Goal: Task Accomplishment & Management: Manage account settings

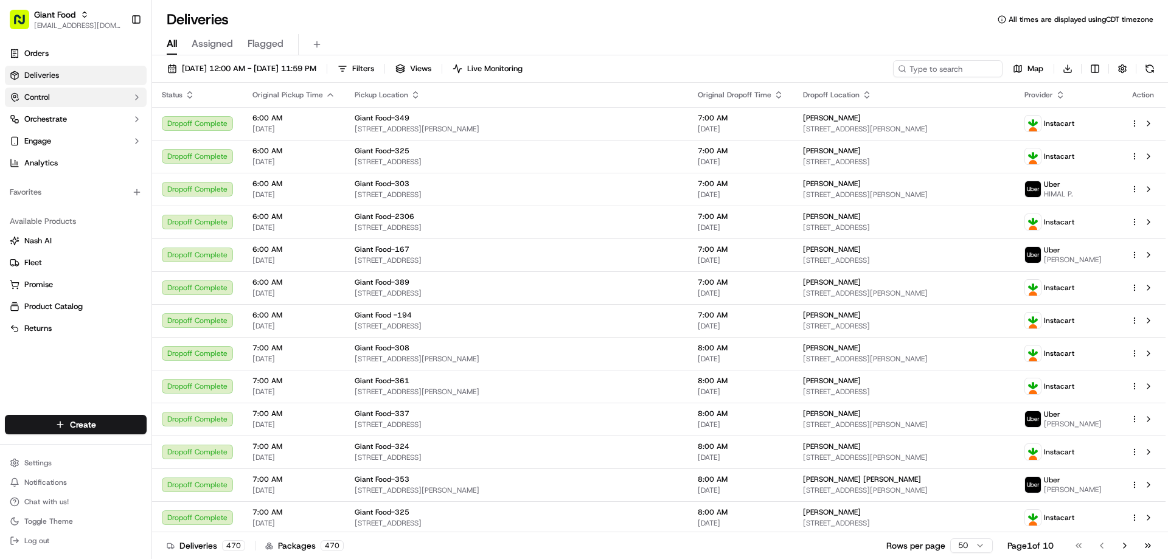
click at [52, 93] on button "Control" at bounding box center [76, 97] width 142 height 19
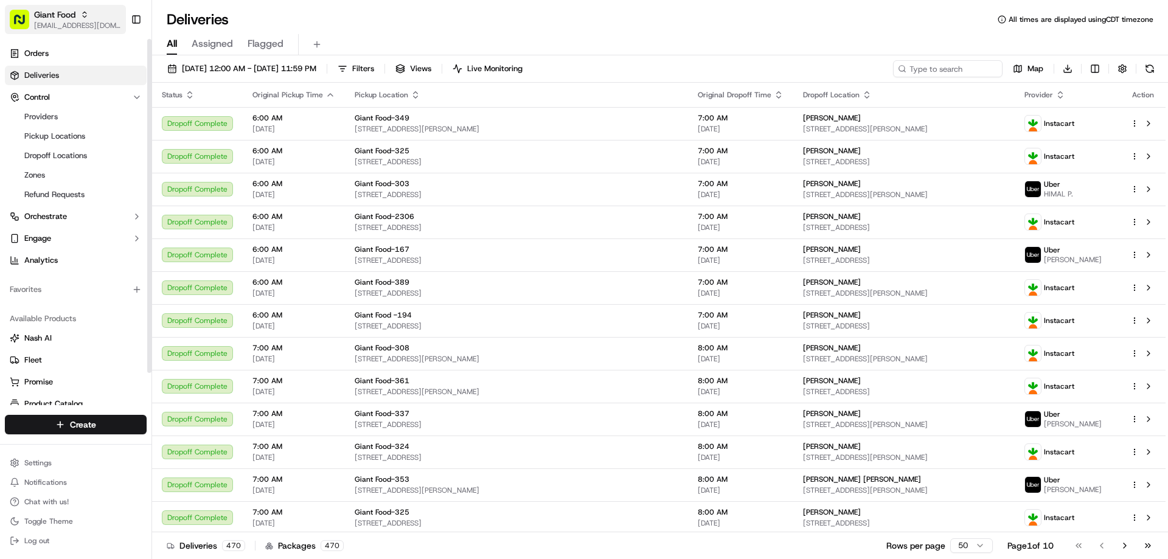
click at [79, 15] on div "Giant Food" at bounding box center [77, 15] width 87 height 12
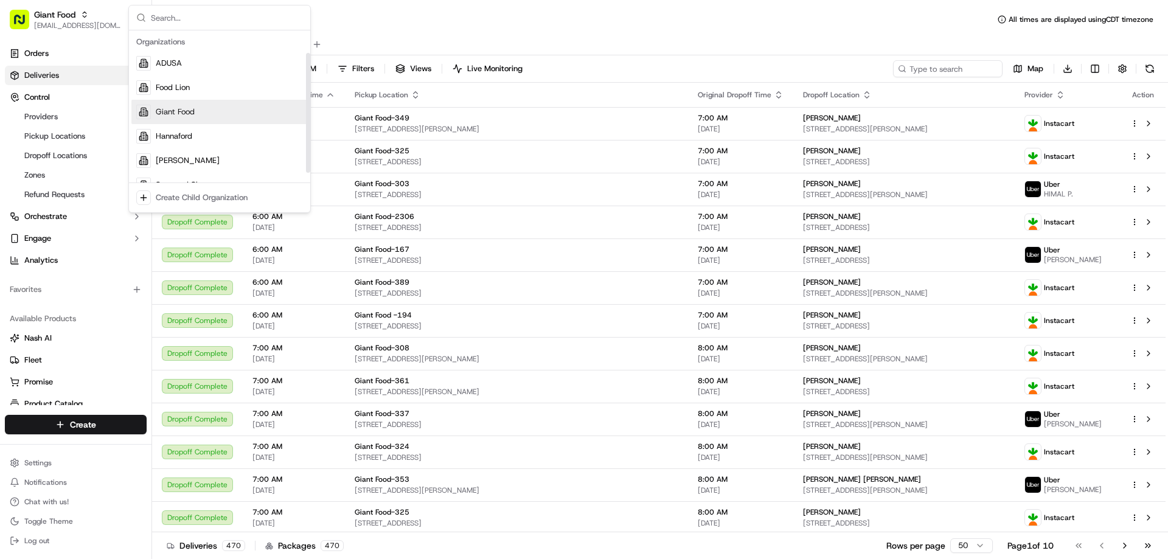
scroll to position [41, 0]
click at [219, 164] on span "The GIANT Company" at bounding box center [194, 167] width 77 height 11
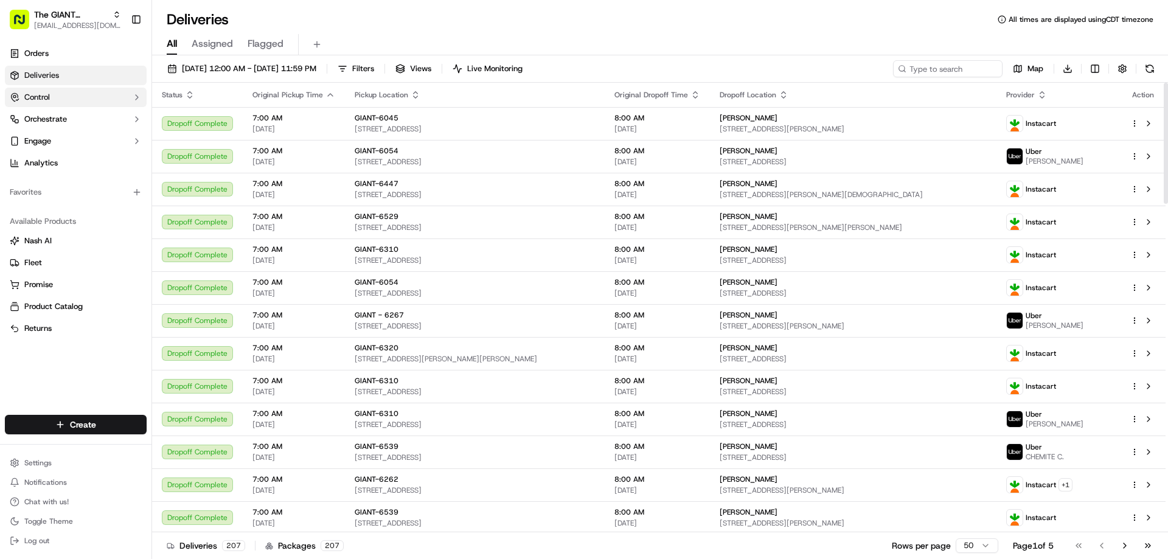
click at [44, 97] on span "Control" at bounding box center [37, 97] width 26 height 11
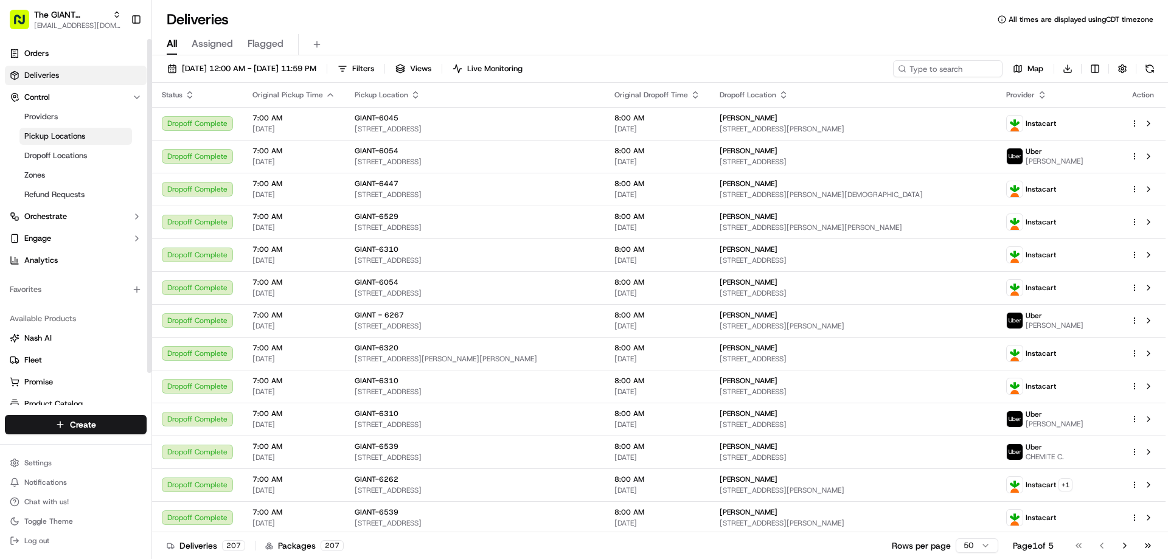
click at [64, 134] on span "Pickup Locations" at bounding box center [54, 136] width 61 height 11
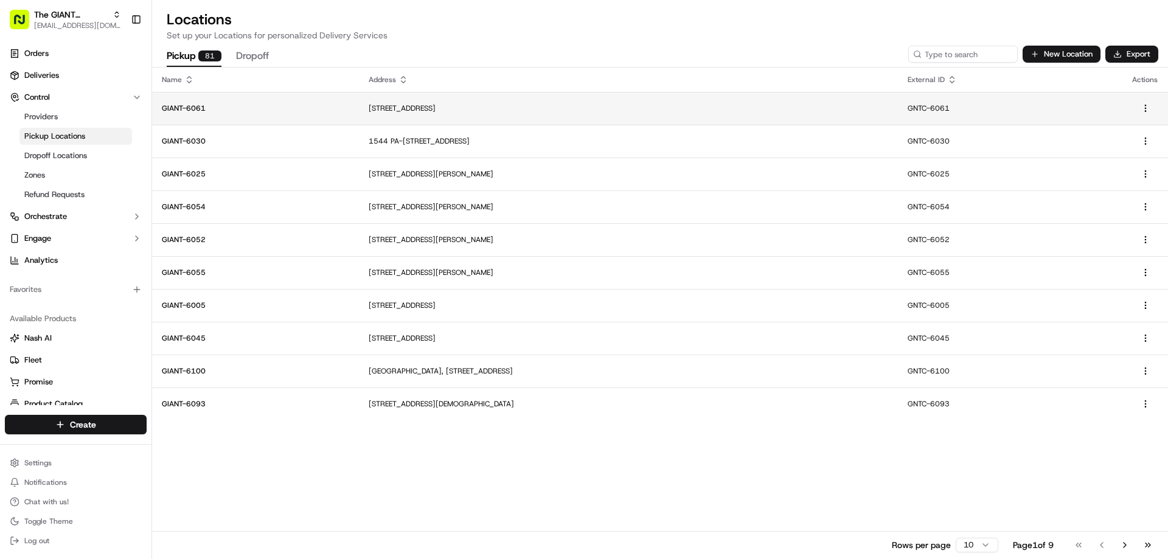
click at [376, 115] on td "[STREET_ADDRESS]" at bounding box center [628, 108] width 539 height 33
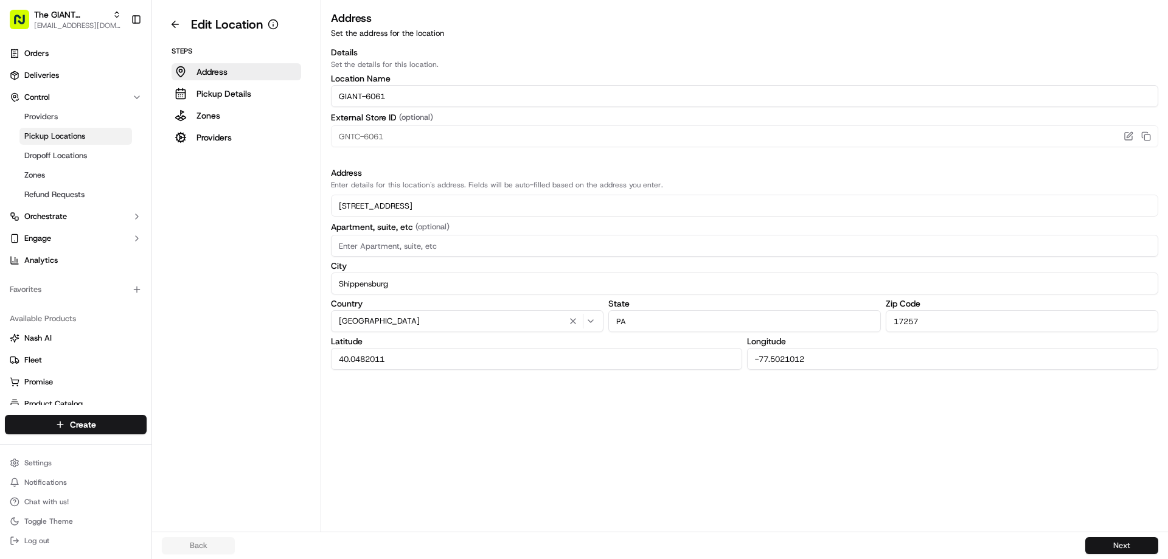
click at [1111, 539] on button "Next" at bounding box center [1121, 545] width 73 height 17
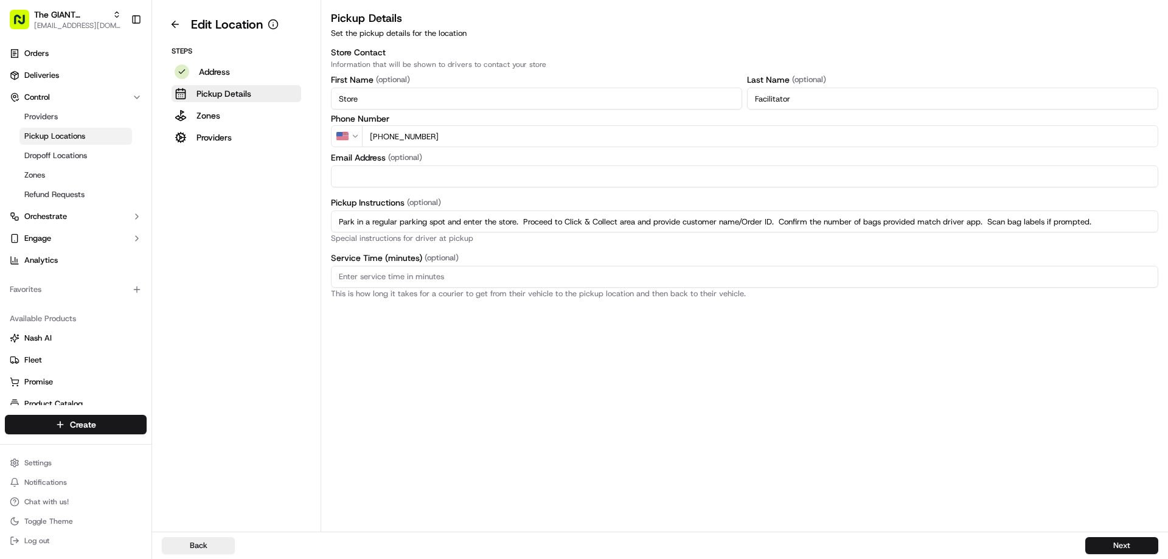
drag, startPoint x: 340, startPoint y: 223, endPoint x: 1167, endPoint y: 224, distance: 827.1
click at [1167, 224] on div "Pickup Details Set the pickup details for the location Store Contact Informatio…" at bounding box center [744, 154] width 847 height 288
paste input "Proceed to Click & Collect area and provide customer name/Order ID. Confirm the…"
type input "Park in a regular parking spot and enter the store. Proceed to Click & Collect …"
click at [1107, 543] on button "Next" at bounding box center [1121, 545] width 73 height 17
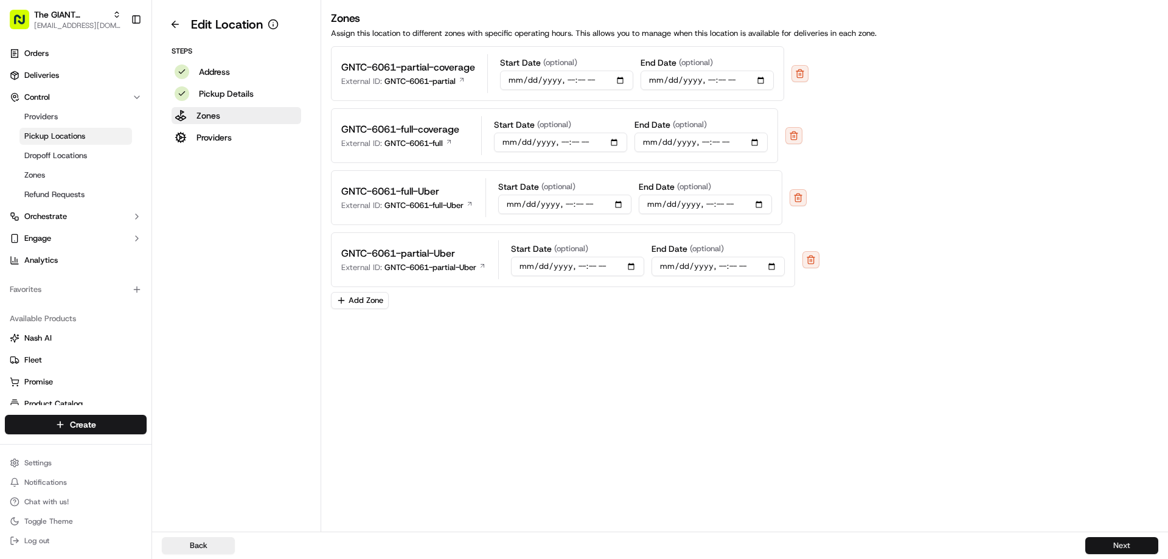
click at [1118, 550] on button "Next" at bounding box center [1121, 545] width 73 height 17
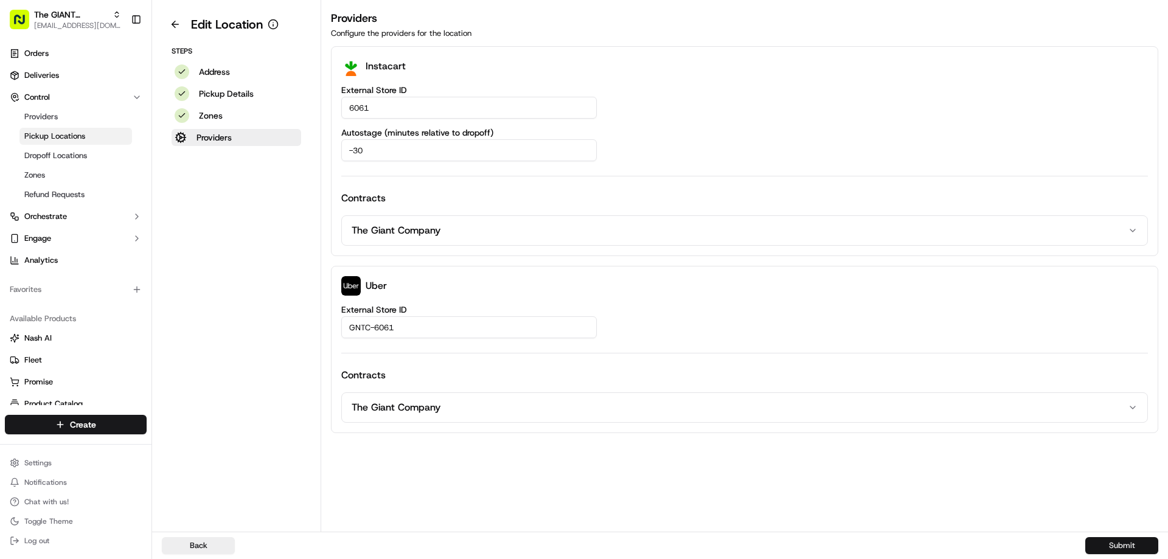
click at [1120, 544] on button "Submit" at bounding box center [1121, 545] width 73 height 17
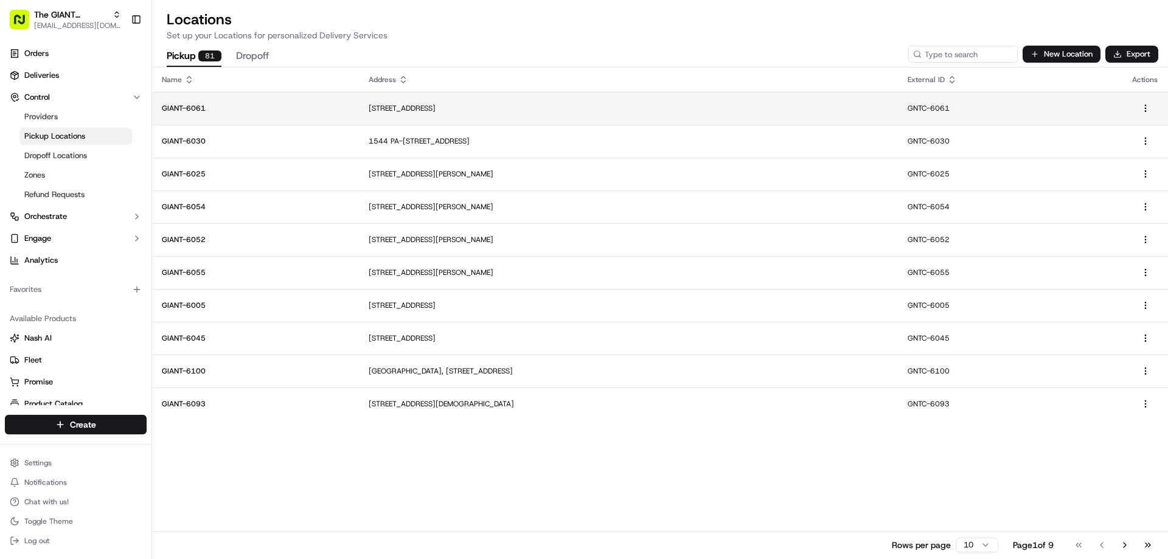
click at [410, 109] on p "[STREET_ADDRESS]" at bounding box center [628, 108] width 519 height 10
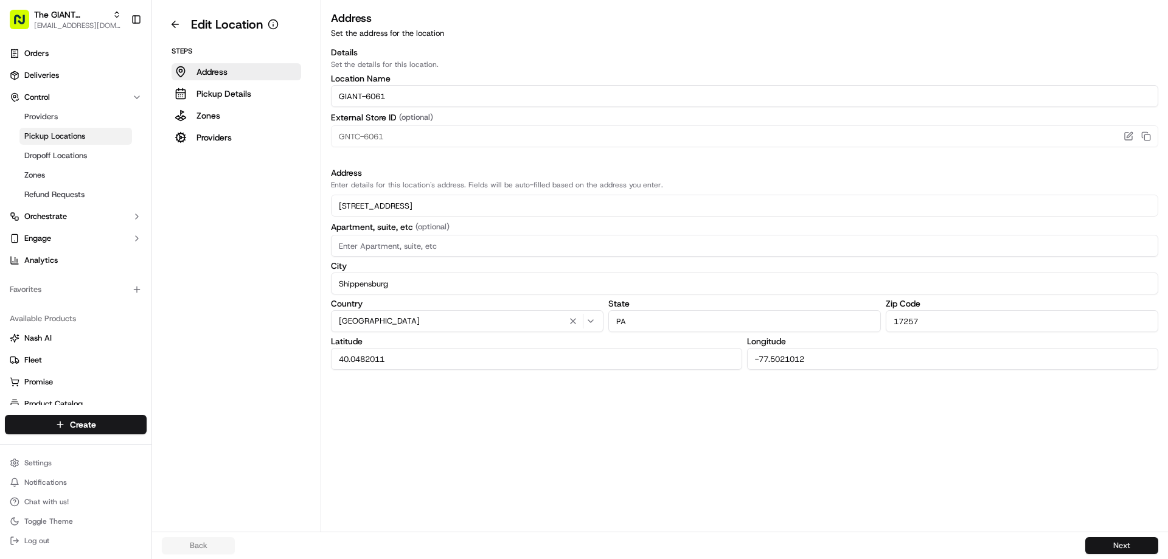
click at [1100, 544] on button "Next" at bounding box center [1121, 545] width 73 height 17
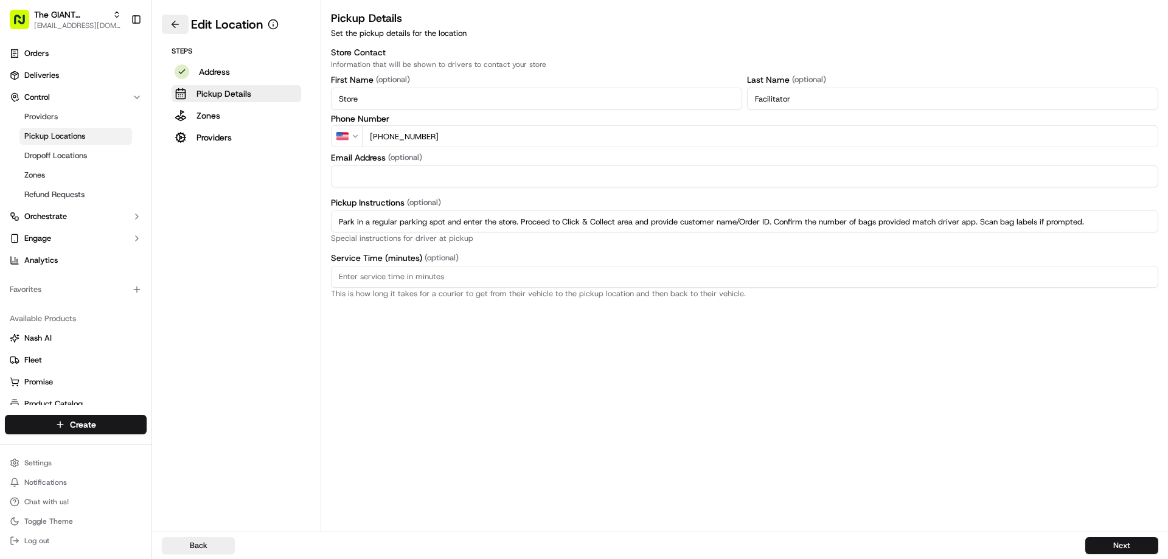
click at [176, 28] on button at bounding box center [175, 24] width 27 height 19
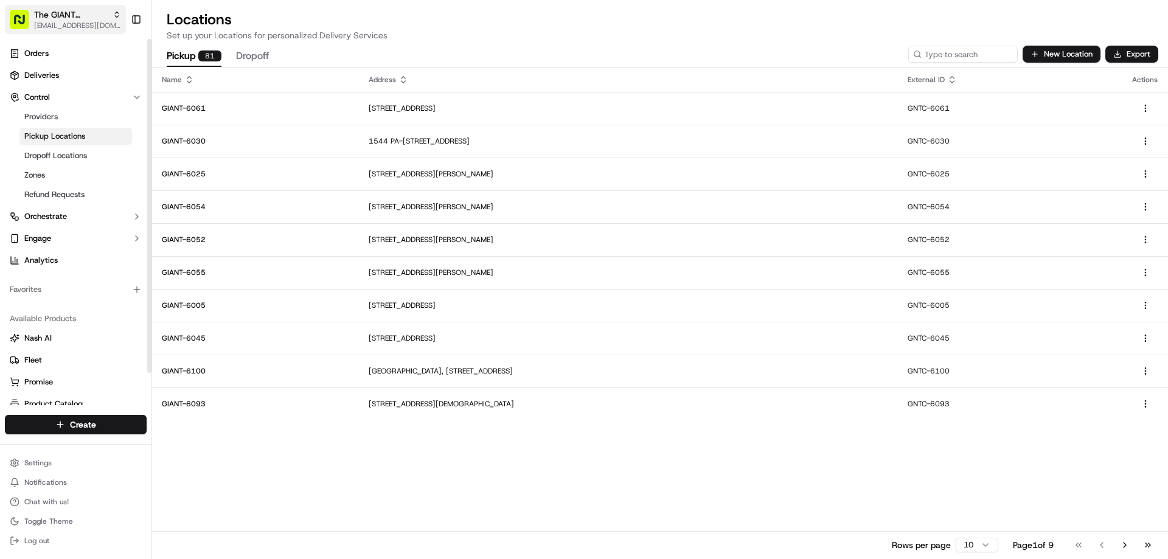
click at [70, 15] on span "The GIANT Company" at bounding box center [71, 15] width 74 height 12
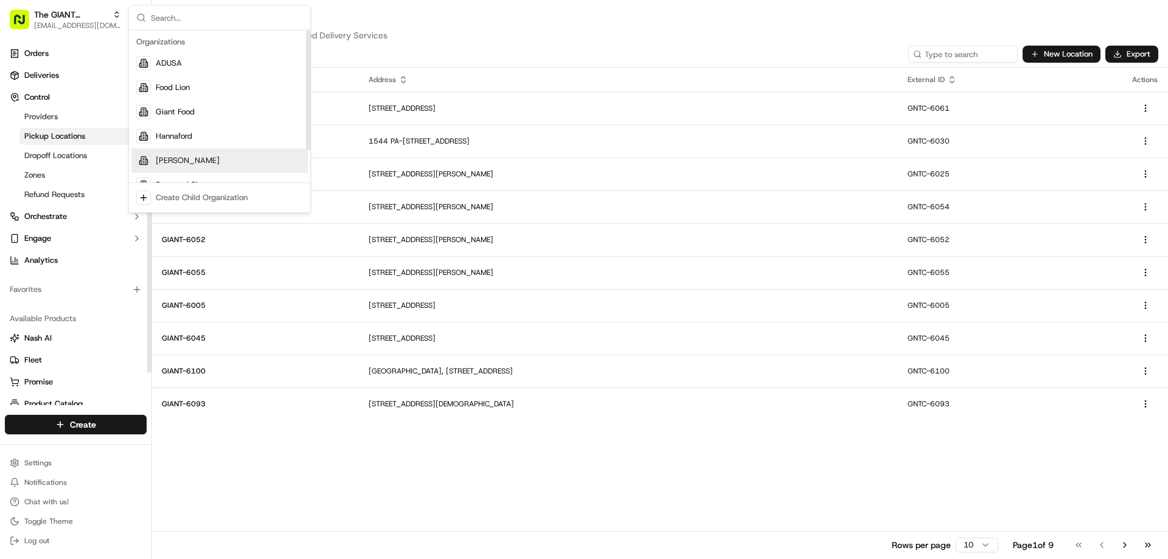
click at [178, 154] on div "[PERSON_NAME]" at bounding box center [219, 160] width 176 height 24
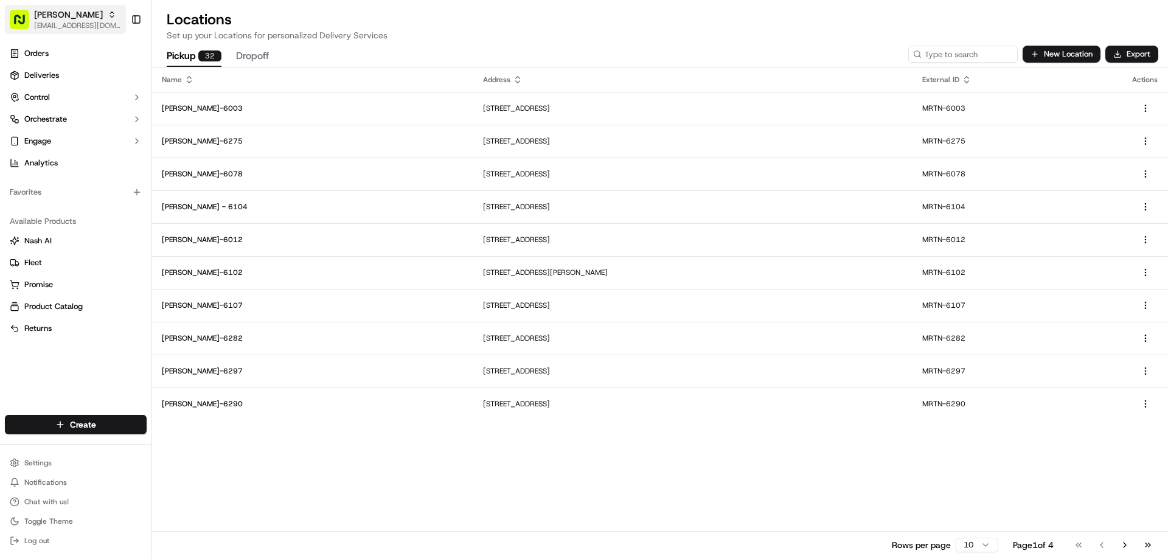
click at [46, 19] on span "[PERSON_NAME]" at bounding box center [68, 15] width 69 height 12
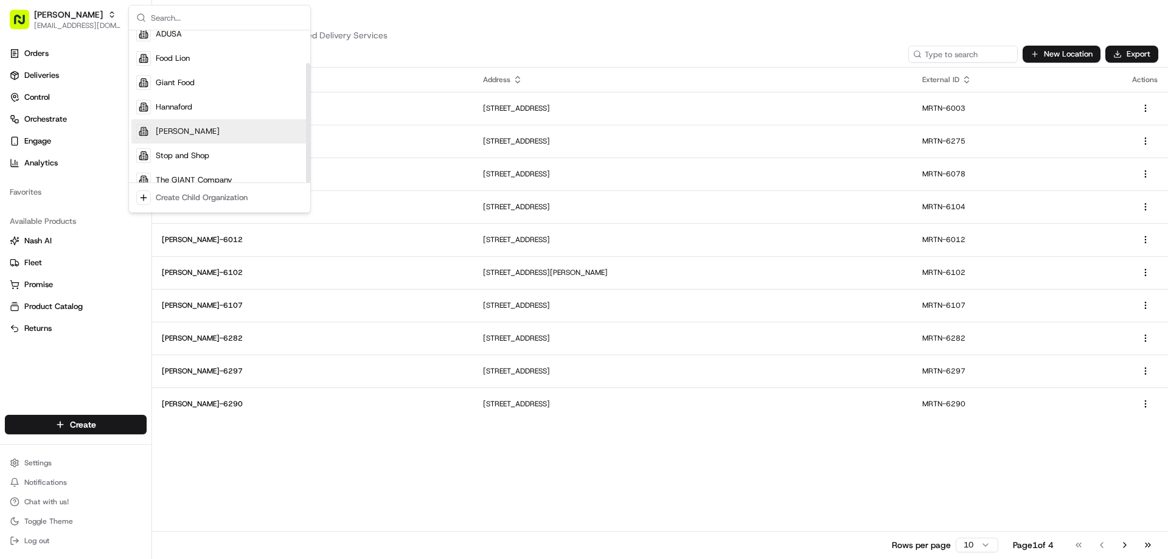
scroll to position [41, 0]
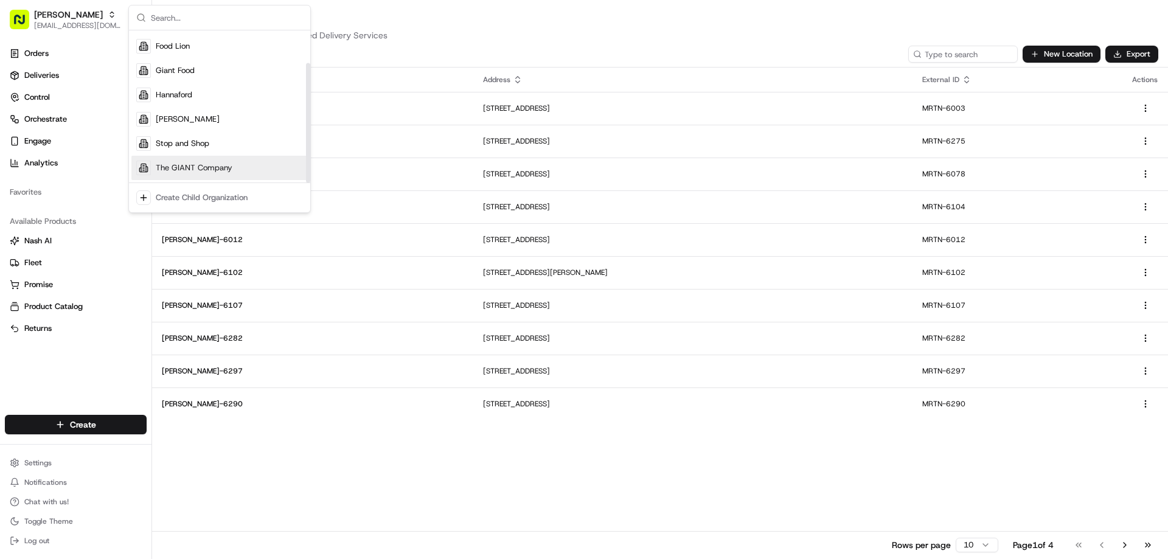
click at [206, 167] on span "The GIANT Company" at bounding box center [194, 167] width 77 height 11
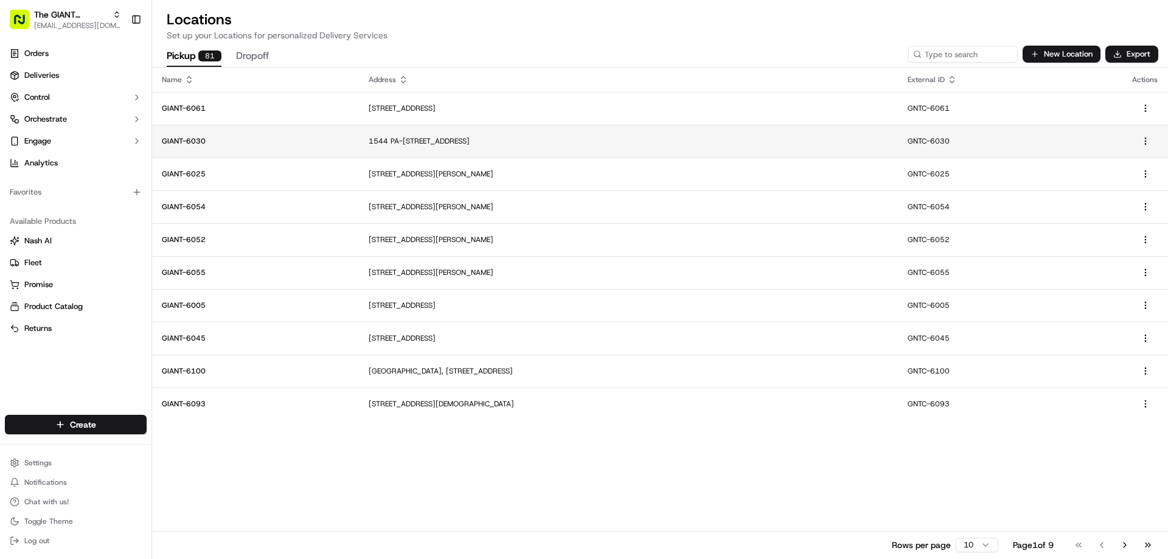
click at [393, 140] on p "1544 PA-[STREET_ADDRESS]" at bounding box center [628, 141] width 519 height 10
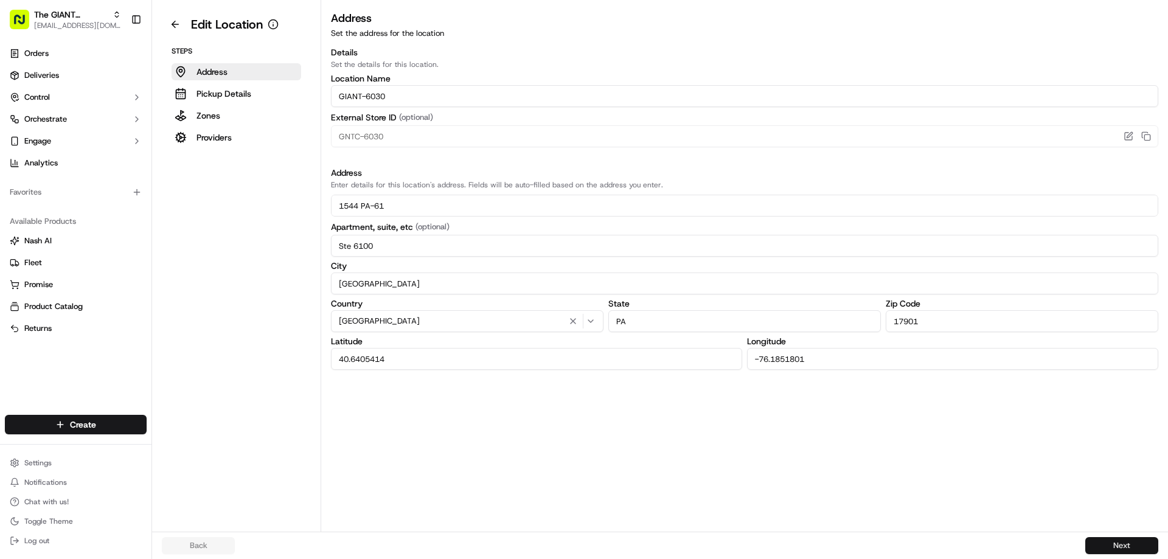
click at [1092, 541] on button "Next" at bounding box center [1121, 545] width 73 height 17
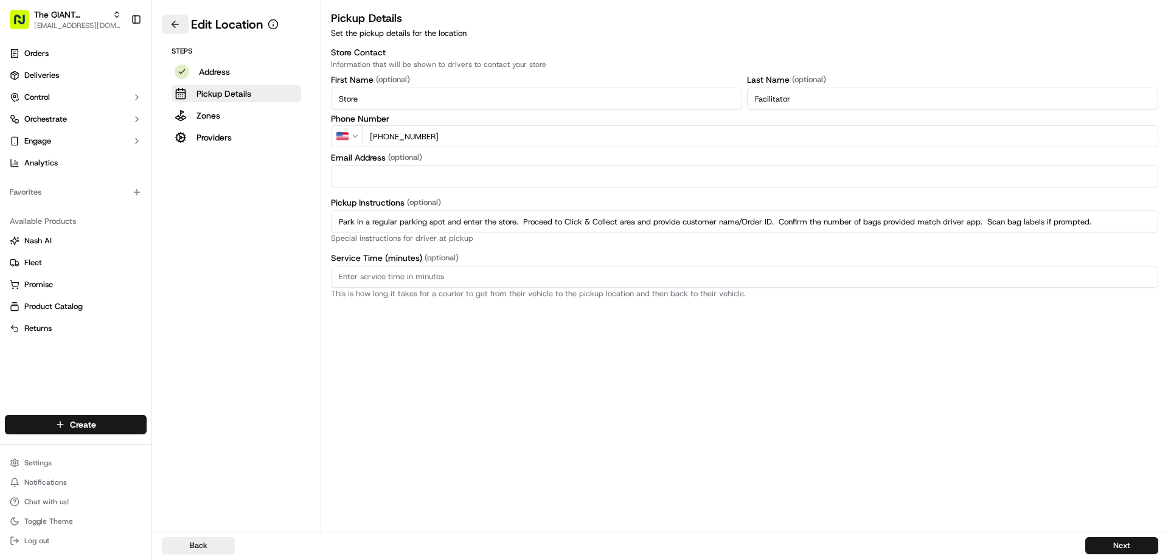
click at [173, 23] on button at bounding box center [175, 24] width 27 height 19
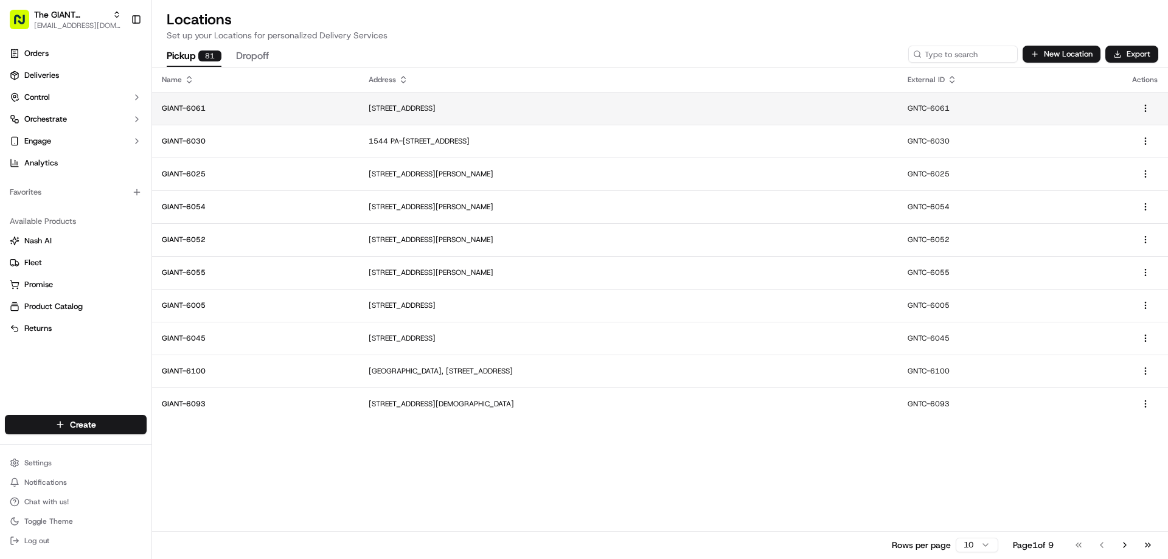
click at [384, 115] on td "[STREET_ADDRESS]" at bounding box center [628, 108] width 539 height 33
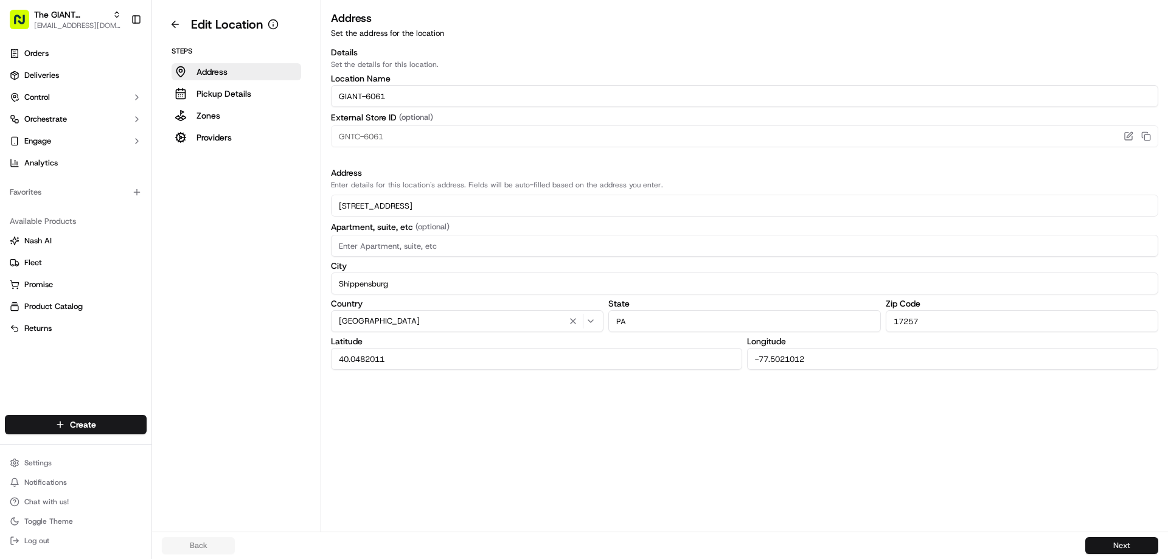
click at [1127, 540] on button "Next" at bounding box center [1121, 545] width 73 height 17
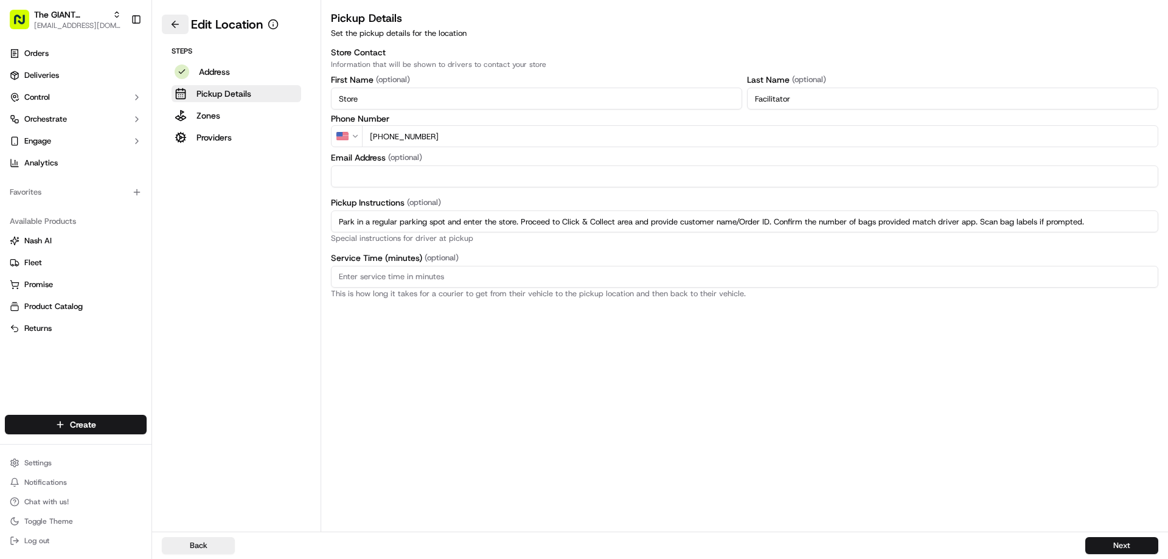
click at [176, 24] on button at bounding box center [175, 24] width 27 height 19
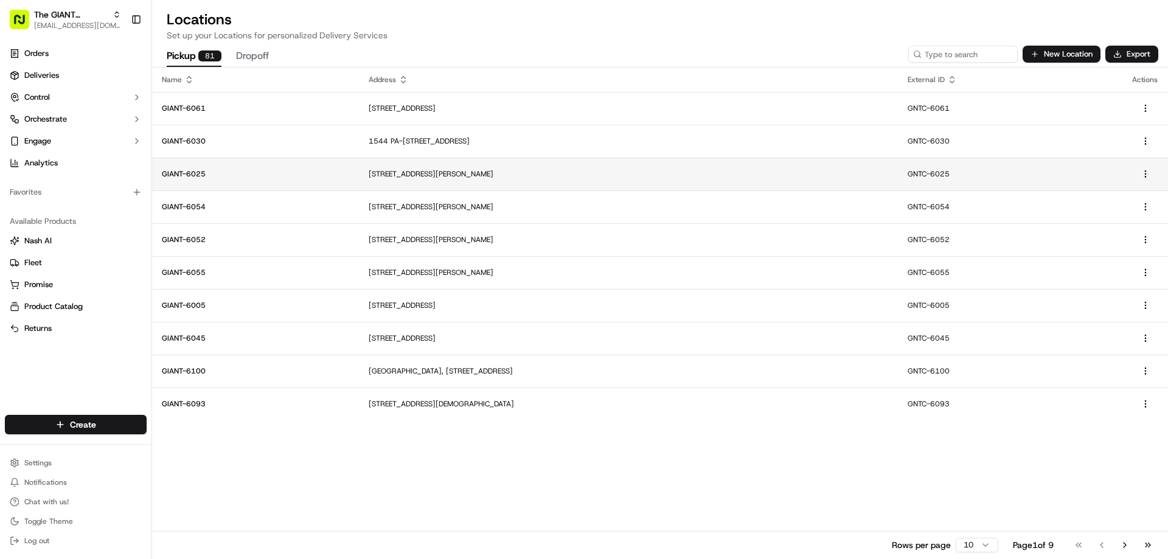
click at [192, 176] on p "GIANT-6025" at bounding box center [255, 174] width 187 height 10
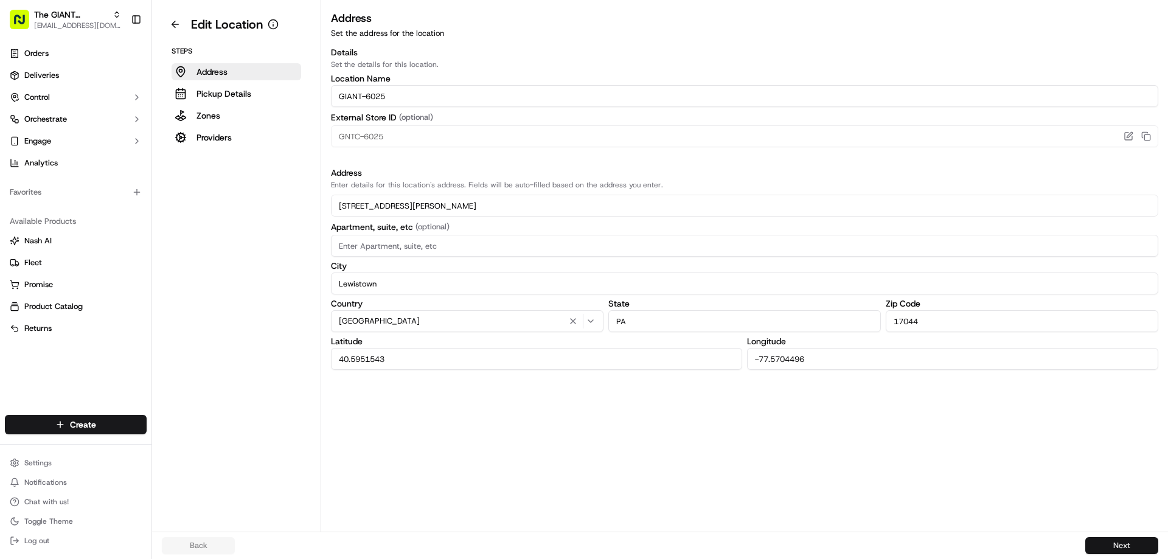
click at [1104, 552] on button "Next" at bounding box center [1121, 545] width 73 height 17
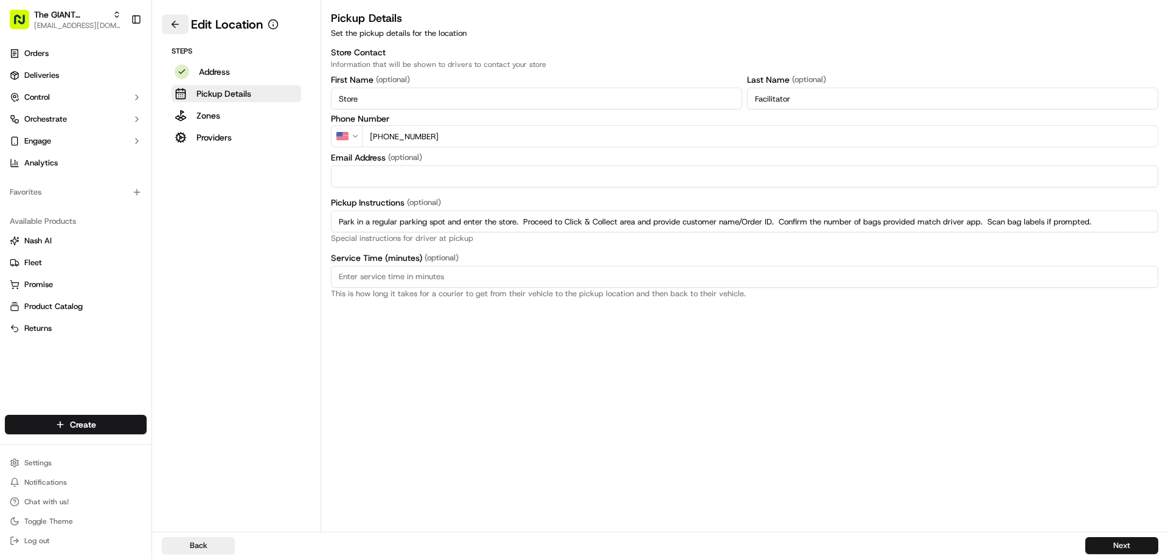
click at [168, 19] on button at bounding box center [175, 24] width 27 height 19
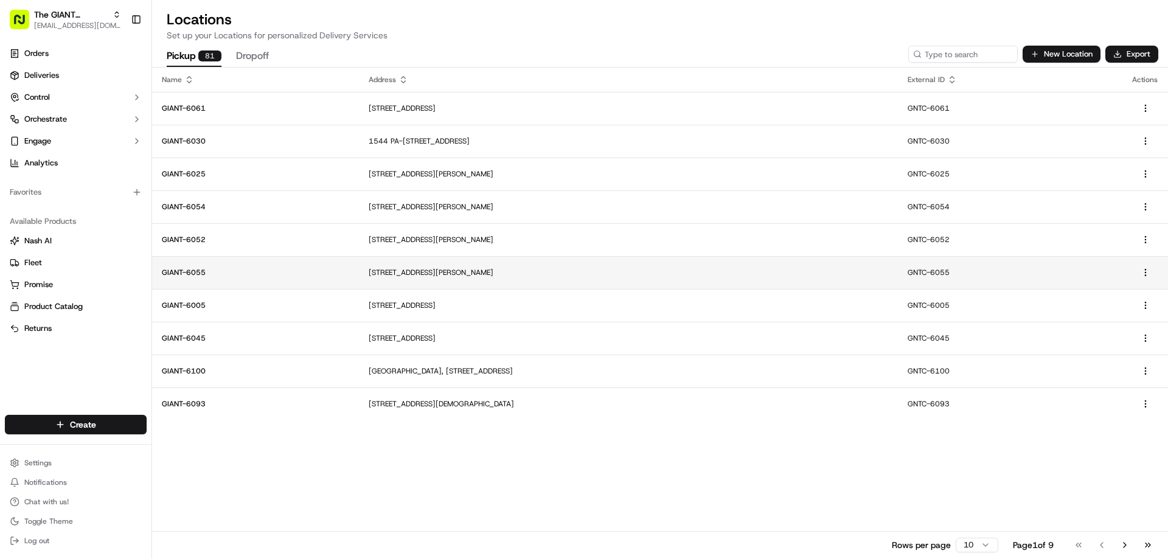
click at [371, 271] on p "[STREET_ADDRESS][PERSON_NAME]" at bounding box center [628, 273] width 519 height 10
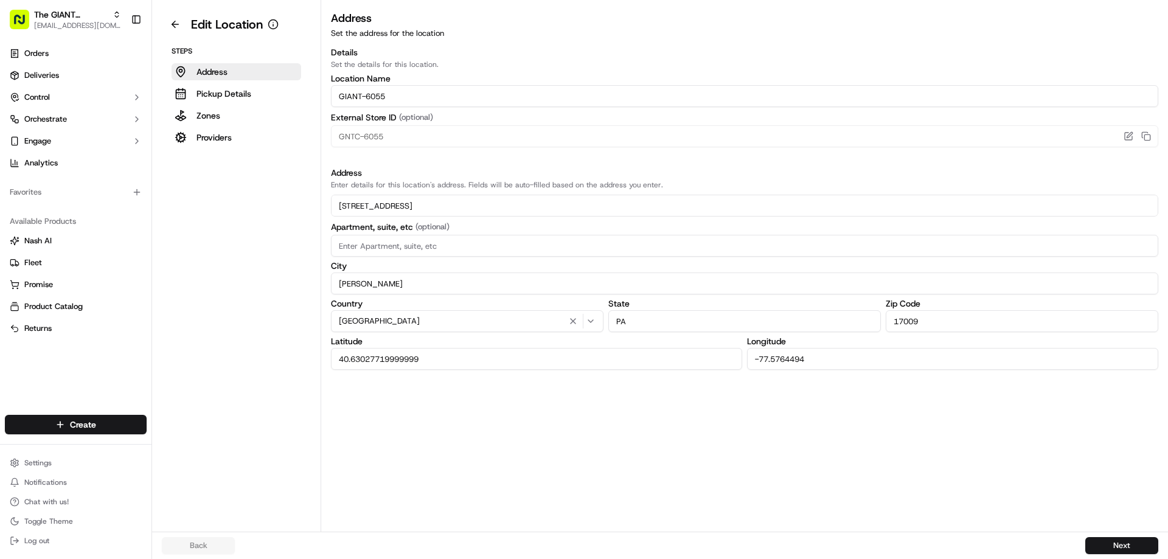
click at [1098, 536] on div "Back Next" at bounding box center [660, 545] width 1016 height 27
click at [1098, 543] on button "Next" at bounding box center [1121, 545] width 73 height 17
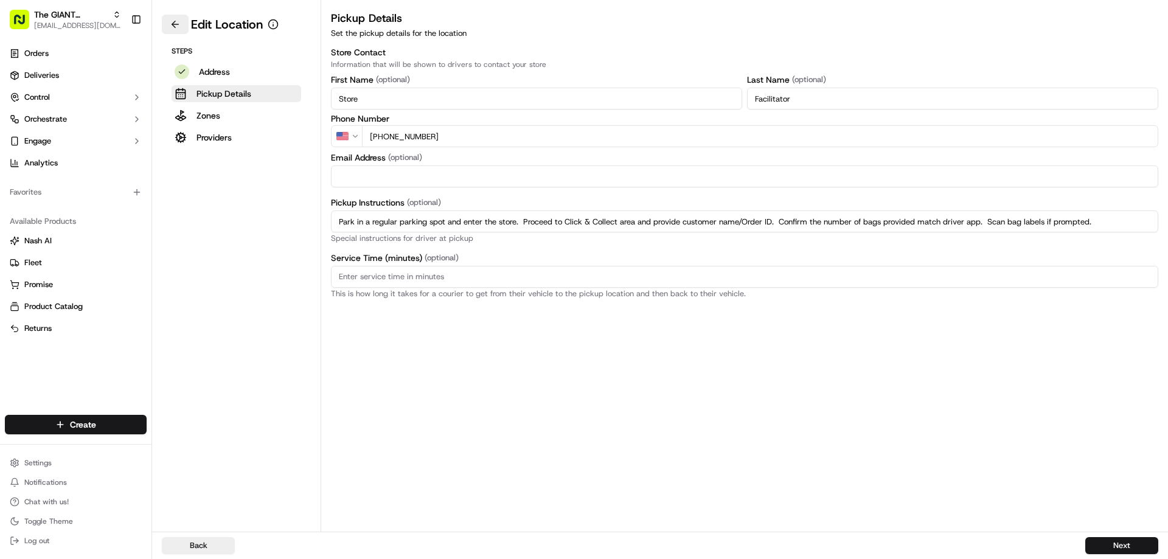
click at [175, 24] on button at bounding box center [175, 24] width 27 height 19
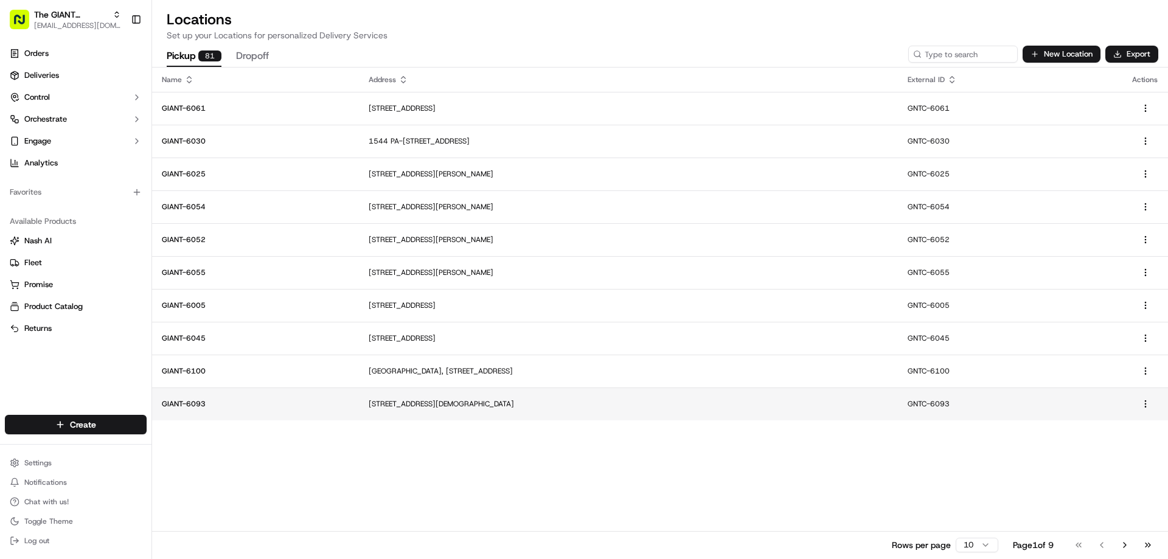
click at [212, 407] on p "GIANT-6093" at bounding box center [255, 404] width 187 height 10
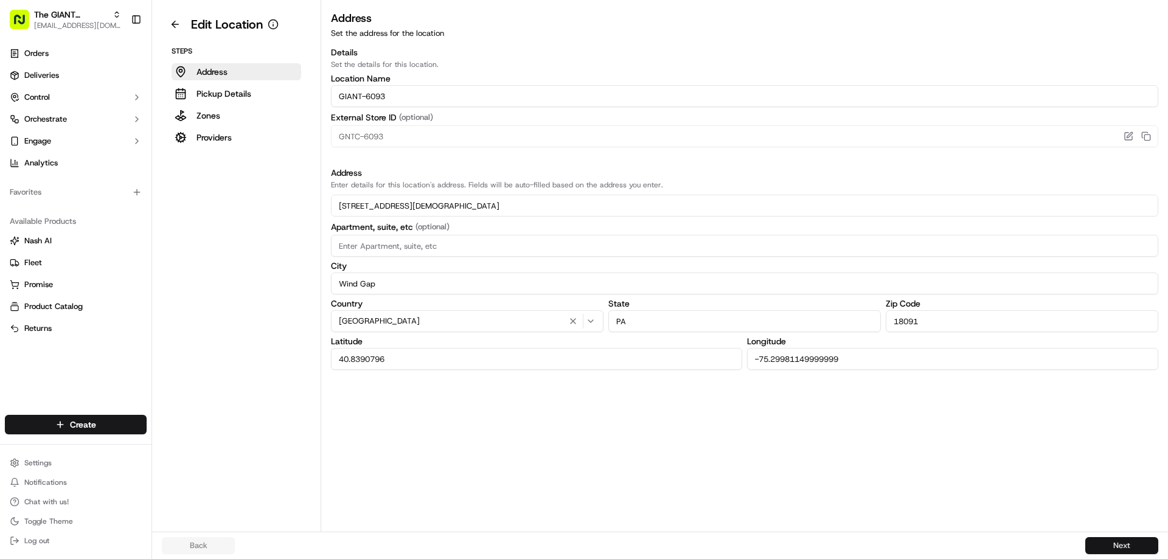
click at [1103, 541] on button "Next" at bounding box center [1121, 545] width 73 height 17
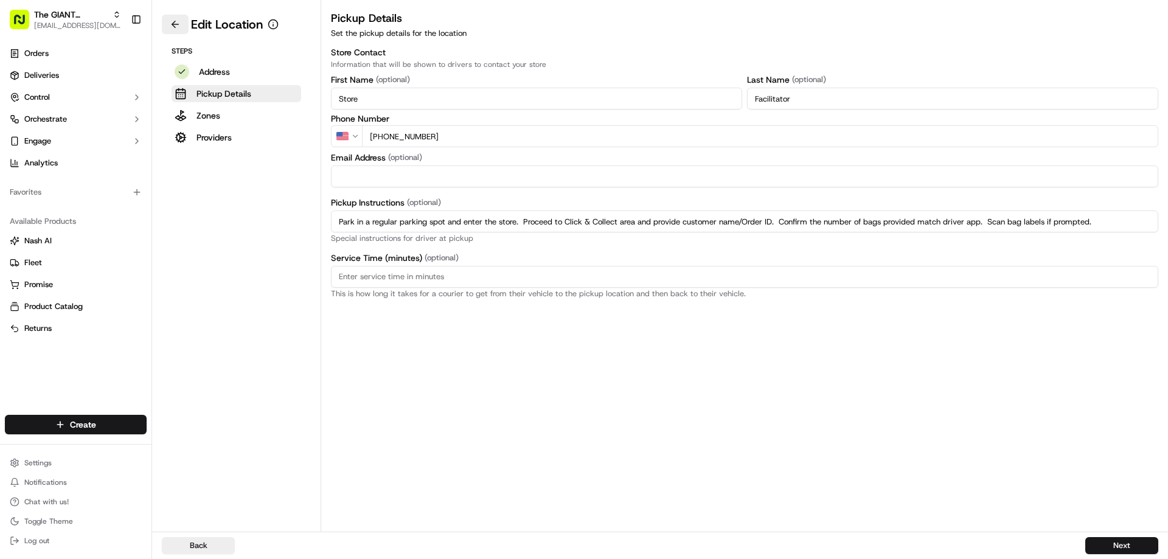
click at [169, 27] on button at bounding box center [175, 24] width 27 height 19
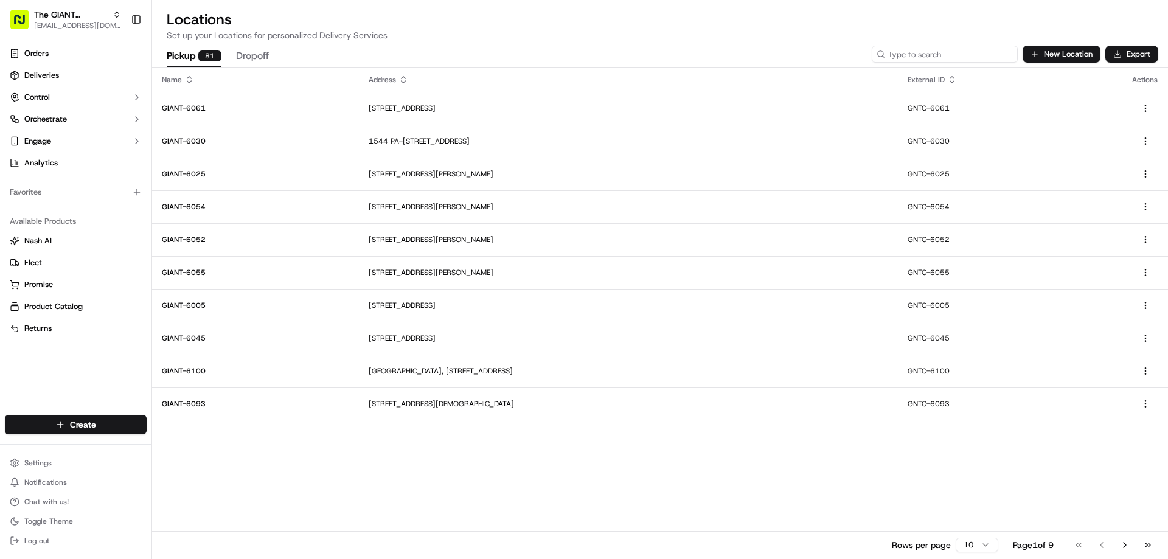
click at [940, 57] on input at bounding box center [945, 54] width 146 height 17
type input "6484"
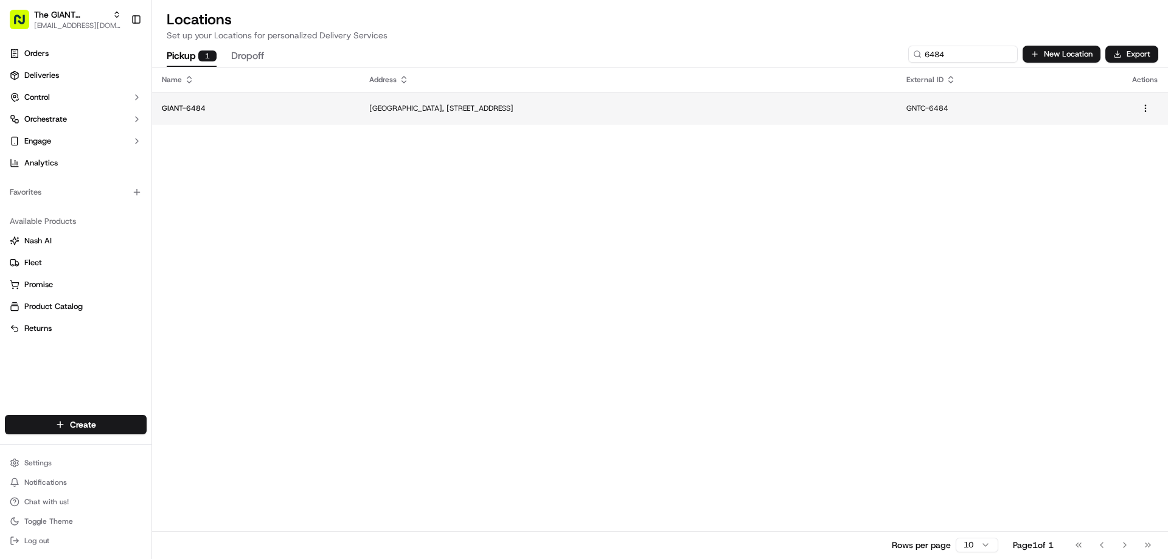
click at [408, 112] on p "[GEOGRAPHIC_DATA], [STREET_ADDRESS]" at bounding box center [628, 108] width 518 height 10
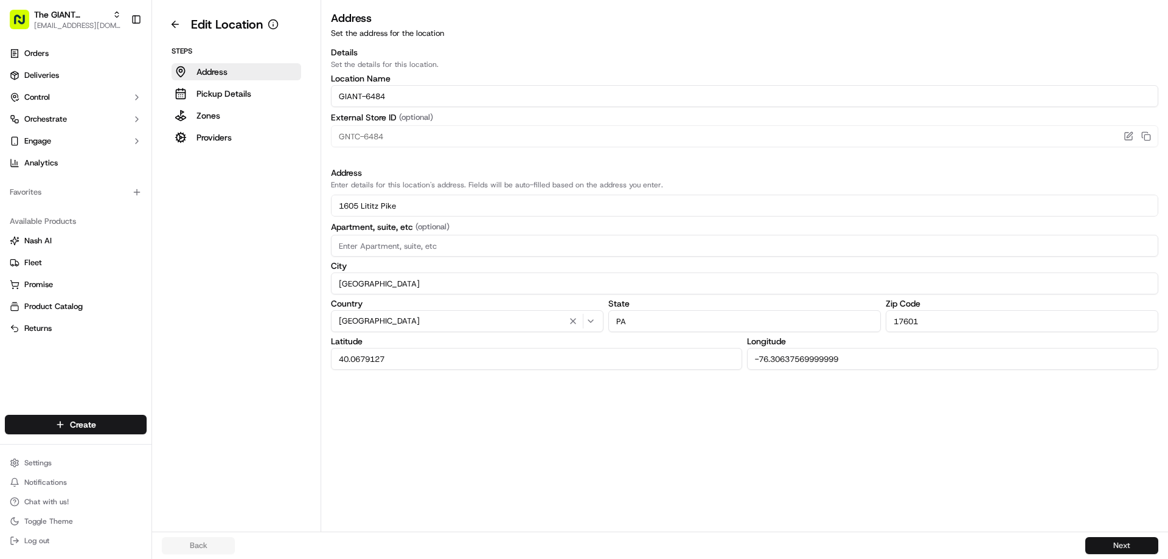
click at [1107, 538] on button "Next" at bounding box center [1121, 545] width 73 height 17
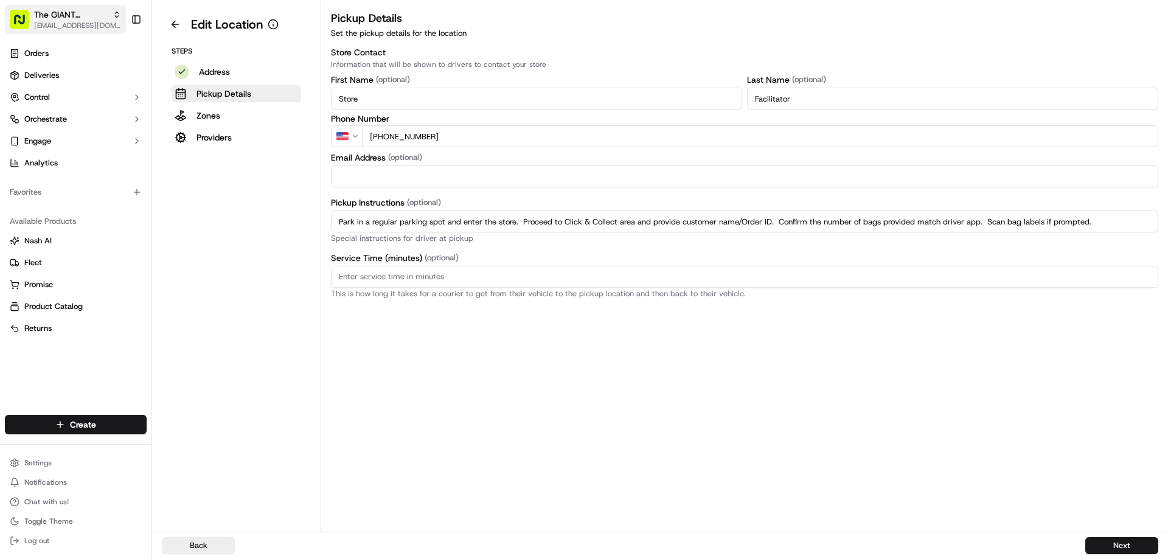
click at [66, 19] on span "The GIANT Company" at bounding box center [71, 15] width 74 height 12
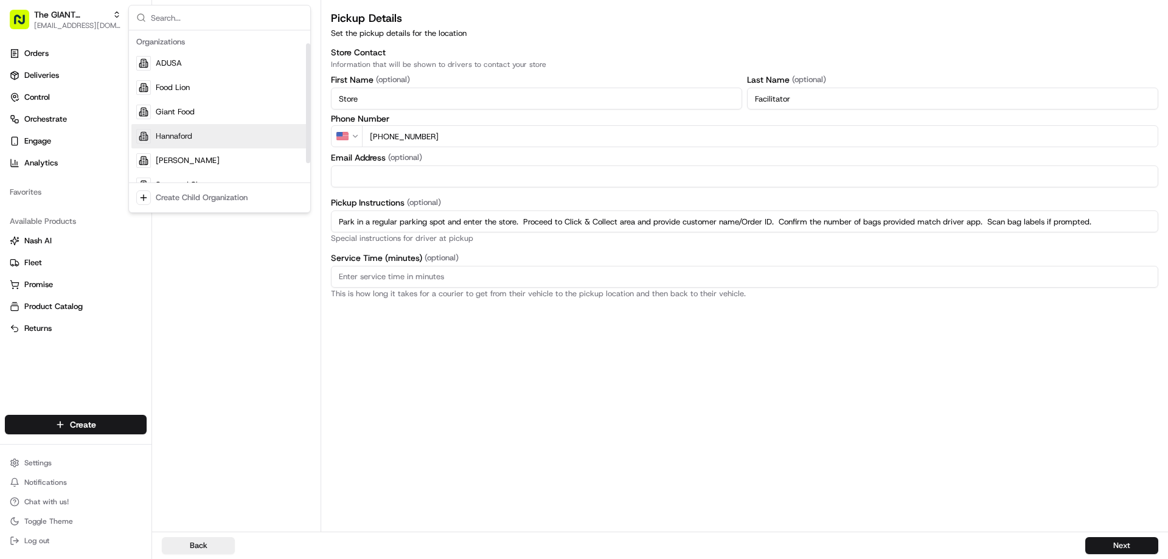
scroll to position [41, 0]
click at [218, 271] on aside "Edit Location Steps Address Pickup Details Zones Providers" at bounding box center [236, 266] width 169 height 532
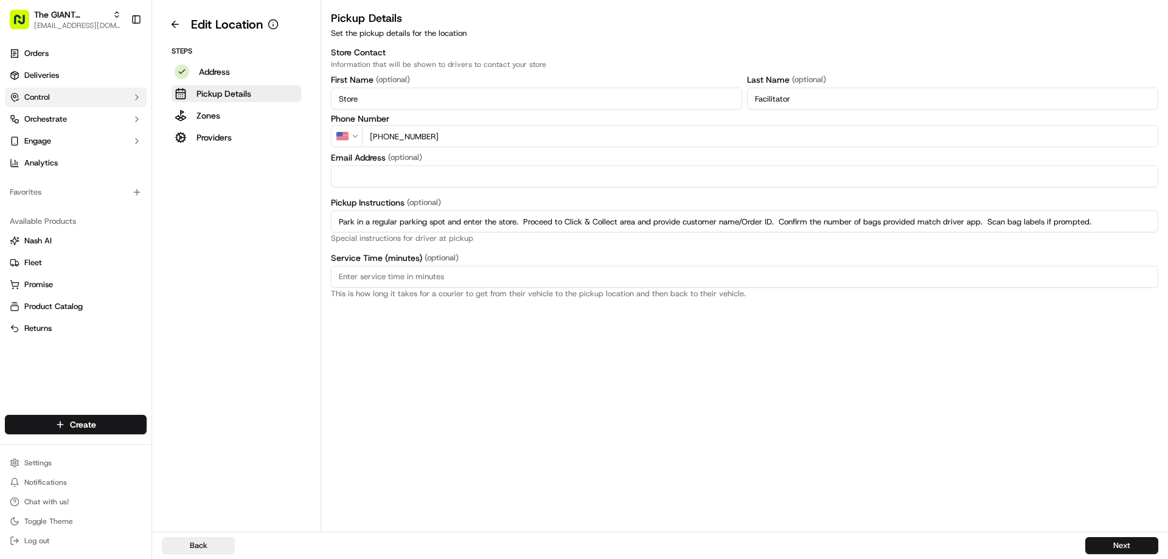
click at [47, 97] on span "Control" at bounding box center [37, 97] width 26 height 11
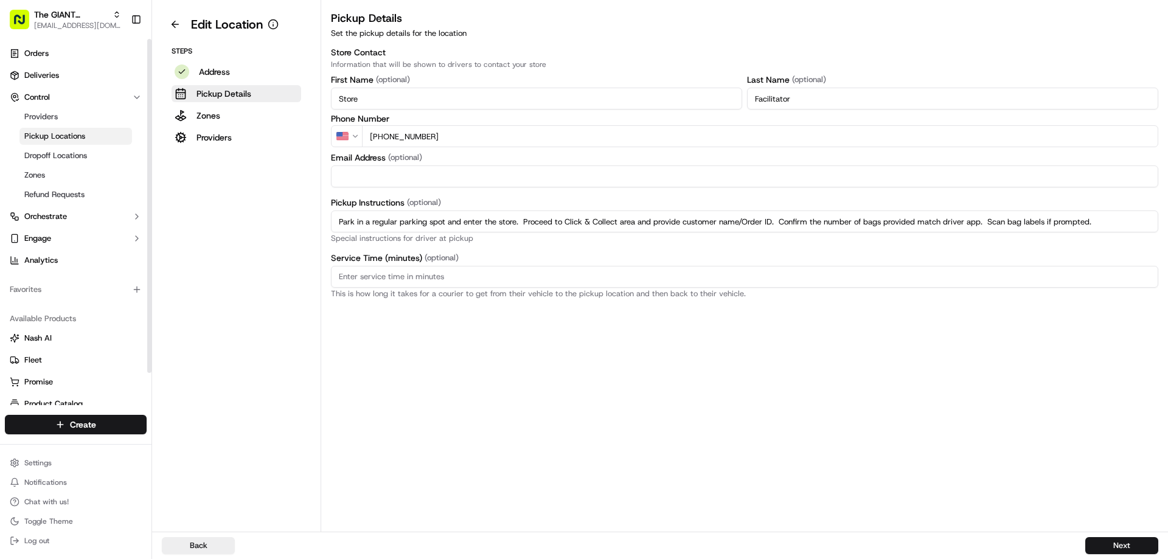
click at [65, 140] on span "Pickup Locations" at bounding box center [54, 136] width 61 height 11
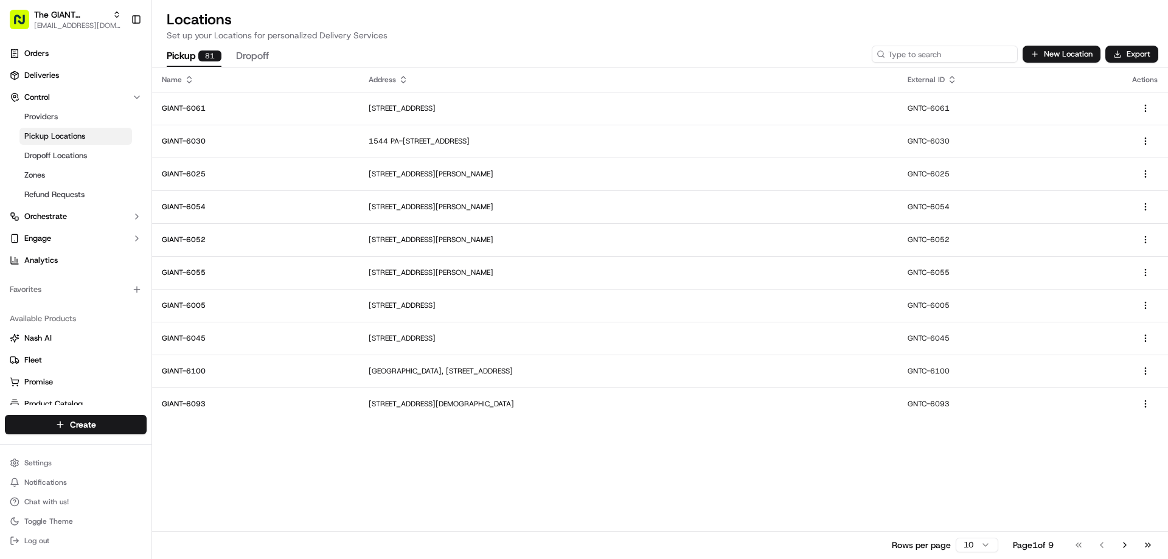
click at [941, 57] on input at bounding box center [945, 54] width 146 height 17
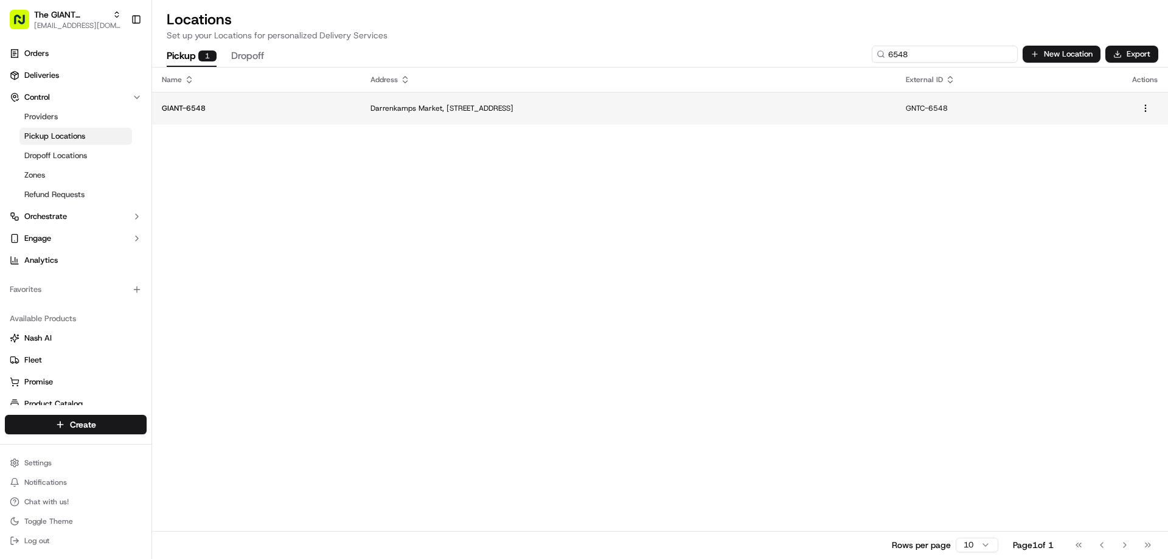
type input "6548"
click at [409, 113] on p "Darrenkamps Market, [STREET_ADDRESS]" at bounding box center [628, 108] width 516 height 10
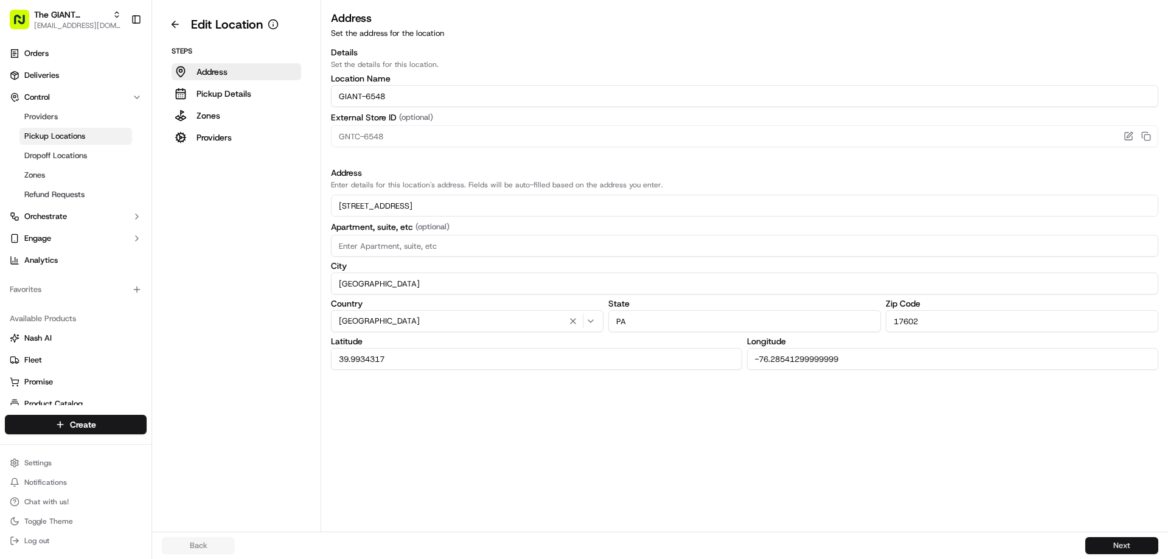
click at [1108, 546] on button "Next" at bounding box center [1121, 545] width 73 height 17
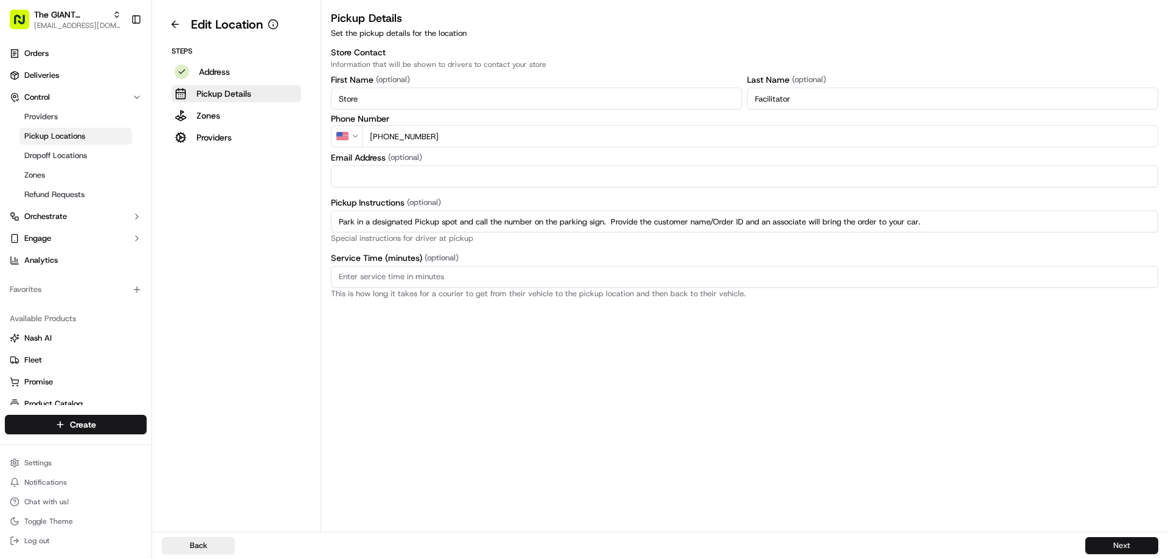
click at [1094, 547] on button "Next" at bounding box center [1121, 545] width 73 height 17
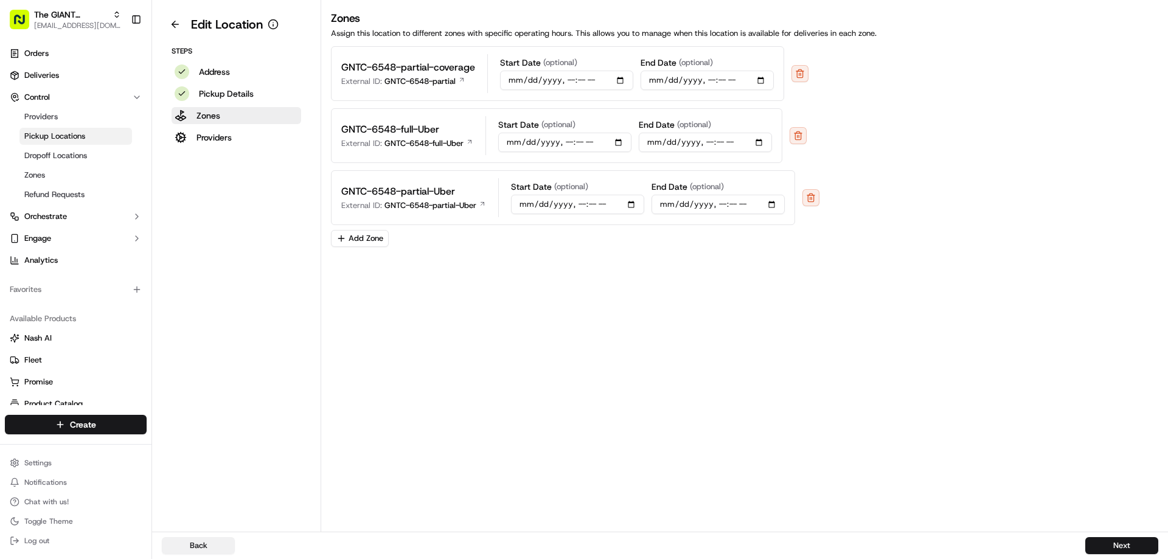
click at [210, 544] on button "Back" at bounding box center [198, 545] width 73 height 17
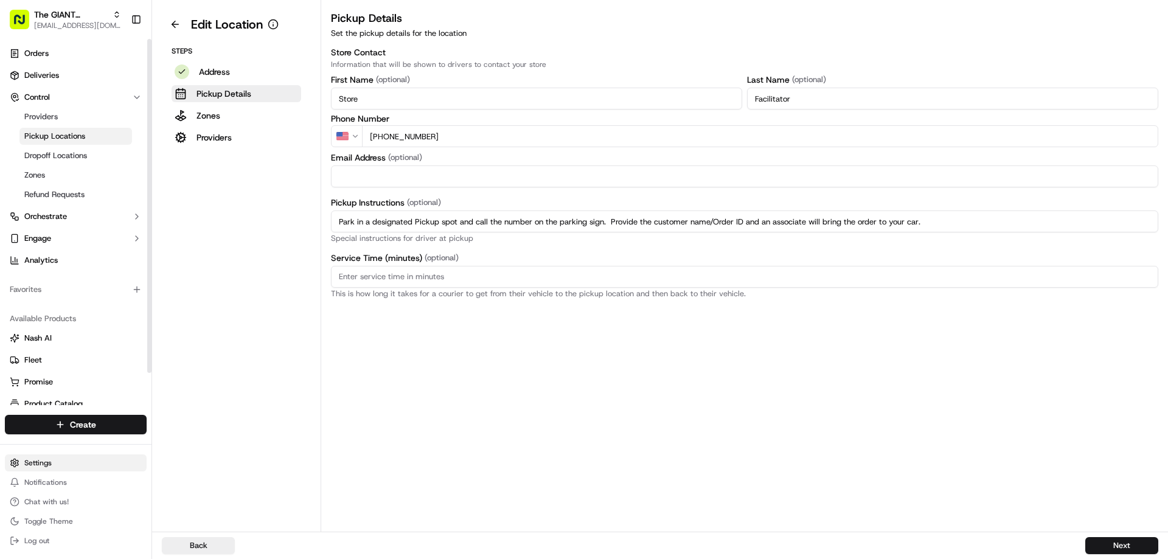
click at [38, 459] on html "The GIANT Company [EMAIL_ADDRESS][DOMAIN_NAME] Toggle Sidebar Orders Deliveries…" at bounding box center [584, 279] width 1168 height 559
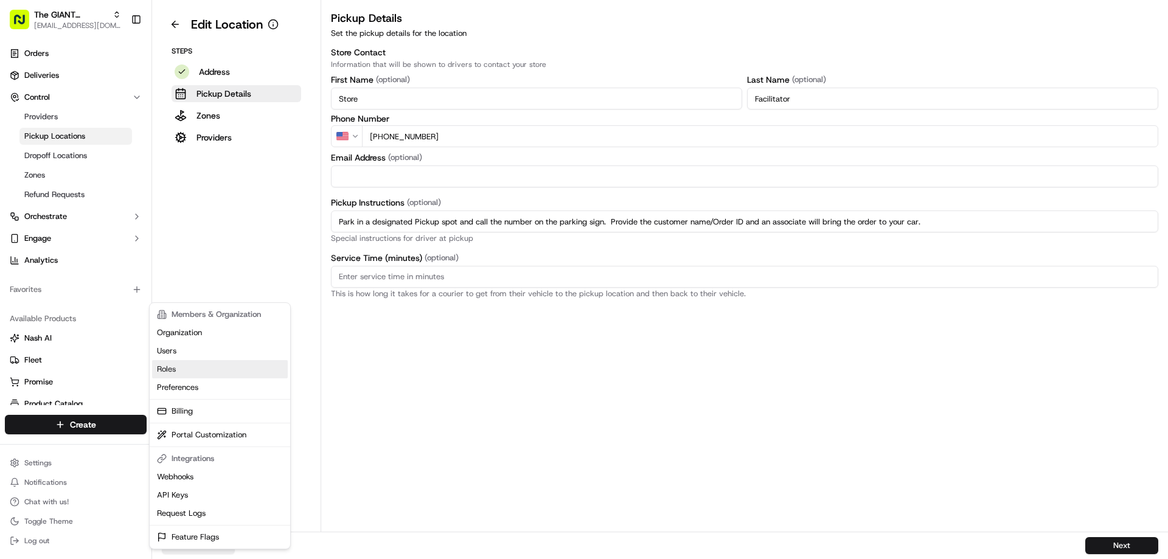
click at [165, 368] on link "Roles" at bounding box center [220, 369] width 136 height 18
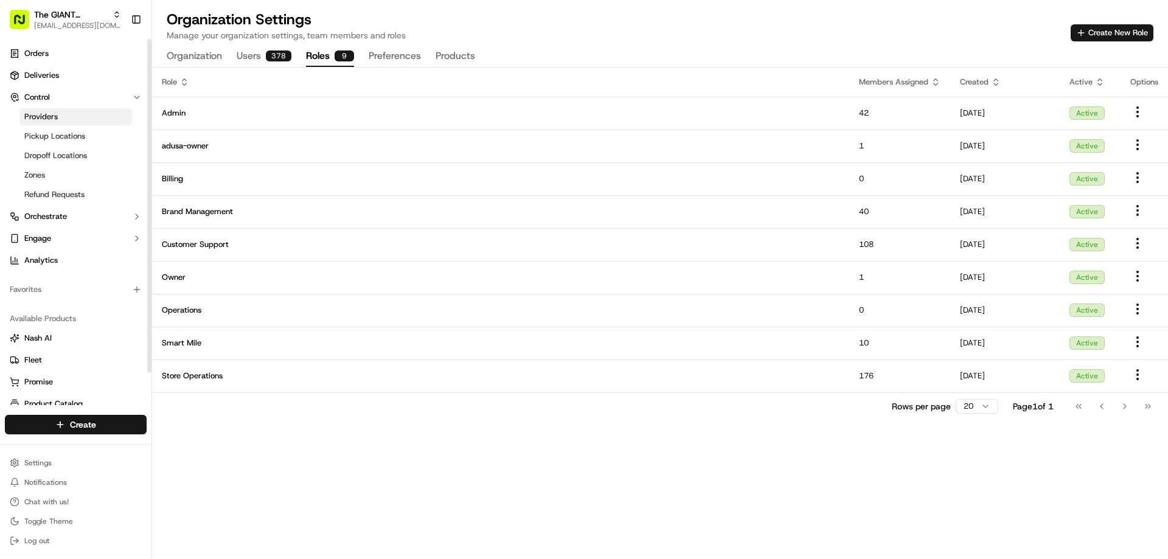
click at [46, 116] on span "Providers" at bounding box center [40, 116] width 33 height 11
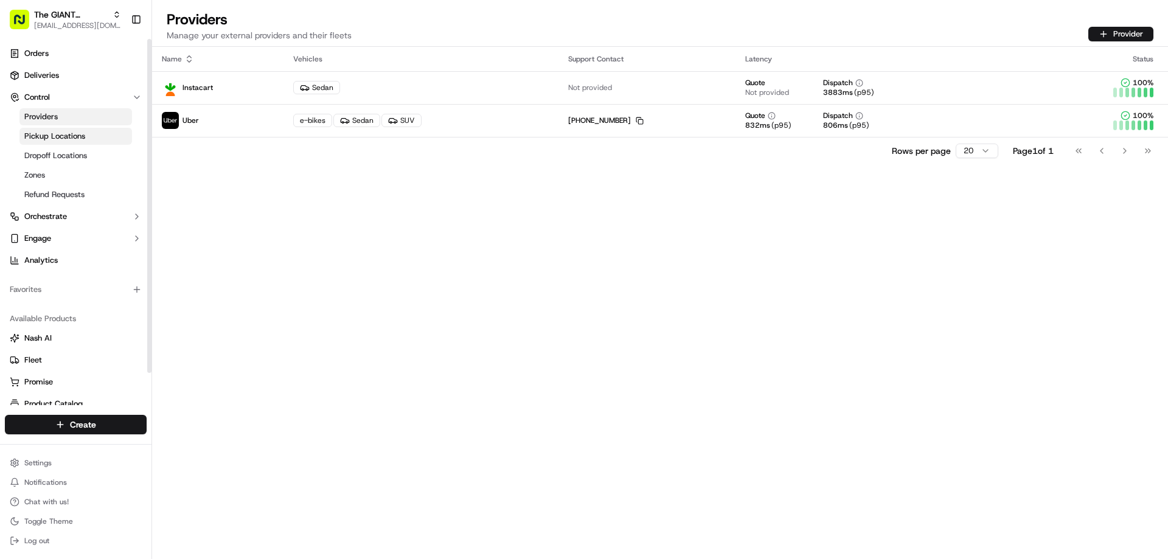
click at [67, 138] on span "Pickup Locations" at bounding box center [54, 136] width 61 height 11
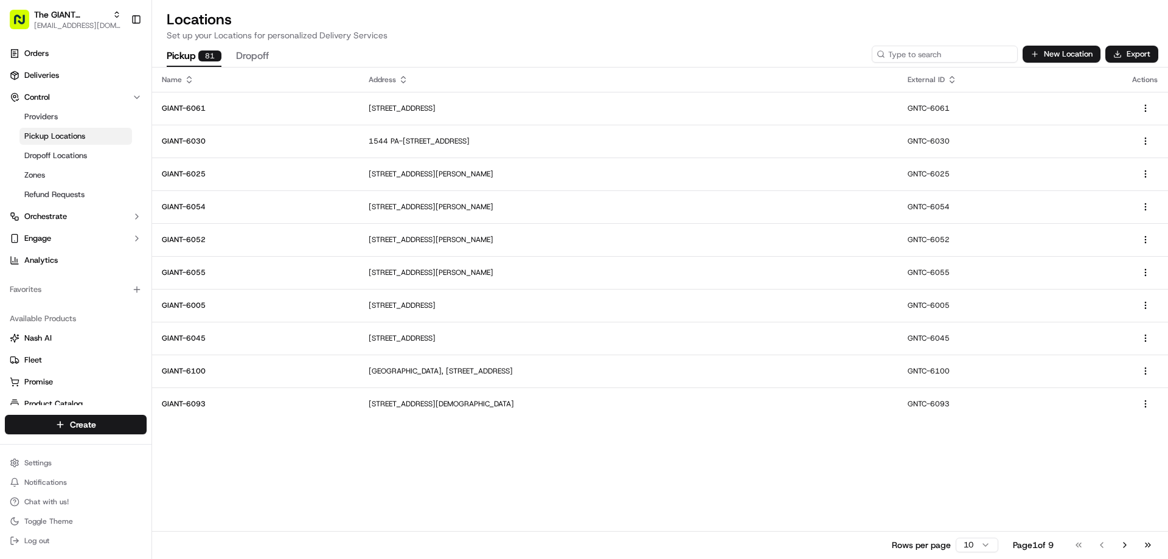
click at [948, 54] on input at bounding box center [945, 54] width 146 height 17
type input "6484"
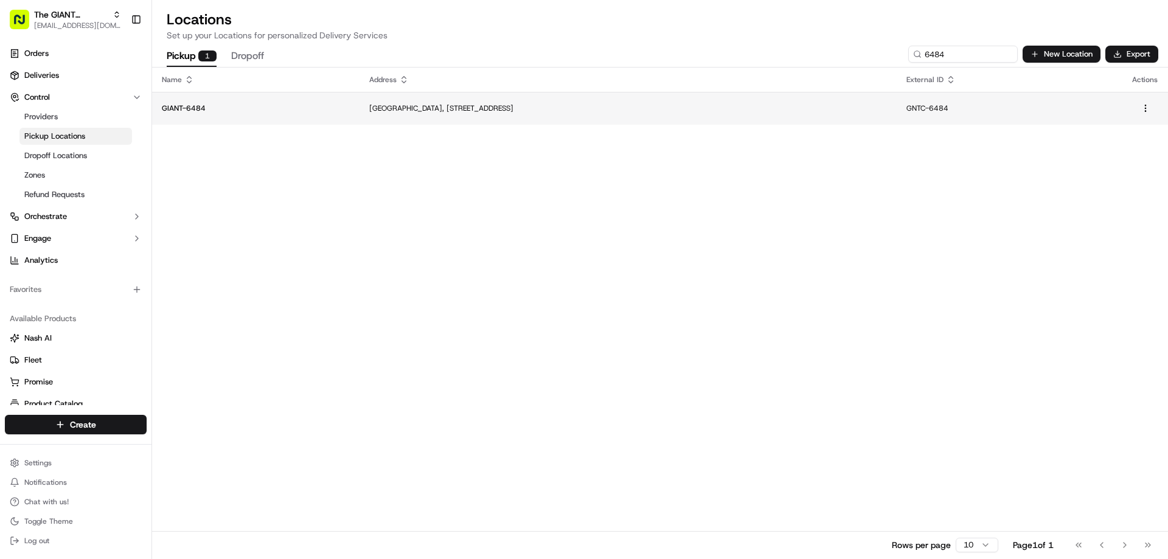
click at [394, 114] on td "[GEOGRAPHIC_DATA], [STREET_ADDRESS]" at bounding box center [627, 108] width 537 height 33
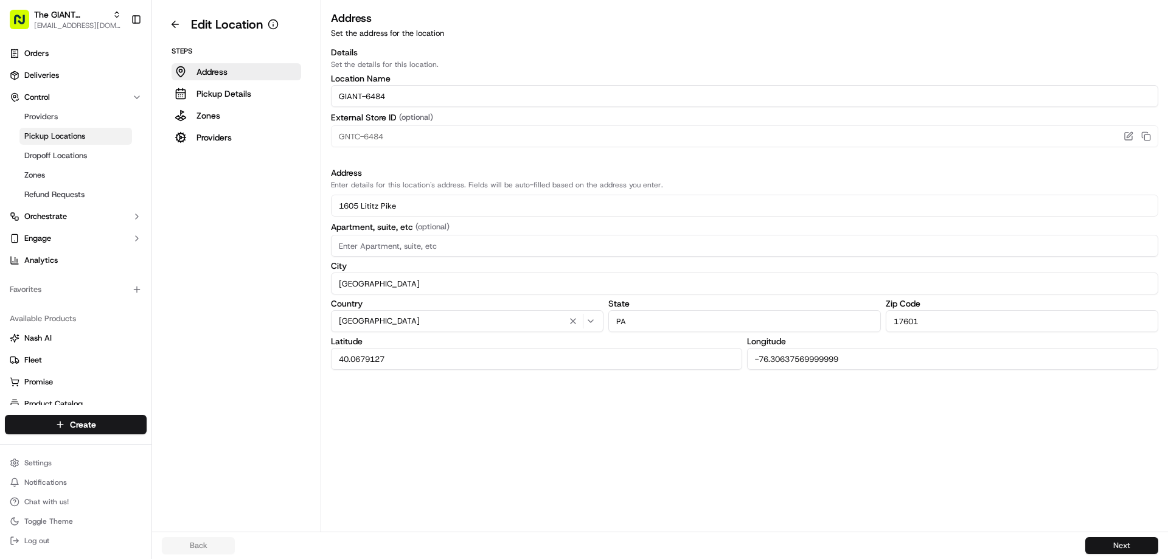
click at [1106, 538] on button "Next" at bounding box center [1121, 545] width 73 height 17
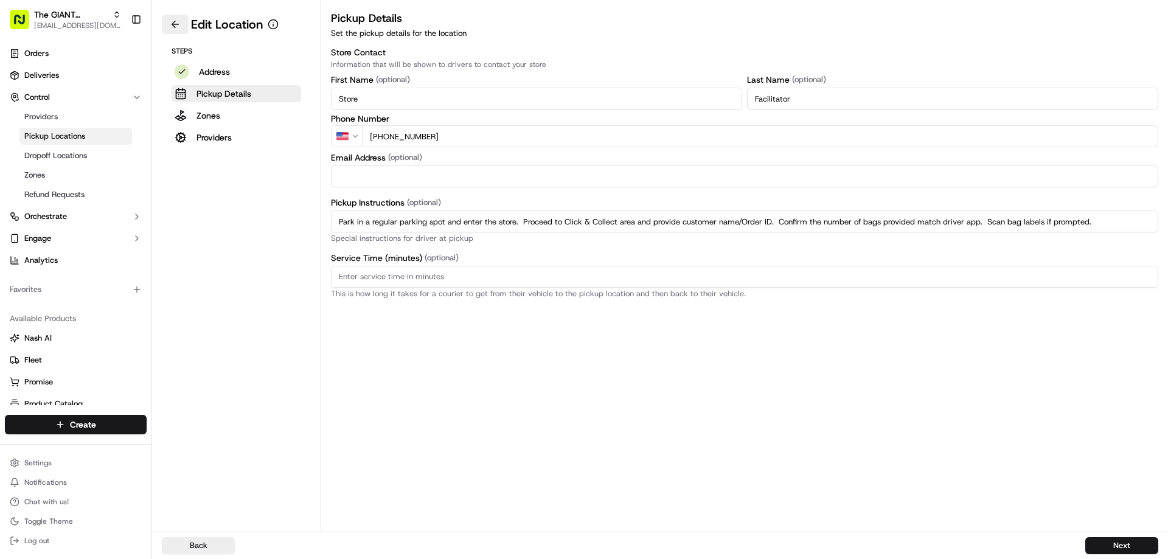
click at [178, 24] on button at bounding box center [175, 24] width 27 height 19
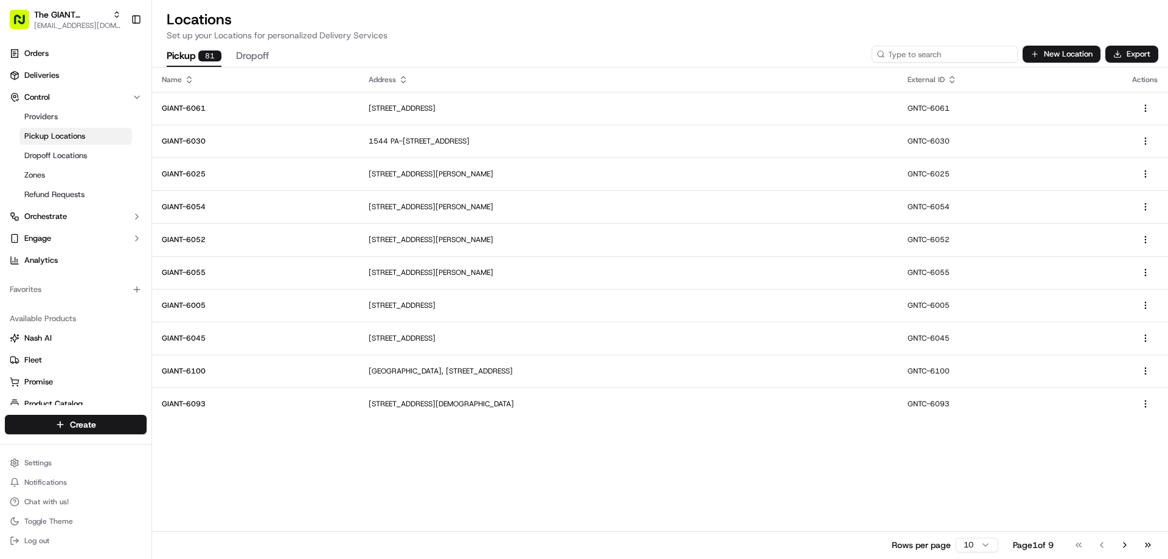
click at [944, 55] on input at bounding box center [945, 54] width 146 height 17
type input "6548"
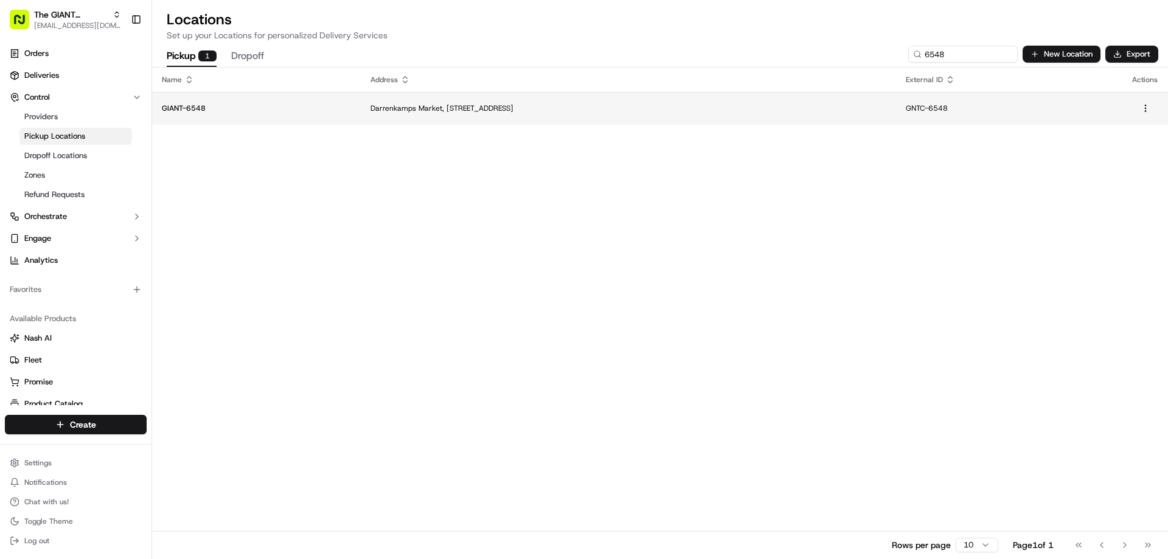
click at [451, 113] on p "Darrenkamps Market, [STREET_ADDRESS]" at bounding box center [628, 108] width 516 height 10
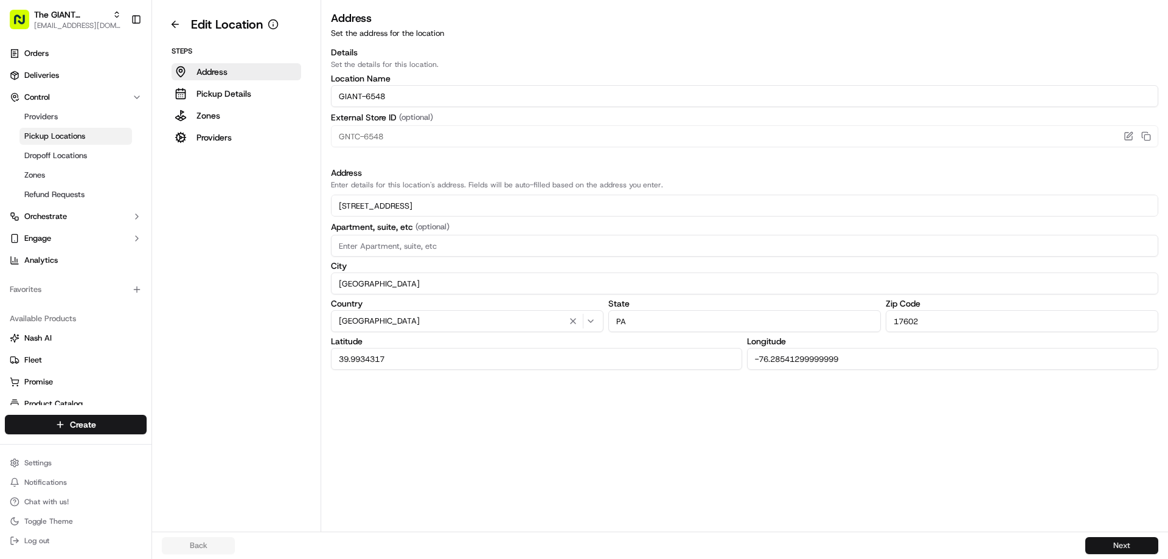
click at [1093, 545] on button "Next" at bounding box center [1121, 545] width 73 height 17
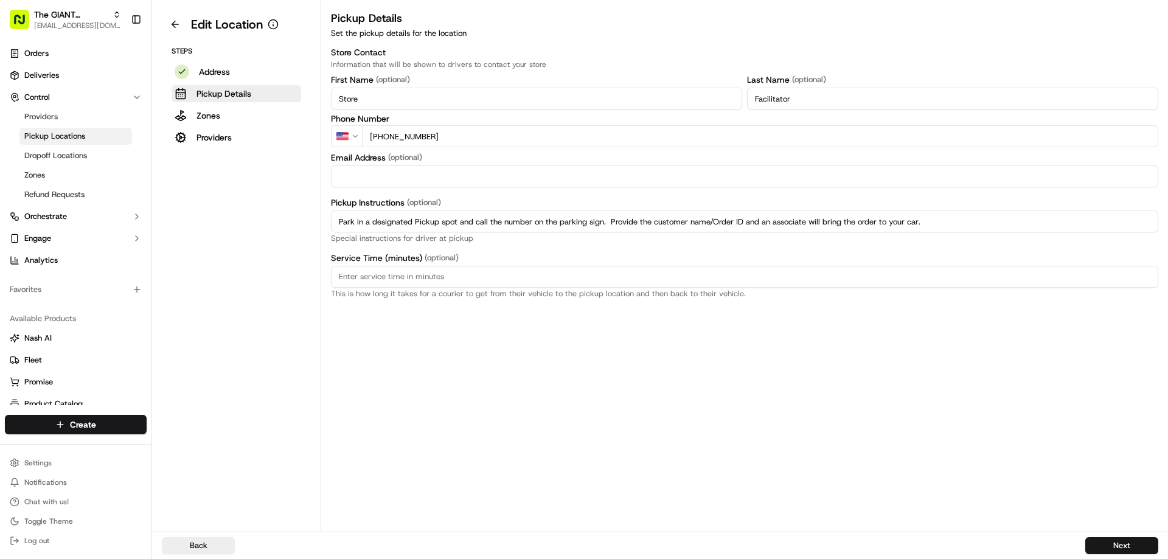
drag, startPoint x: 906, startPoint y: 217, endPoint x: 305, endPoint y: 226, distance: 600.9
click at [305, 226] on div "Edit Location Steps Address Pickup Details Zones Providers Pickup Details Set t…" at bounding box center [660, 266] width 1016 height 532
paste input "regular parking spot and enter the store. Proceed to Click & Collect area and p…"
type input "Park in a regular parking spot and enter the store. Proceed to Click & Collect …"
click at [1106, 542] on button "Next" at bounding box center [1121, 545] width 73 height 17
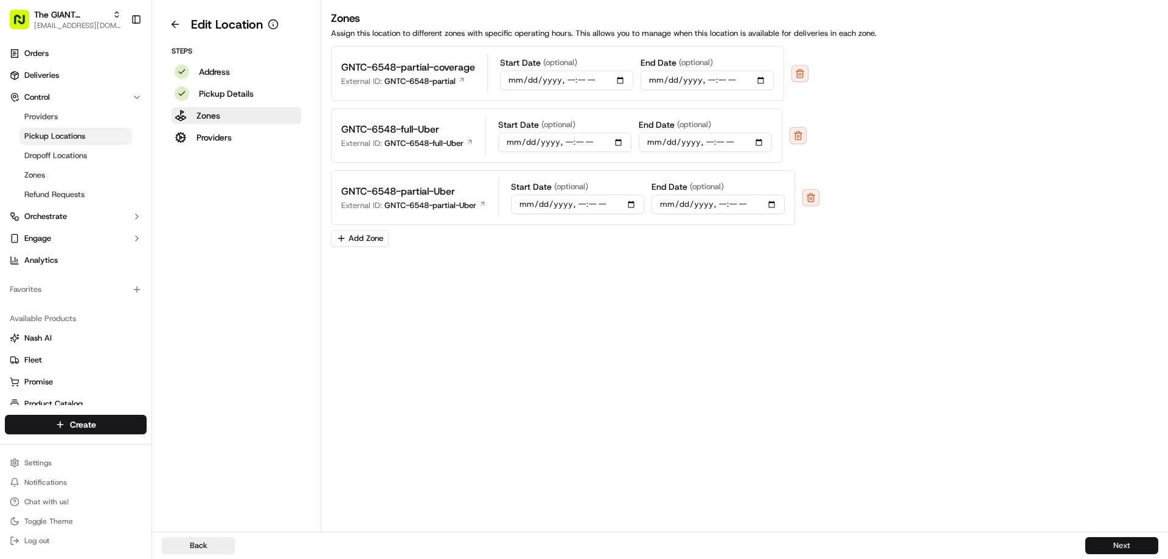
click at [1105, 542] on button "Next" at bounding box center [1121, 545] width 73 height 17
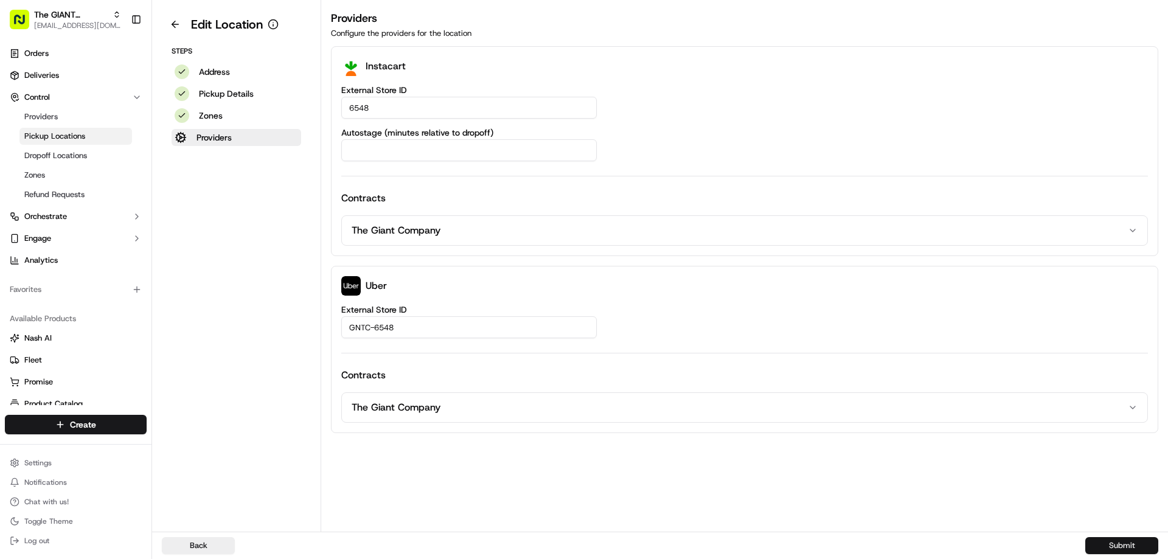
click at [1104, 541] on button "Submit" at bounding box center [1121, 545] width 73 height 17
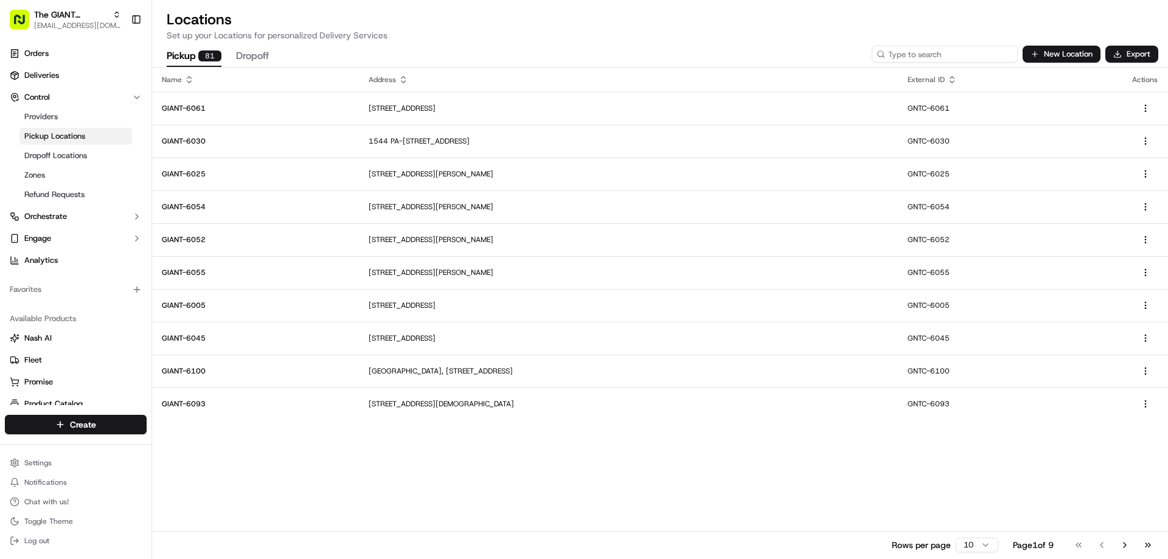
click at [946, 57] on input at bounding box center [945, 54] width 146 height 17
type input "6065"
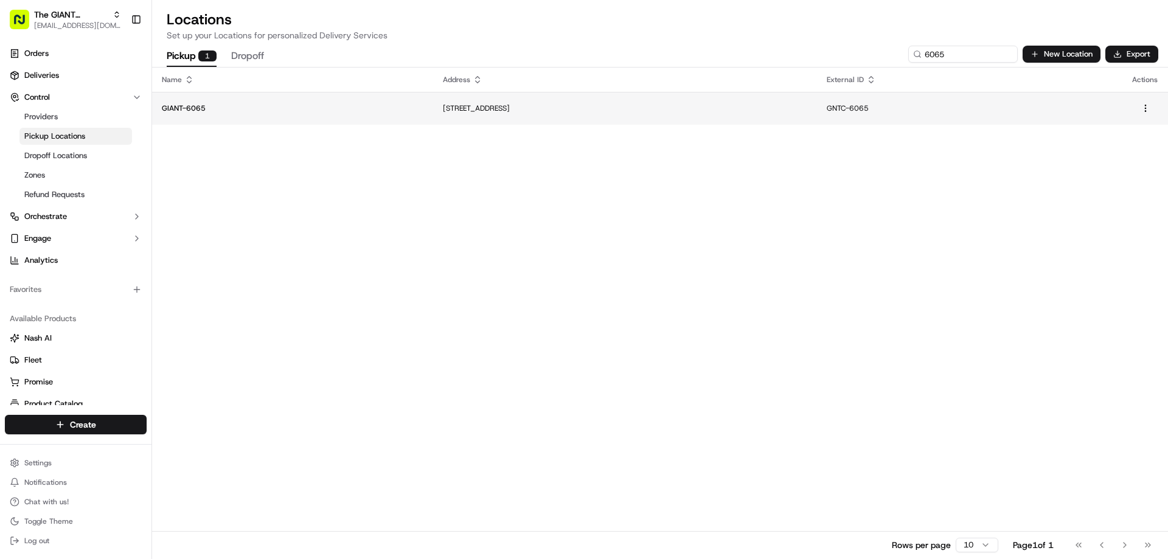
click at [454, 111] on p "[STREET_ADDRESS]" at bounding box center [625, 108] width 364 height 10
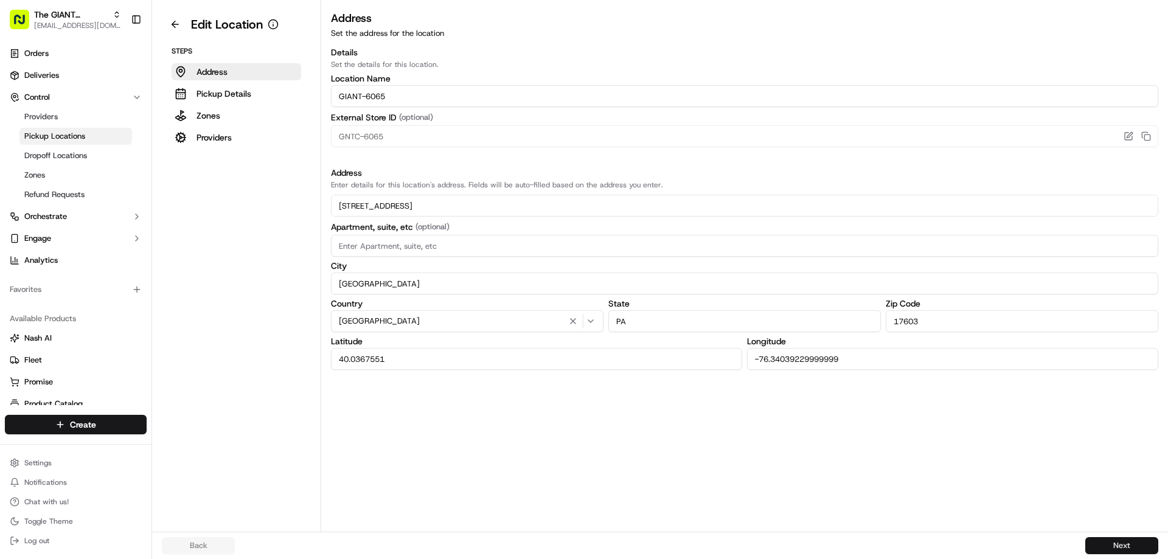
click at [1094, 544] on button "Next" at bounding box center [1121, 545] width 73 height 17
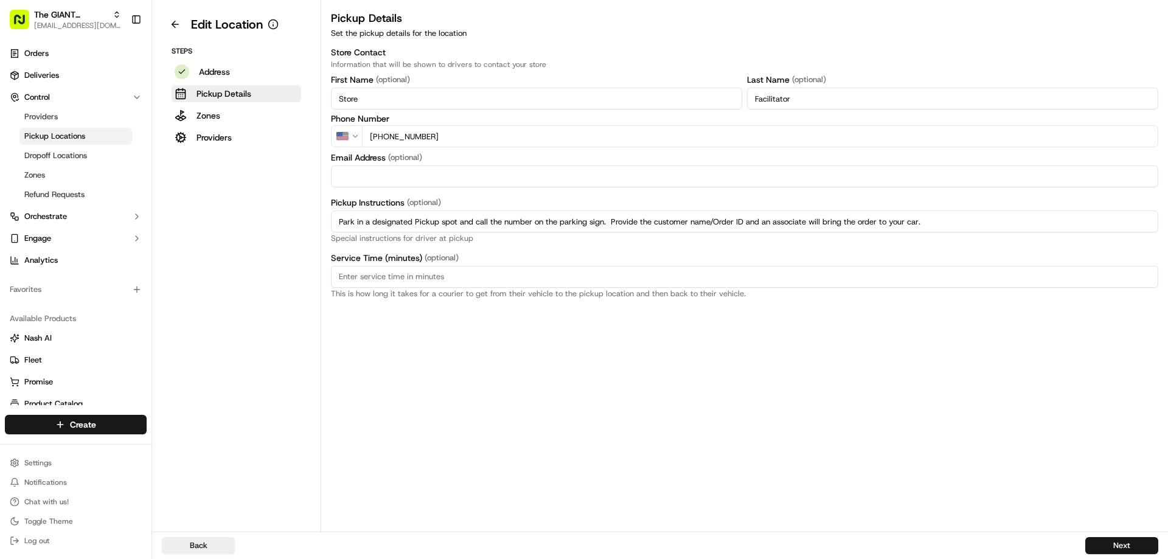
drag, startPoint x: 842, startPoint y: 220, endPoint x: 264, endPoint y: 220, distance: 577.8
click at [264, 220] on div "Edit Location Steps Address Pickup Details Zones Providers Pickup Details Set t…" at bounding box center [660, 266] width 1016 height 532
paste input
paste input "Park in a regular parking spot and enter the store. Proceed to Click & Collect …"
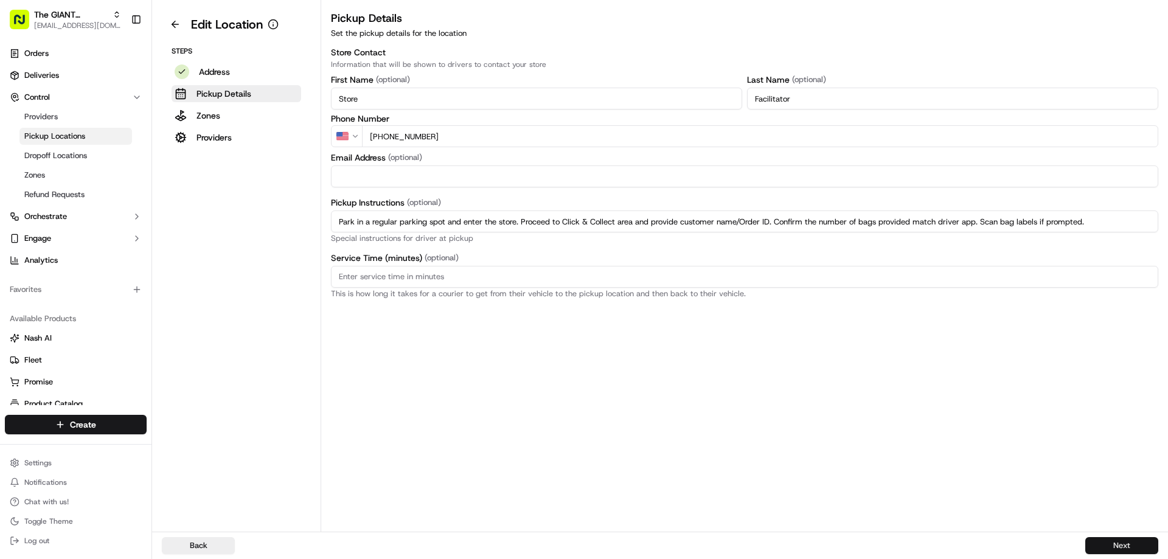
type input "Park in a regular parking spot and enter the store. Proceed to Click & Collect …"
click at [1113, 541] on button "Next" at bounding box center [1121, 545] width 73 height 17
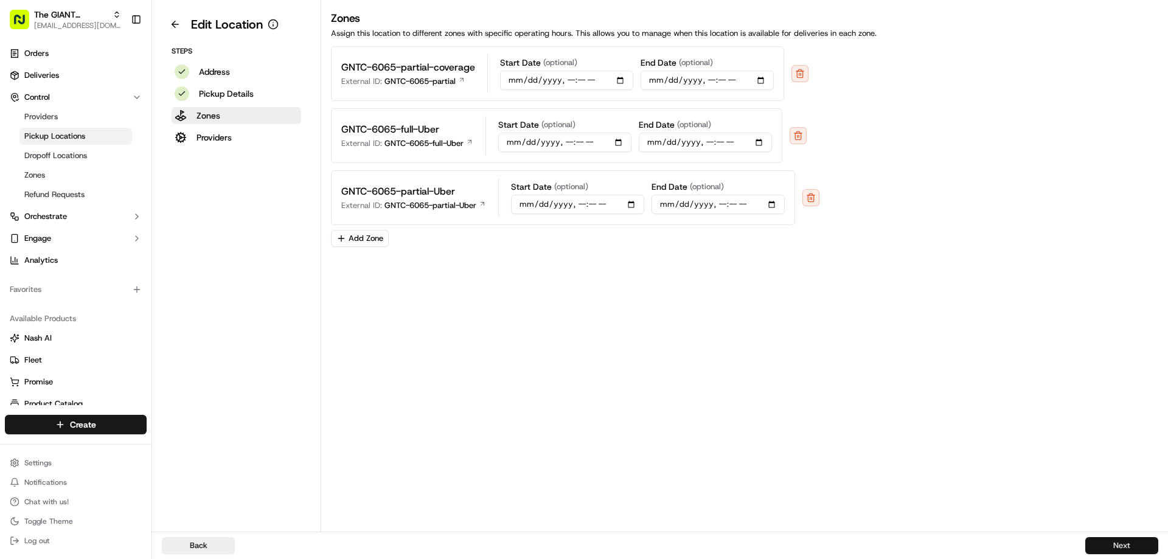
click at [1112, 546] on button "Next" at bounding box center [1121, 545] width 73 height 17
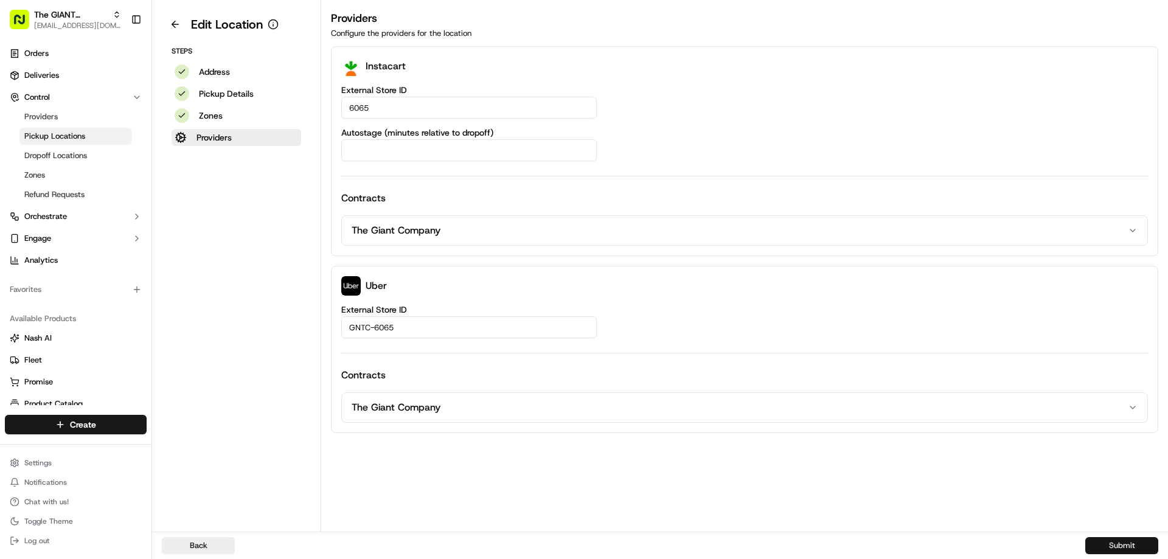
click at [1120, 547] on button "Submit" at bounding box center [1121, 545] width 73 height 17
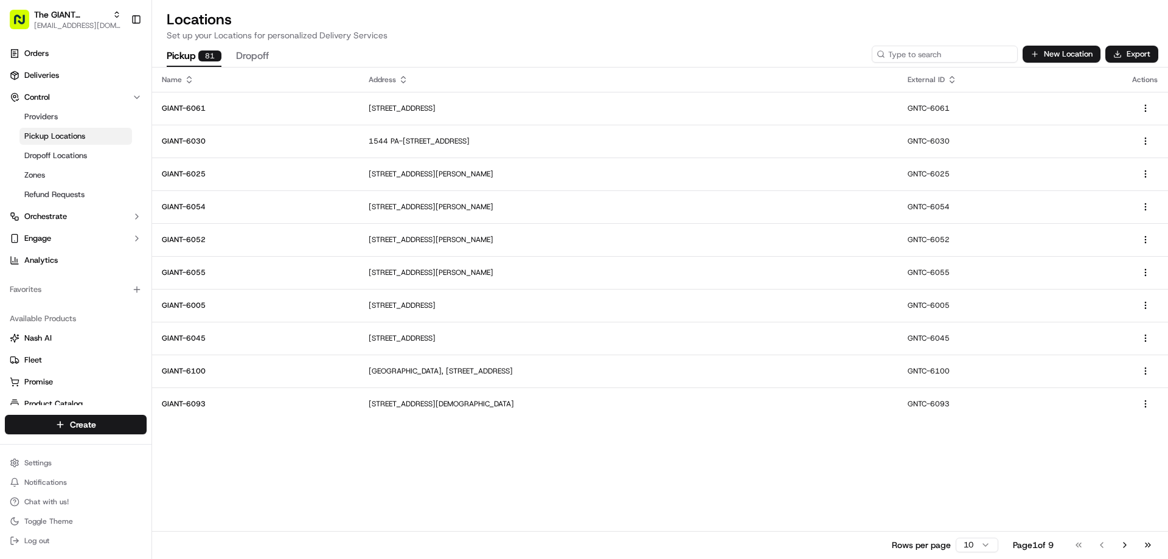
click at [947, 57] on input at bounding box center [945, 54] width 146 height 17
type input "6501"
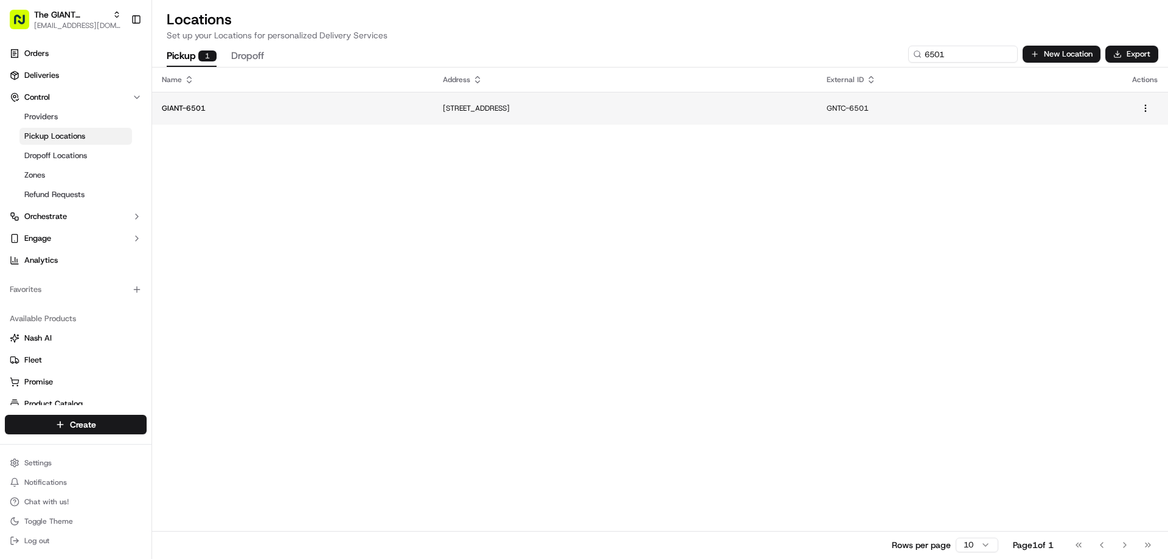
click at [479, 109] on p "[STREET_ADDRESS]" at bounding box center [625, 108] width 364 height 10
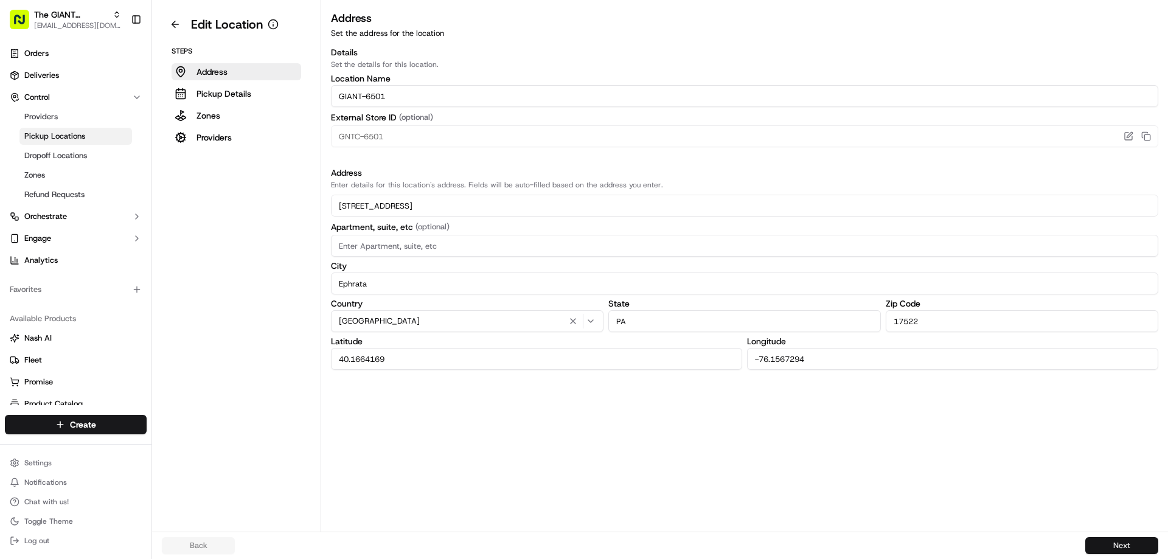
click at [1099, 544] on button "Next" at bounding box center [1121, 545] width 73 height 17
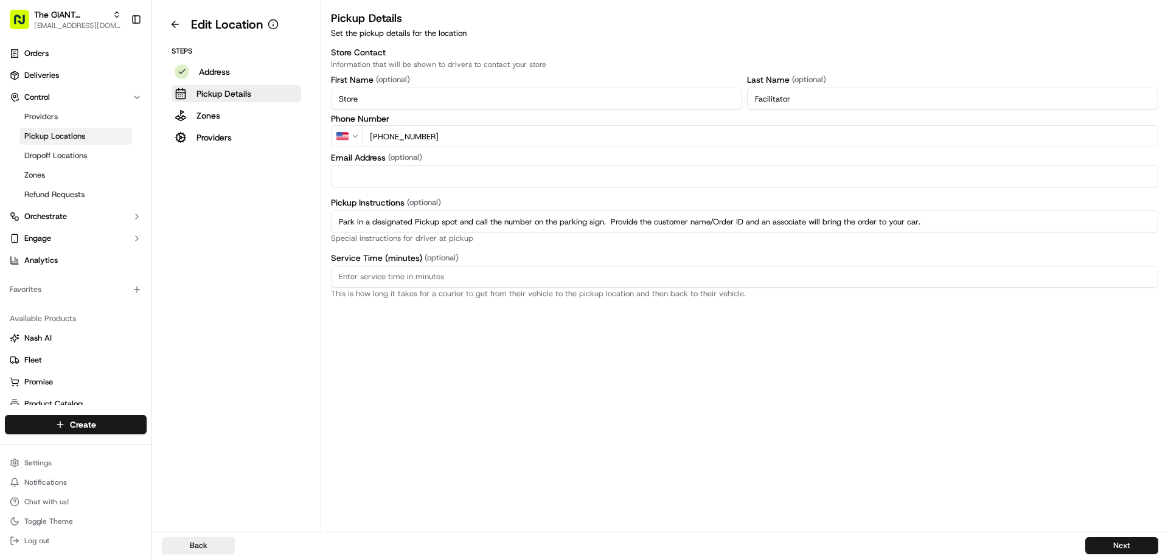
drag, startPoint x: 863, startPoint y: 237, endPoint x: 292, endPoint y: 230, distance: 571.1
click at [292, 230] on div "Edit Location Steps Address Pickup Details Zones Providers Pickup Details Set t…" at bounding box center [660, 266] width 1016 height 532
paste input
paste input "Park in a regular parking spot and enter the store. Proceed to Click & Collect …"
type input "Park in a regular parking spot and enter the store. Proceed to Click & Collect …"
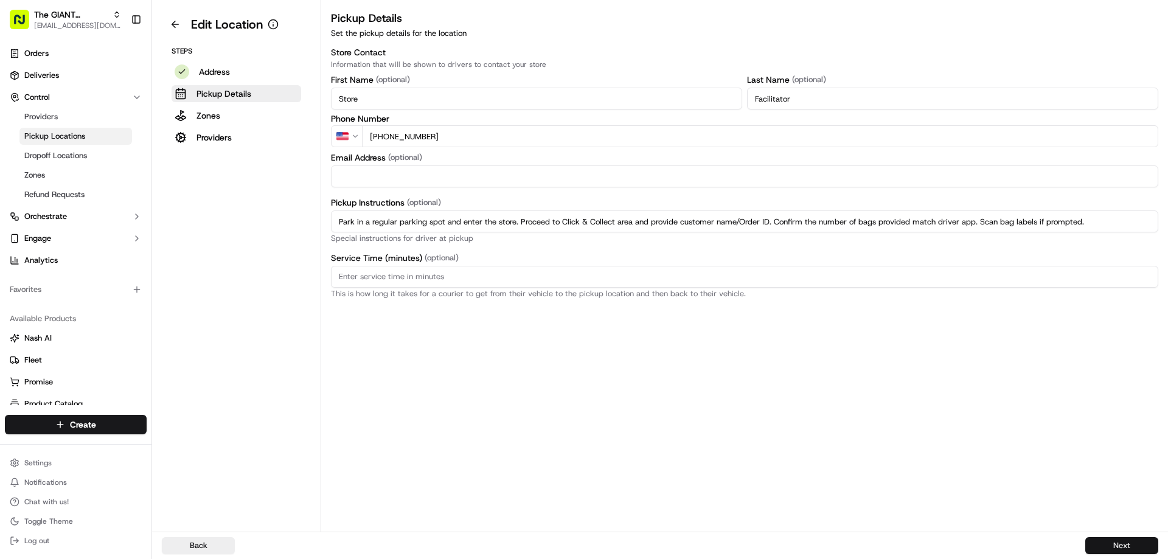
click at [1100, 546] on button "Next" at bounding box center [1121, 545] width 73 height 17
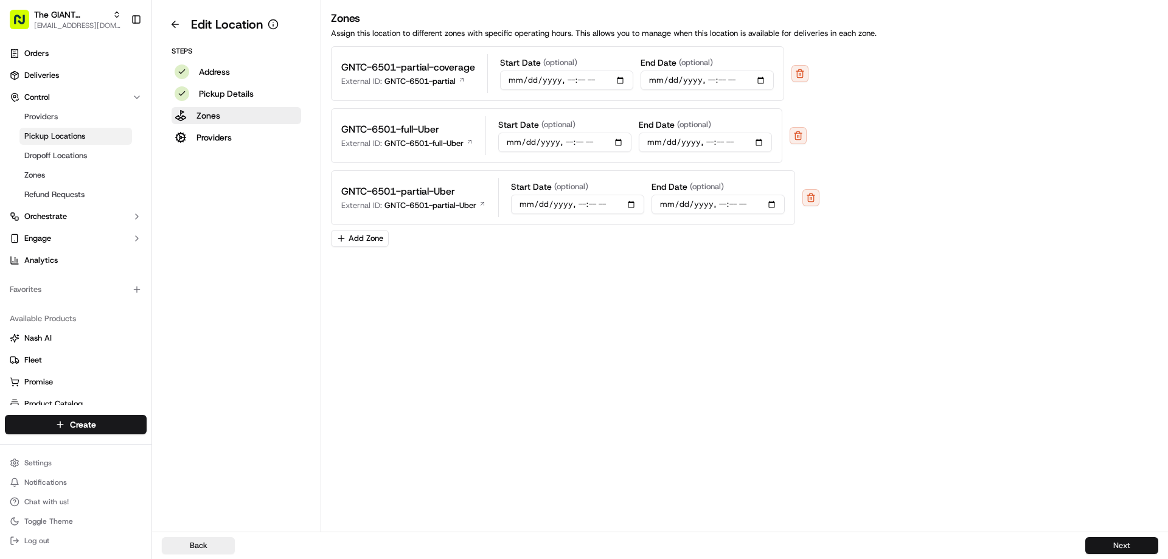
click at [1111, 546] on button "Next" at bounding box center [1121, 545] width 73 height 17
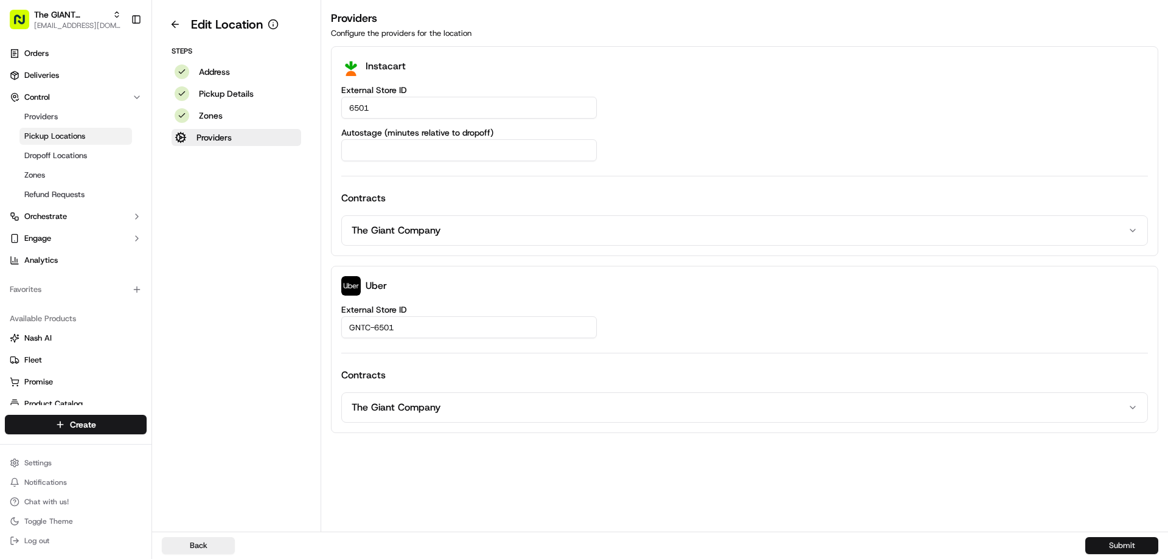
click at [1129, 548] on button "Submit" at bounding box center [1121, 545] width 73 height 17
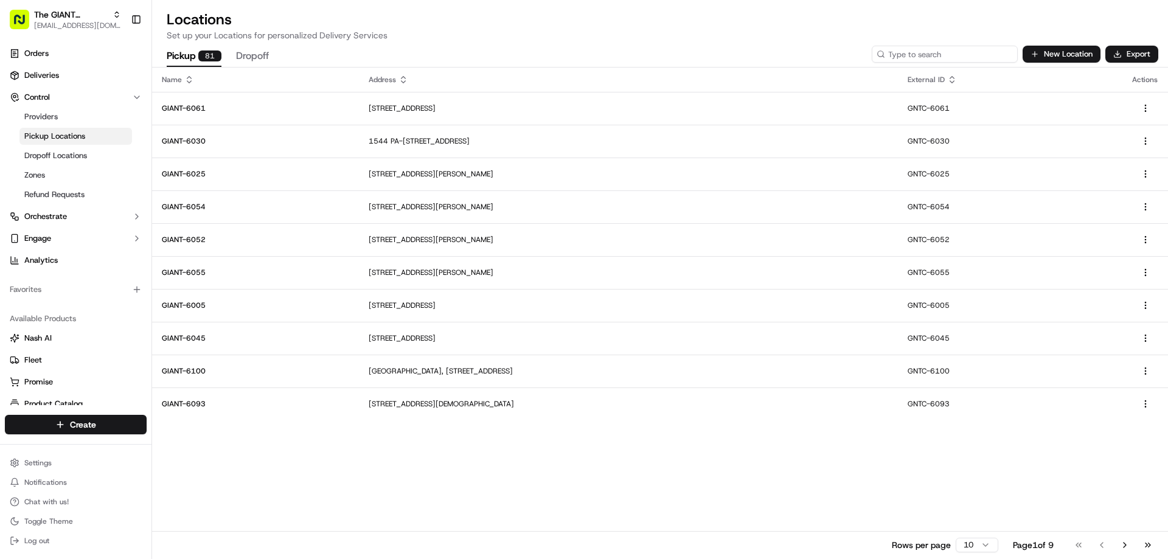
click at [952, 55] on input at bounding box center [945, 54] width 146 height 17
type input "6004"
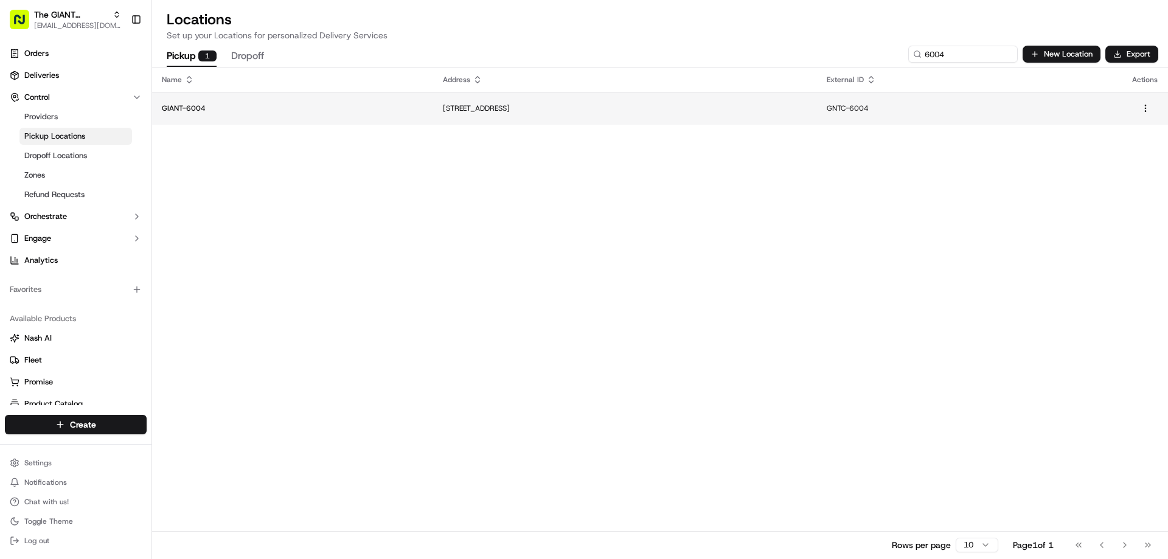
click at [488, 111] on p "[STREET_ADDRESS]" at bounding box center [625, 108] width 364 height 10
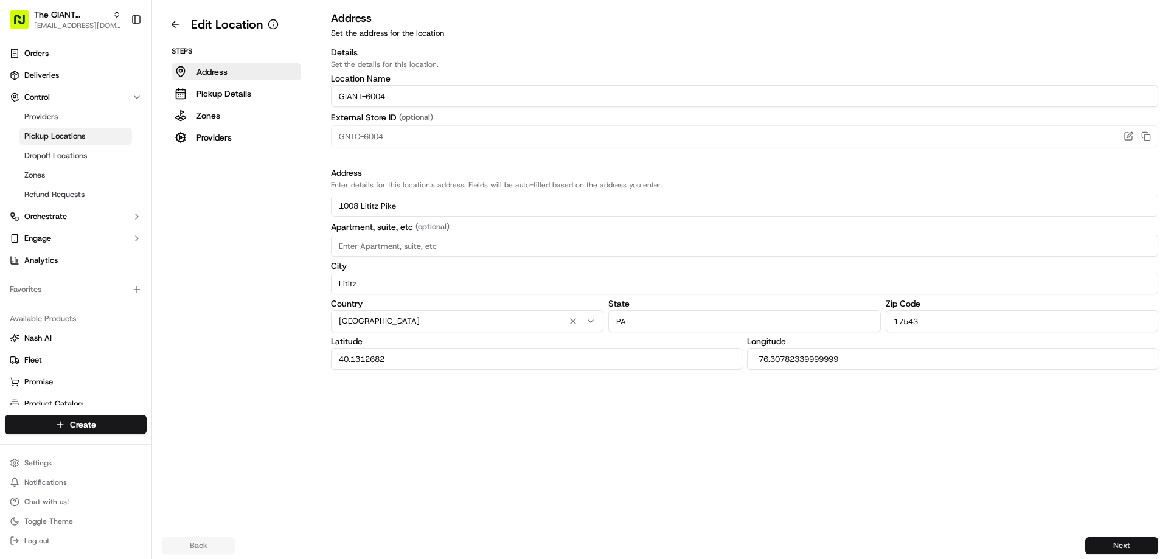
click at [1104, 541] on button "Next" at bounding box center [1121, 545] width 73 height 17
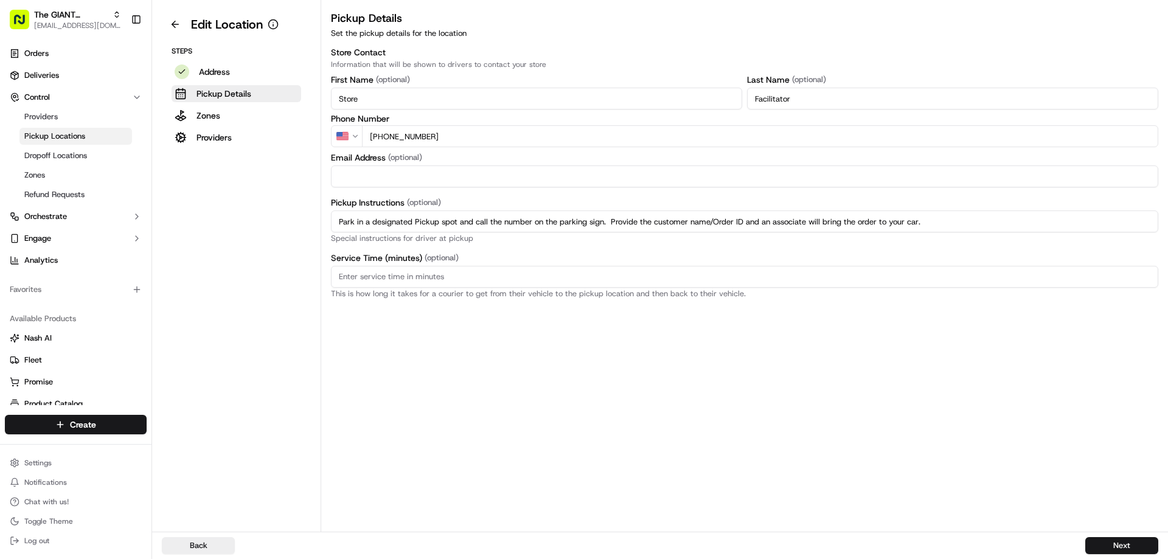
drag, startPoint x: 926, startPoint y: 220, endPoint x: 226, endPoint y: 238, distance: 700.2
click at [226, 238] on div "Edit Location Steps Address Pickup Details Zones Providers Pickup Details Set t…" at bounding box center [660, 266] width 1016 height 532
paste input "regular parking spot and enter the store. Proceed to Click & Collect area and p…"
type input "Park in a regular parking spot and enter the store. Proceed to Click & Collect …"
click at [1115, 546] on button "Next" at bounding box center [1121, 545] width 73 height 17
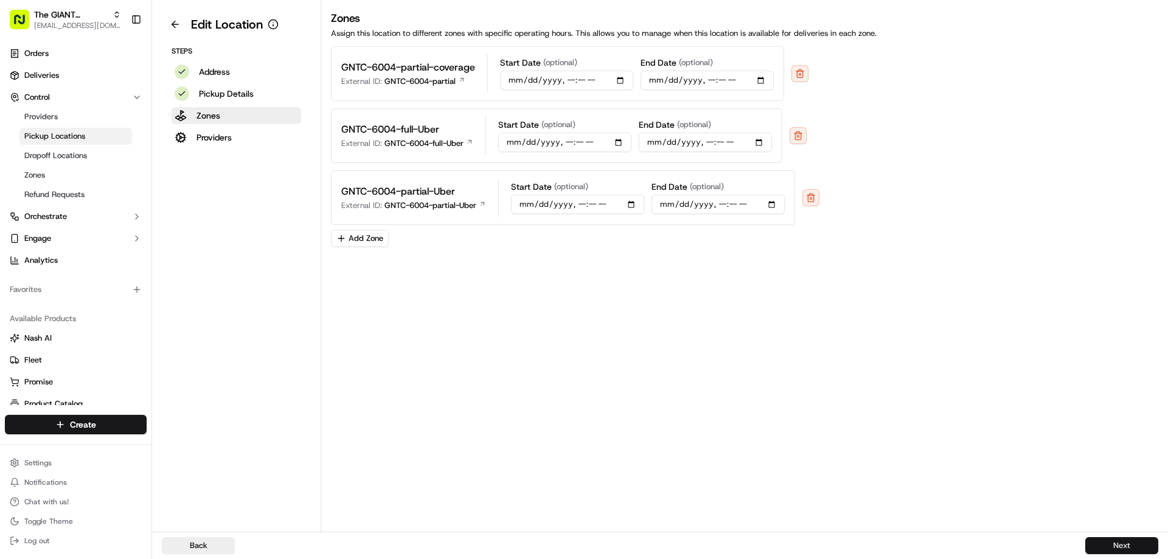
click at [1107, 543] on button "Next" at bounding box center [1121, 545] width 73 height 17
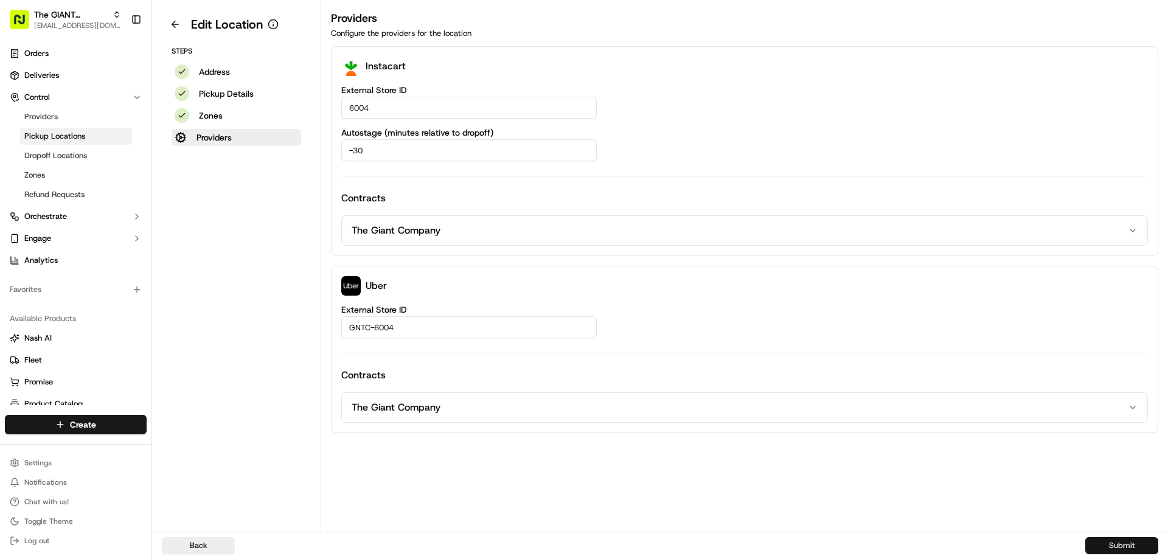
click at [1112, 544] on button "Submit" at bounding box center [1121, 545] width 73 height 17
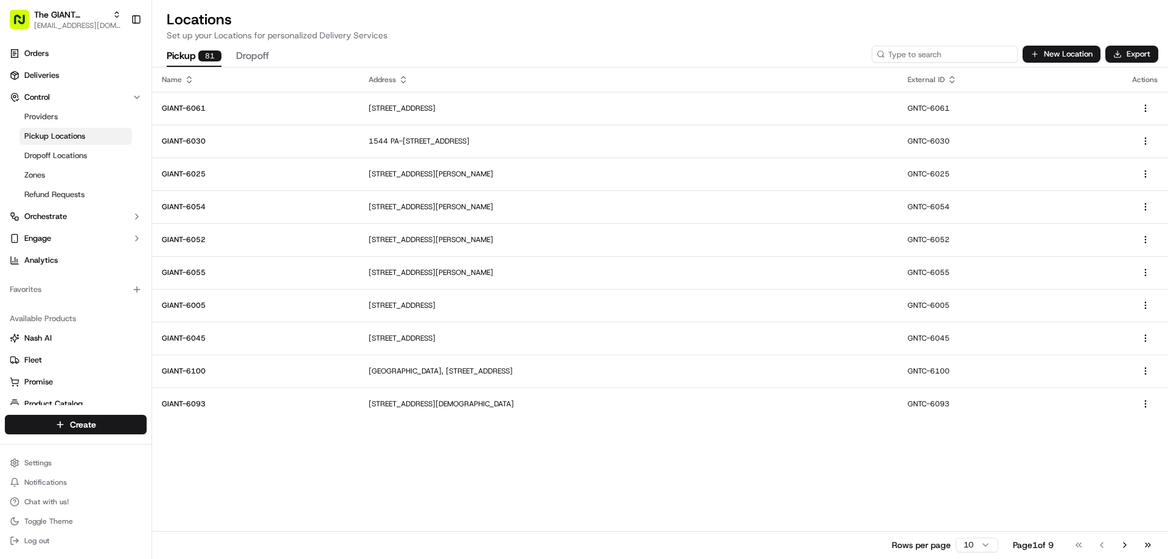
click at [944, 52] on input at bounding box center [945, 54] width 146 height 17
type input "6485"
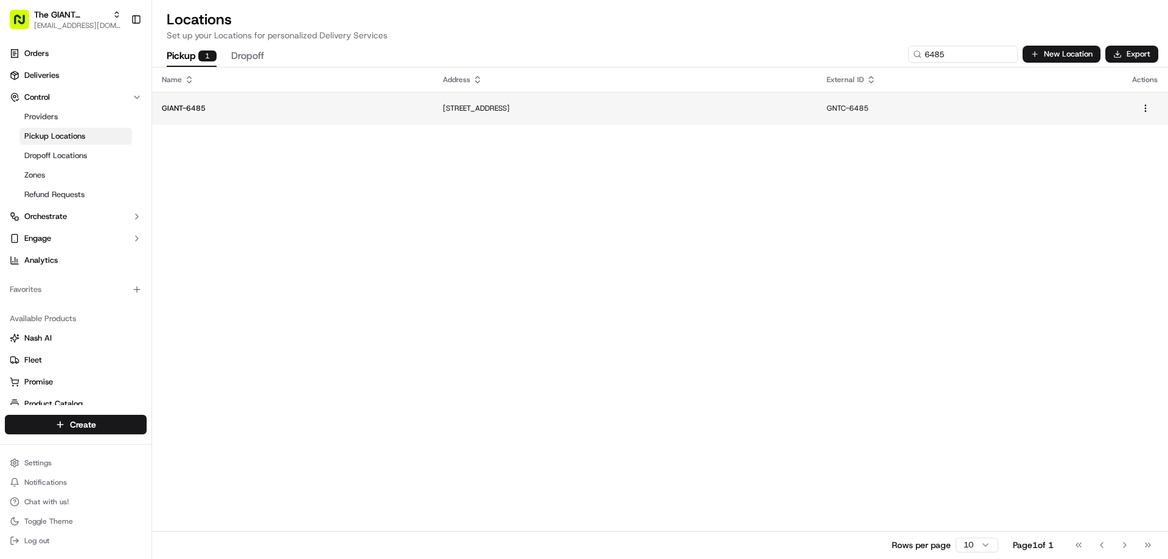
click at [448, 111] on p "[STREET_ADDRESS]" at bounding box center [625, 108] width 364 height 10
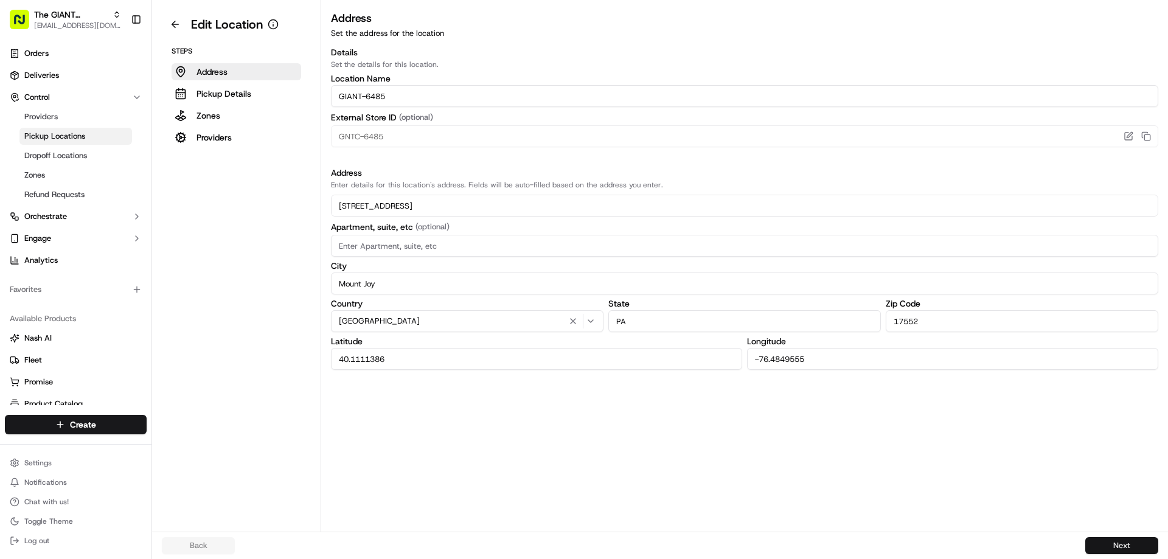
click at [1115, 542] on button "Next" at bounding box center [1121, 545] width 73 height 17
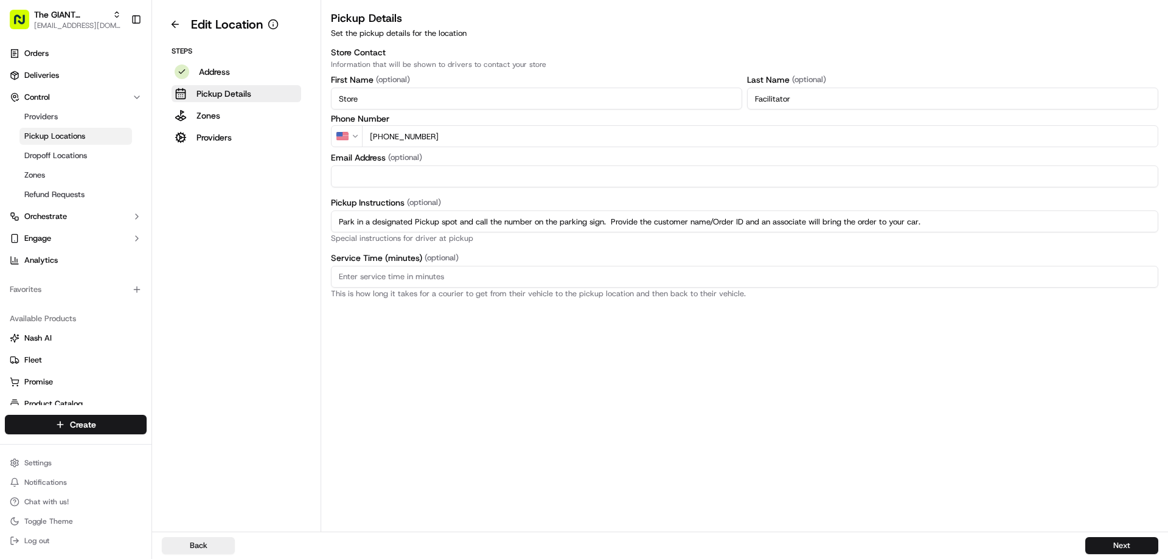
drag, startPoint x: 899, startPoint y: 217, endPoint x: 313, endPoint y: 232, distance: 585.9
click at [313, 232] on div "Edit Location Steps Address Pickup Details Zones Providers Pickup Details Set t…" at bounding box center [660, 266] width 1016 height 532
paste input "regular parking spot and enter the store. Proceed to Click & Collect area and p…"
type input "Park in a regular parking spot and enter the store. Proceed to Click & Collect …"
click at [1111, 546] on button "Next" at bounding box center [1121, 545] width 73 height 17
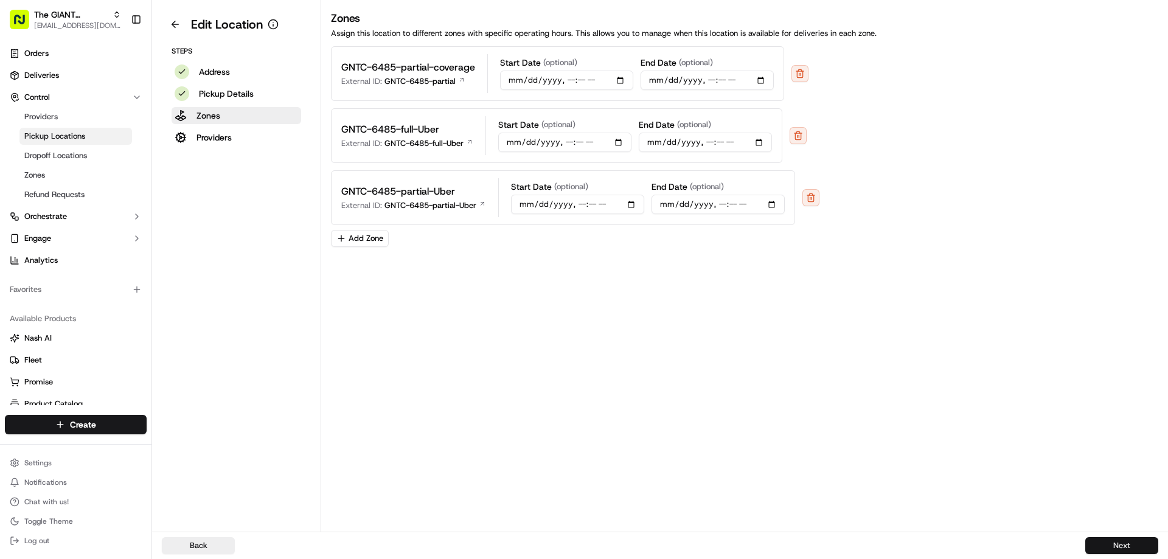
click at [1094, 546] on button "Next" at bounding box center [1121, 545] width 73 height 17
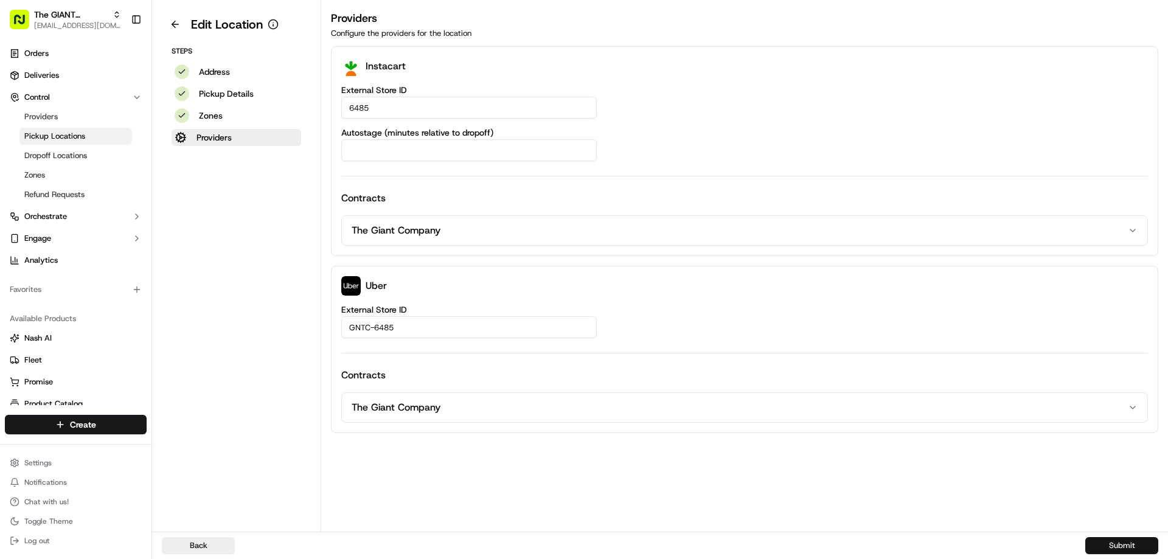
click at [1117, 544] on button "Submit" at bounding box center [1121, 545] width 73 height 17
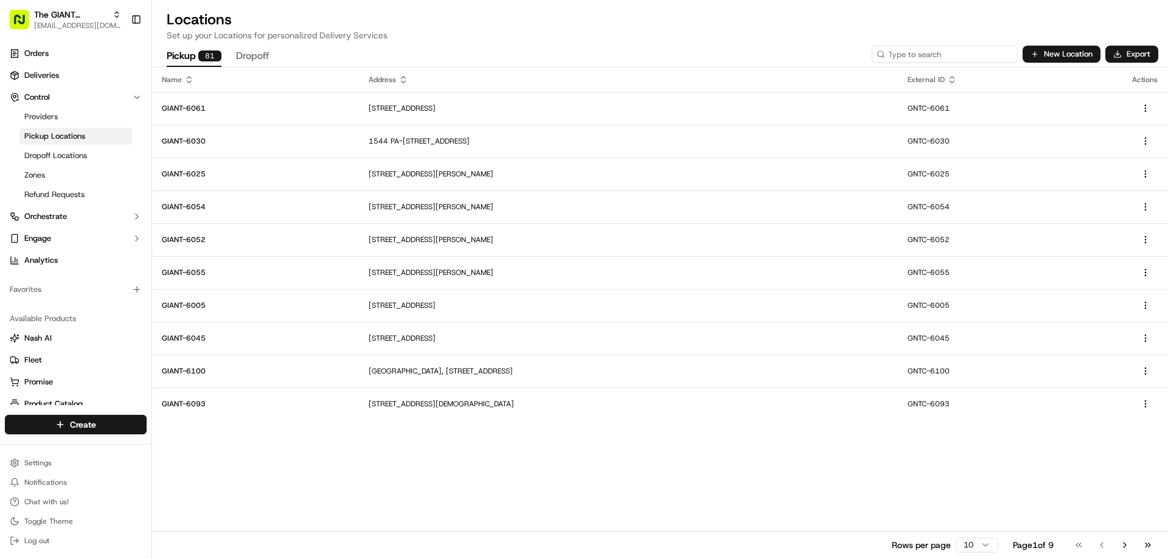
click at [929, 58] on input at bounding box center [945, 54] width 146 height 17
type input "6014"
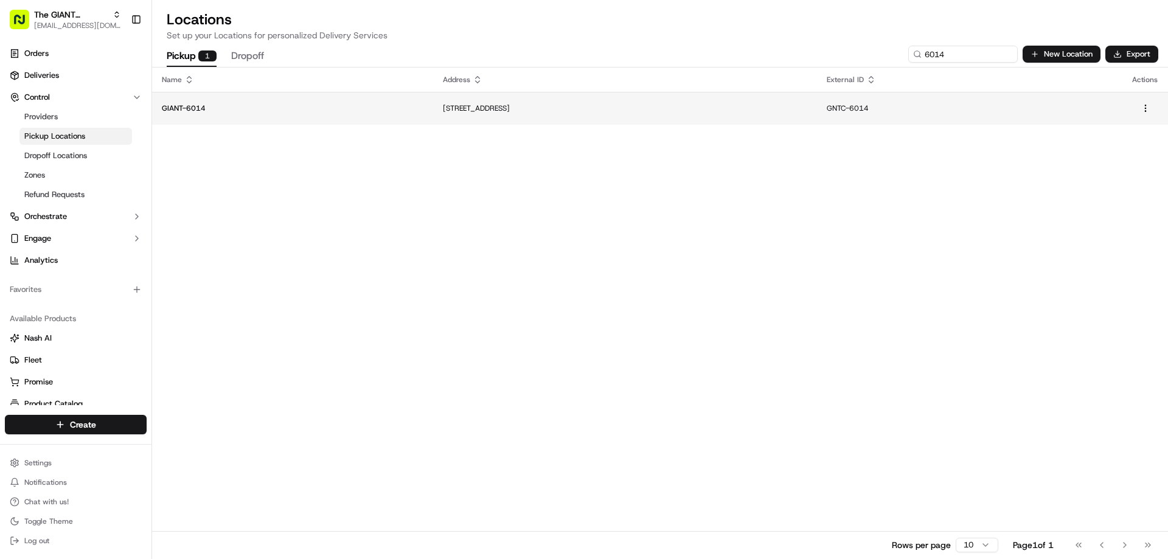
click at [480, 106] on p "[STREET_ADDRESS]" at bounding box center [625, 108] width 364 height 10
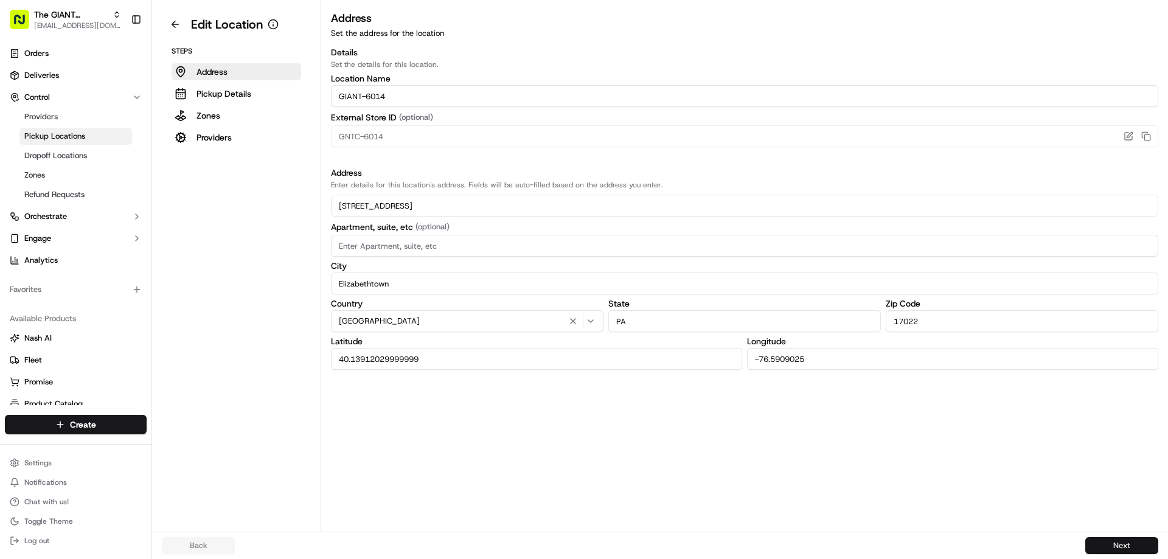
click at [1091, 547] on button "Next" at bounding box center [1121, 545] width 73 height 17
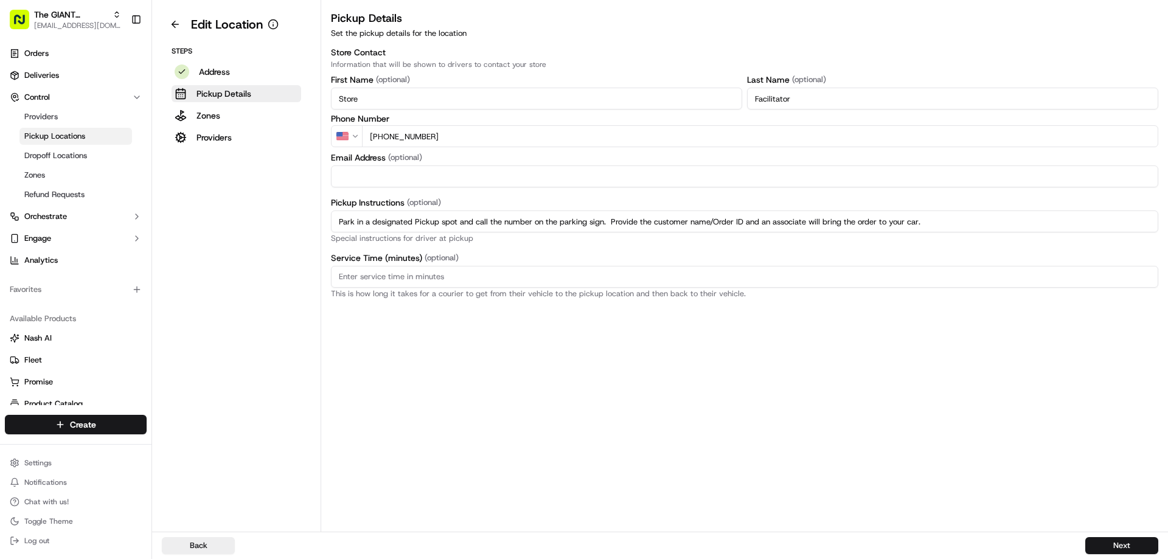
drag, startPoint x: 944, startPoint y: 218, endPoint x: 303, endPoint y: 225, distance: 640.4
click at [303, 225] on div "Edit Location Steps Address Pickup Details Zones Providers Pickup Details Set t…" at bounding box center [660, 266] width 1016 height 532
paste input "regular parking spot and enter the store. Proceed to Click & Collect area and p…"
type input "Park in a regular parking spot and enter the store. Proceed to Click & Collect …"
click at [1112, 542] on button "Next" at bounding box center [1121, 545] width 73 height 17
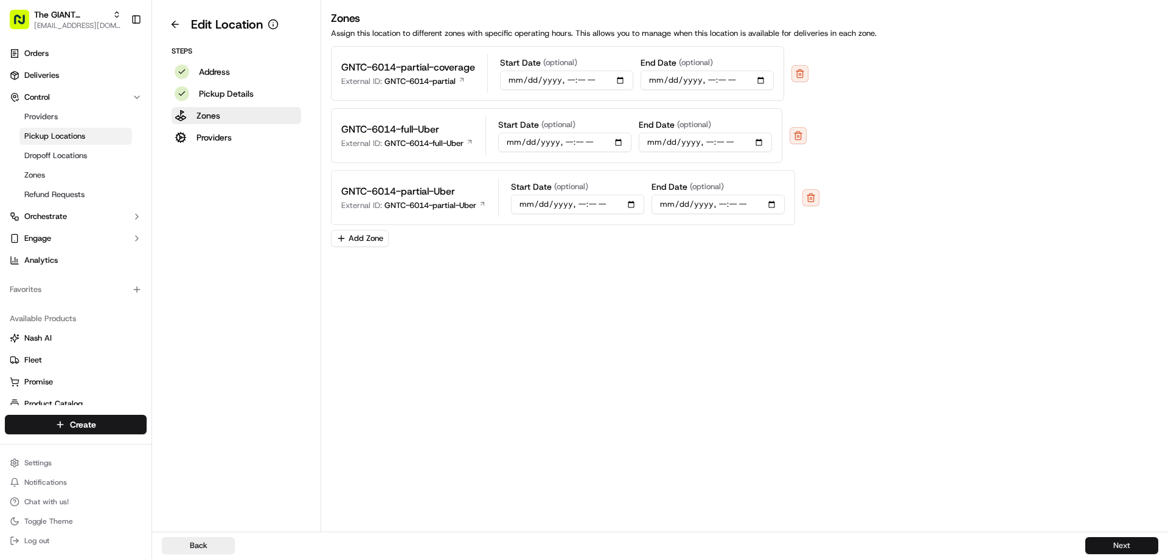
click at [1131, 543] on button "Next" at bounding box center [1121, 545] width 73 height 17
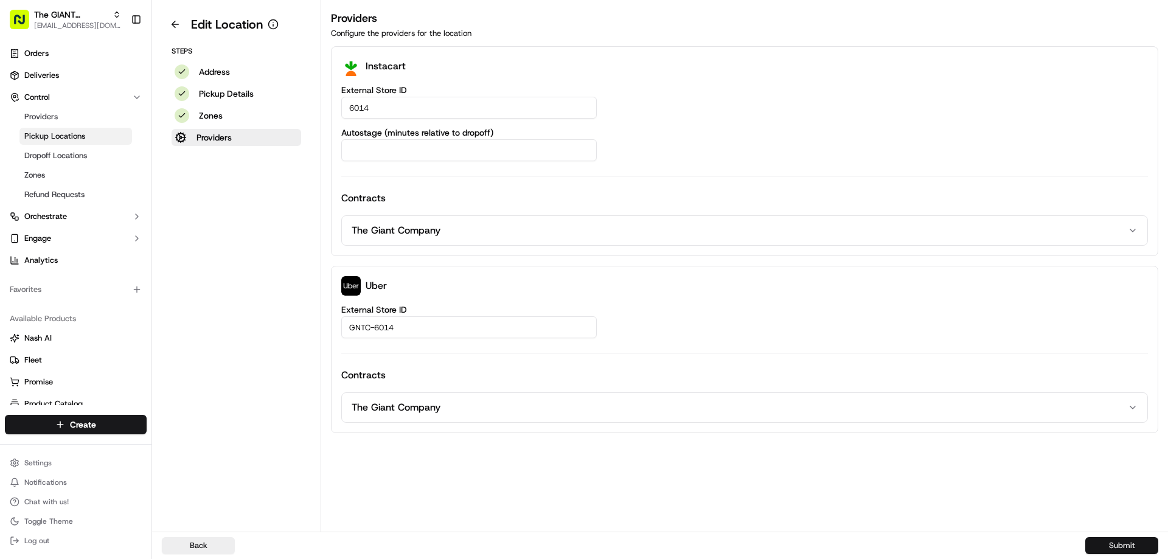
click at [1104, 547] on button "Submit" at bounding box center [1121, 545] width 73 height 17
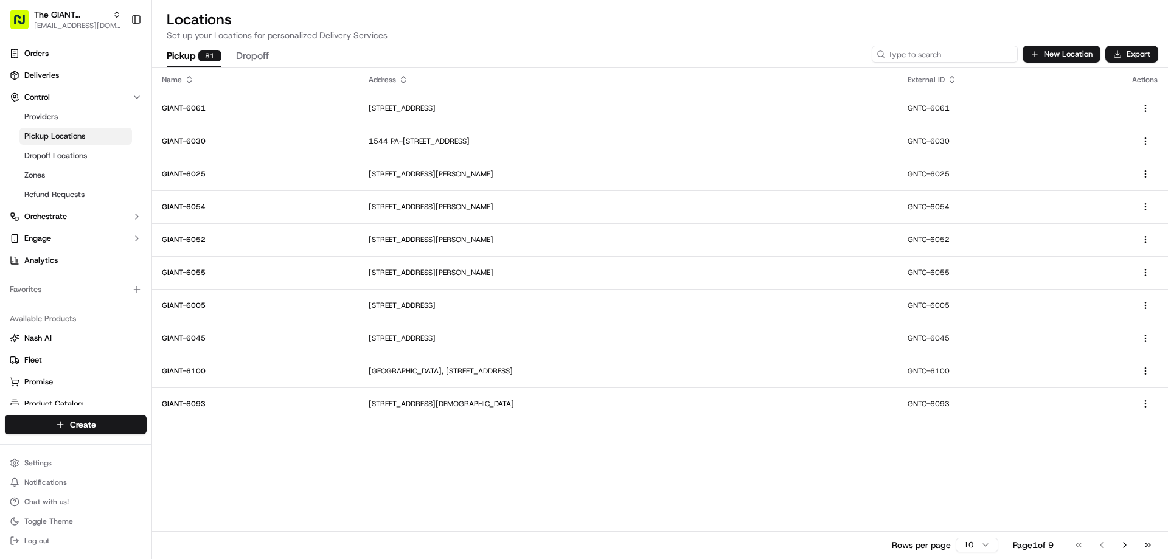
click at [951, 57] on input at bounding box center [945, 54] width 146 height 17
type input "6014"
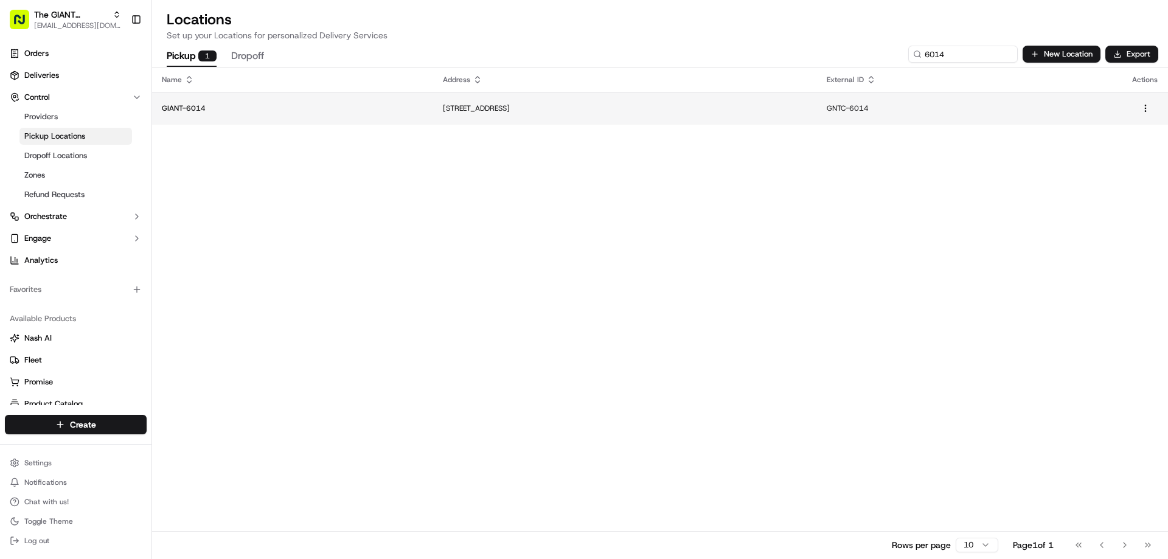
click at [443, 109] on p "[STREET_ADDRESS]" at bounding box center [625, 108] width 364 height 10
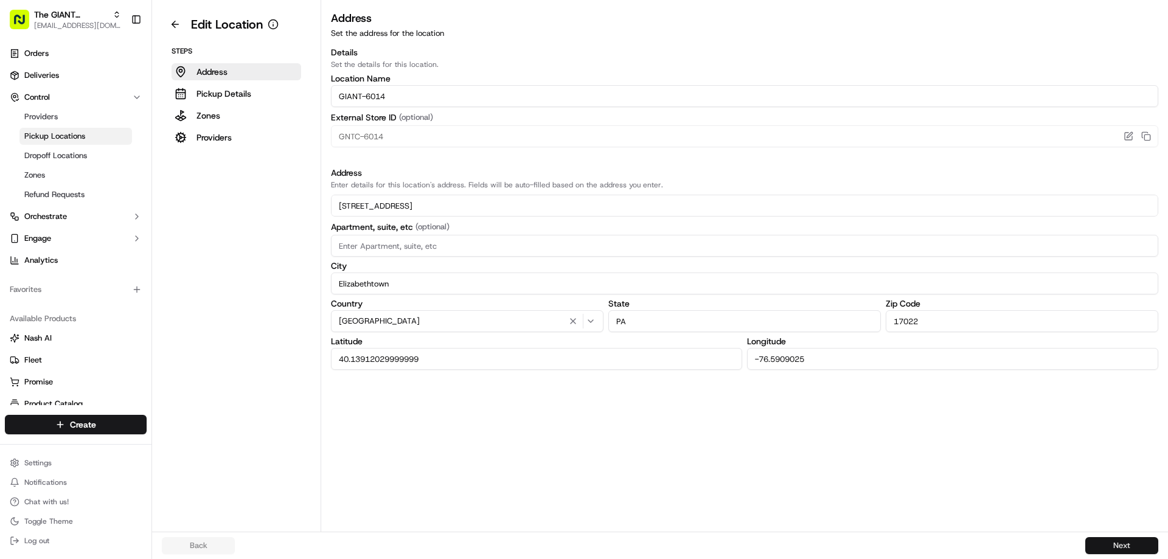
click at [1104, 547] on button "Next" at bounding box center [1121, 545] width 73 height 17
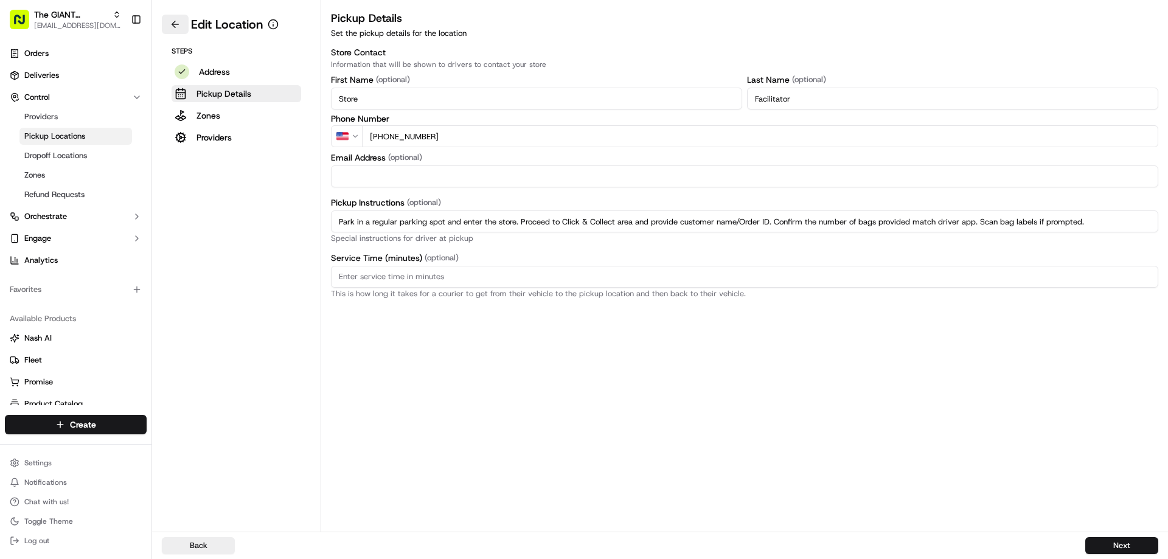
click at [173, 23] on button at bounding box center [175, 24] width 27 height 19
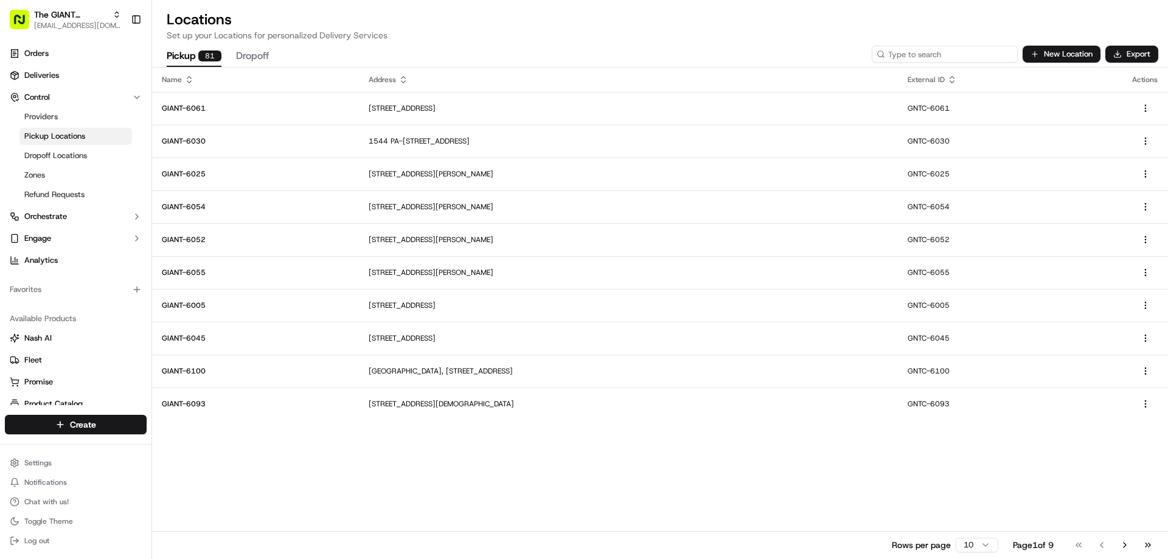
click at [932, 57] on input at bounding box center [945, 54] width 146 height 17
type input "6029"
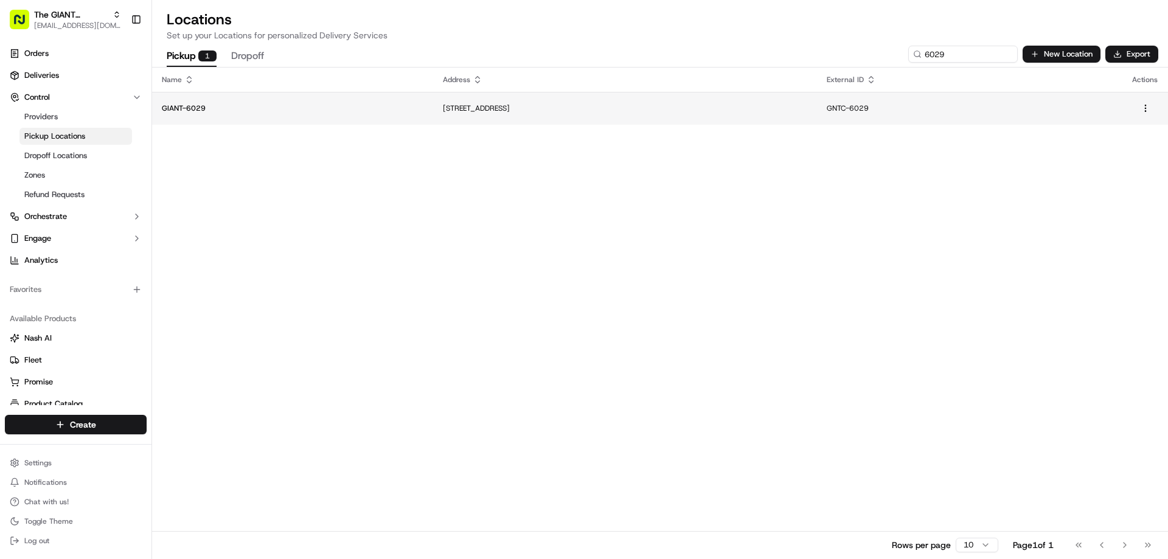
click at [504, 109] on p "[STREET_ADDRESS]" at bounding box center [625, 108] width 364 height 10
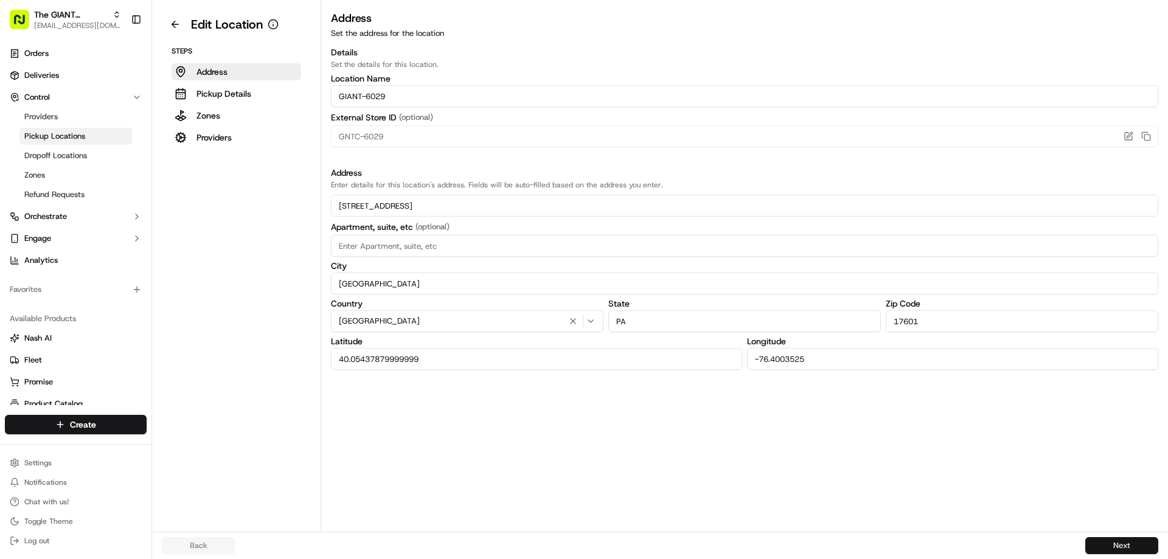
click at [1110, 548] on button "Next" at bounding box center [1121, 545] width 73 height 17
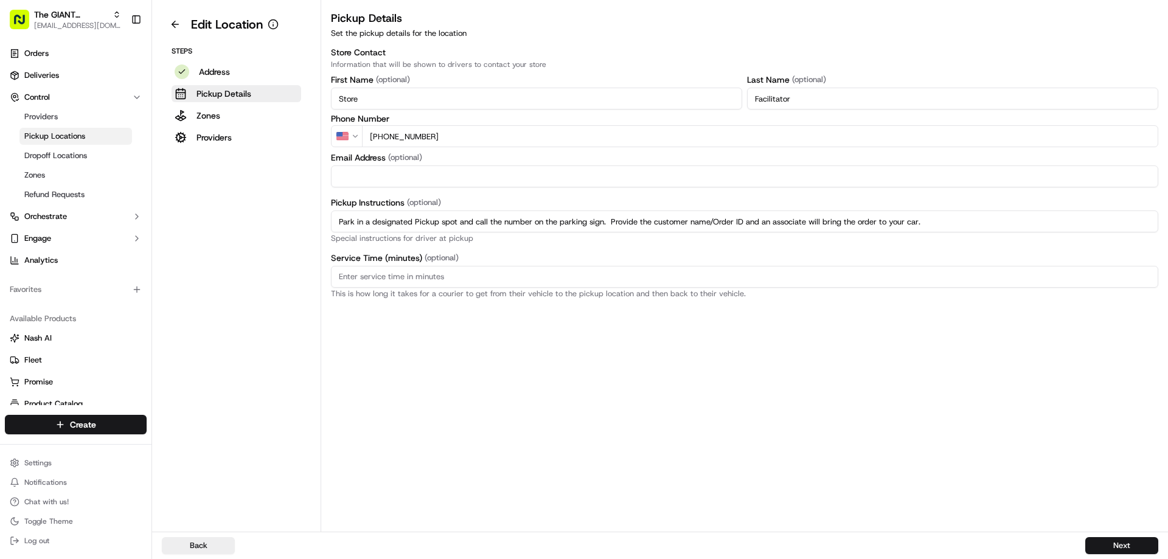
drag, startPoint x: 935, startPoint y: 221, endPoint x: 314, endPoint y: 235, distance: 621.1
click at [314, 235] on div "Edit Location Steps Address Pickup Details Zones Providers Pickup Details Set t…" at bounding box center [660, 266] width 1016 height 532
paste input "regular parking spot and enter the store. Proceed to Click & Collect area and p…"
type input "Park in a regular parking spot and enter the store. Proceed to Click & Collect …"
click at [1111, 546] on button "Next" at bounding box center [1121, 545] width 73 height 17
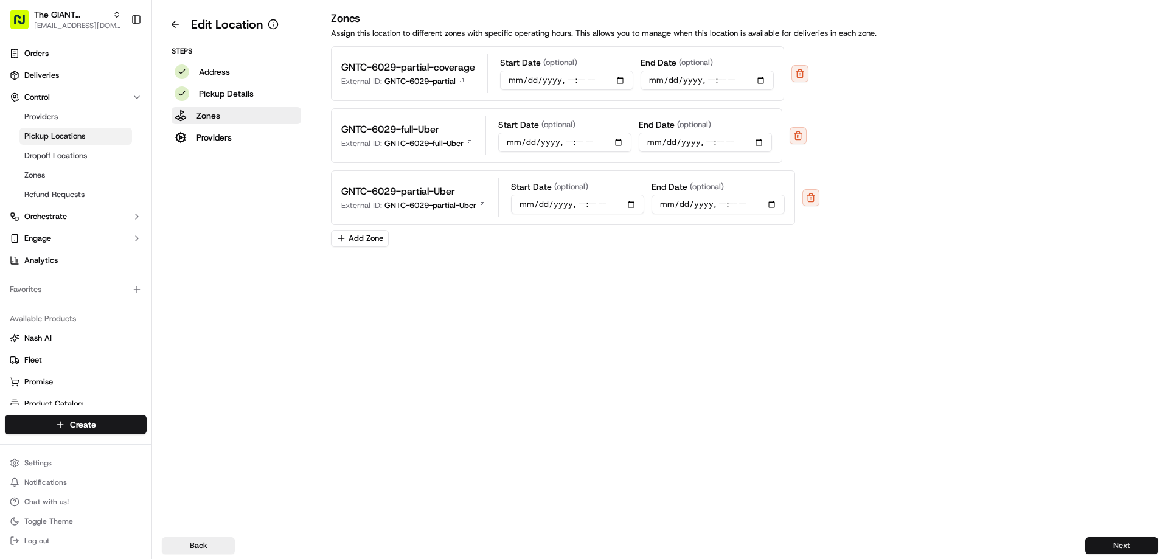
click at [1130, 543] on button "Next" at bounding box center [1121, 545] width 73 height 17
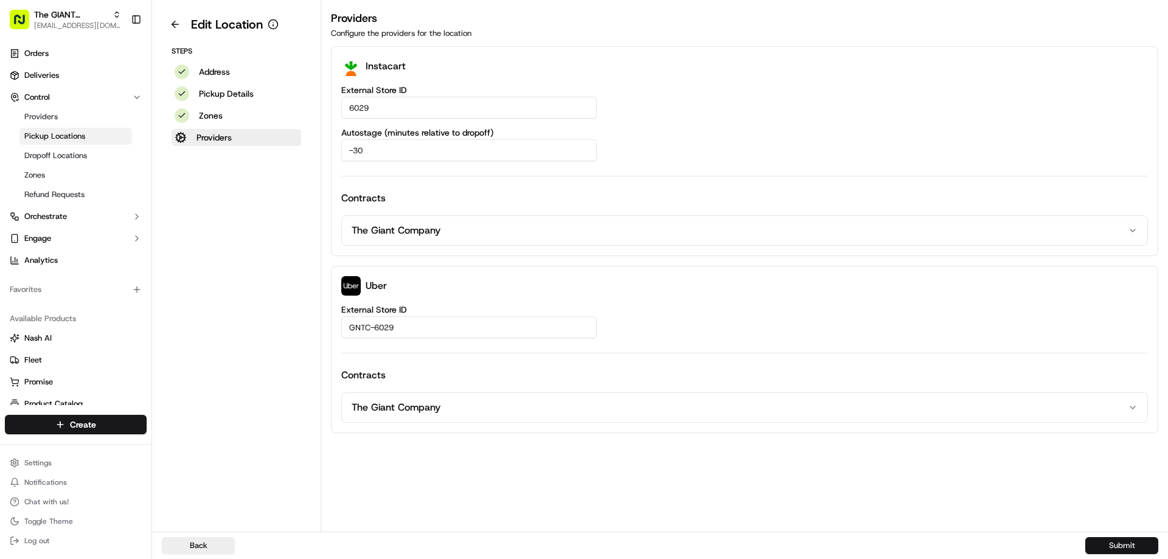
click at [1095, 547] on button "Submit" at bounding box center [1121, 545] width 73 height 17
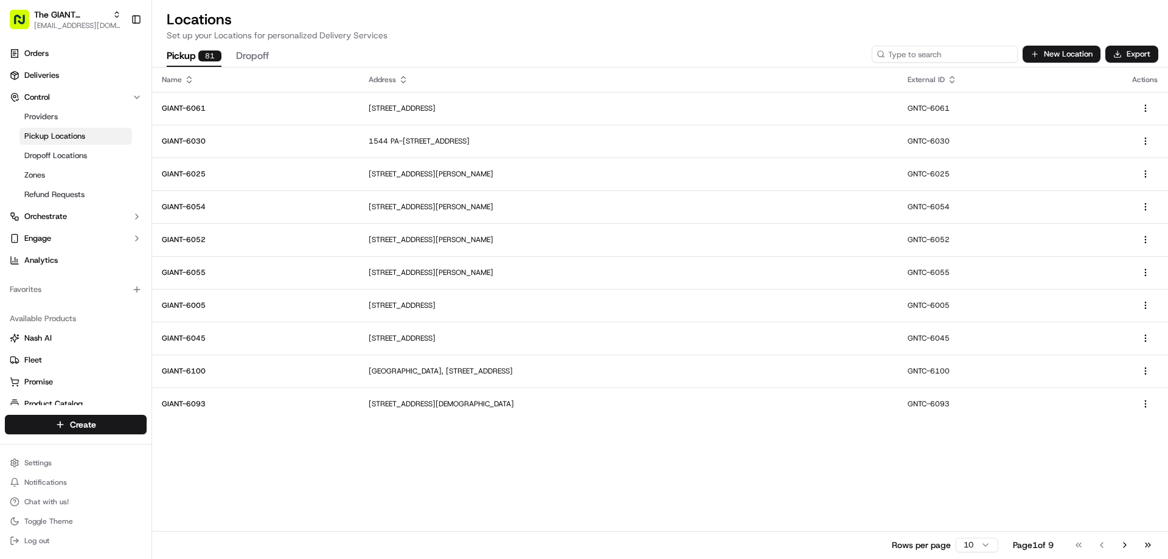
click at [948, 54] on input at bounding box center [945, 54] width 146 height 17
type input "6566"
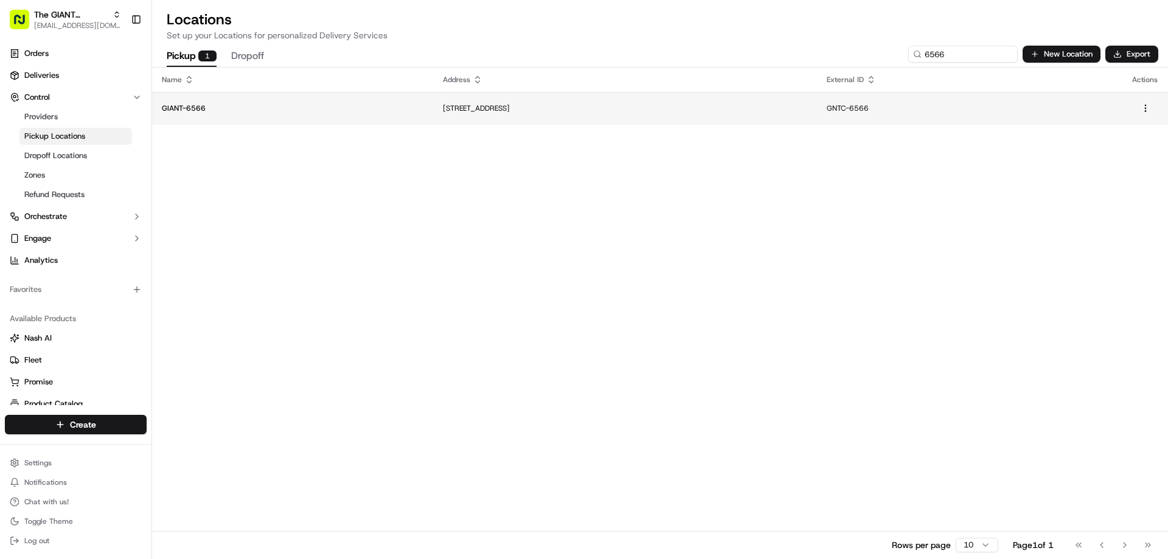
click at [488, 109] on p "[STREET_ADDRESS]" at bounding box center [625, 108] width 364 height 10
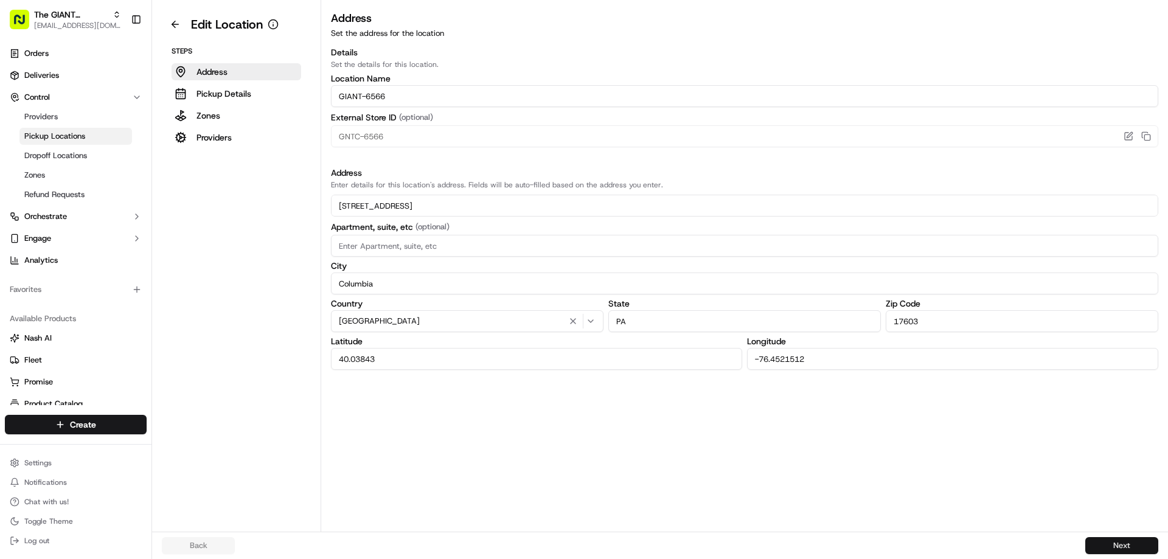
click at [1107, 547] on button "Next" at bounding box center [1121, 545] width 73 height 17
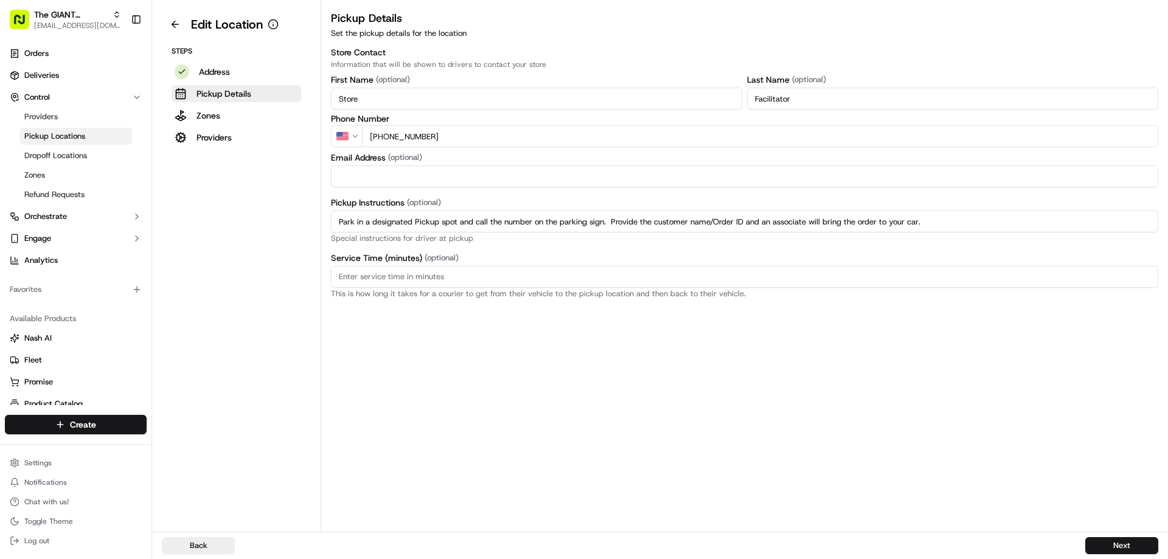
drag, startPoint x: 871, startPoint y: 221, endPoint x: 282, endPoint y: 238, distance: 589.5
click at [283, 238] on div "Edit Location Steps Address Pickup Details Zones Providers Pickup Details Set t…" at bounding box center [660, 266] width 1016 height 532
paste input "regular parking spot and enter the store. Proceed to Click & Collect area and p…"
type input "Park in a regular parking spot and enter the store. Proceed to Click & Collect …"
click at [1111, 547] on button "Next" at bounding box center [1121, 545] width 73 height 17
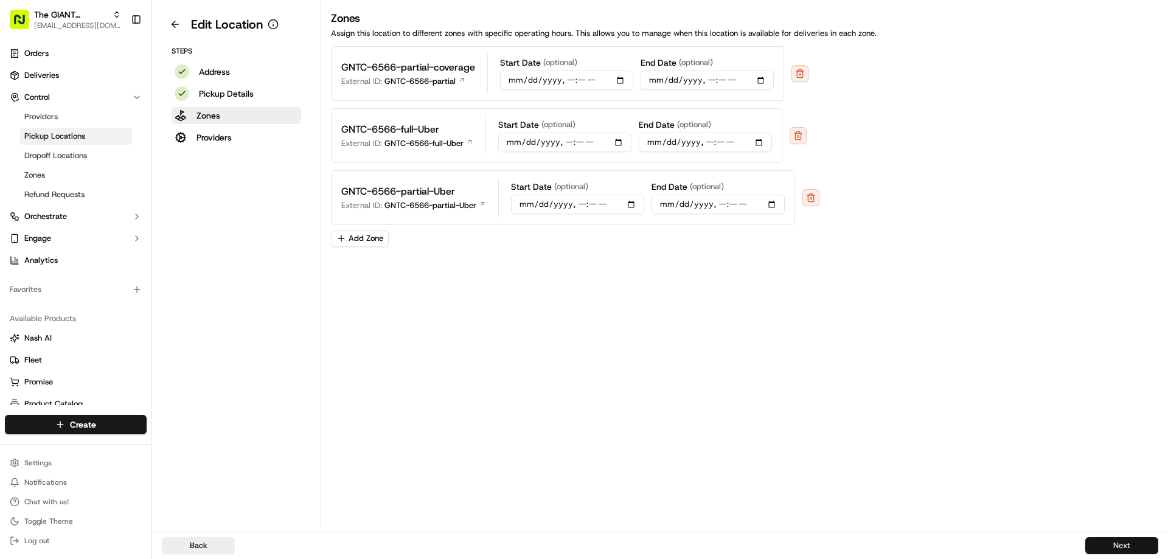
click at [1132, 542] on button "Next" at bounding box center [1121, 545] width 73 height 17
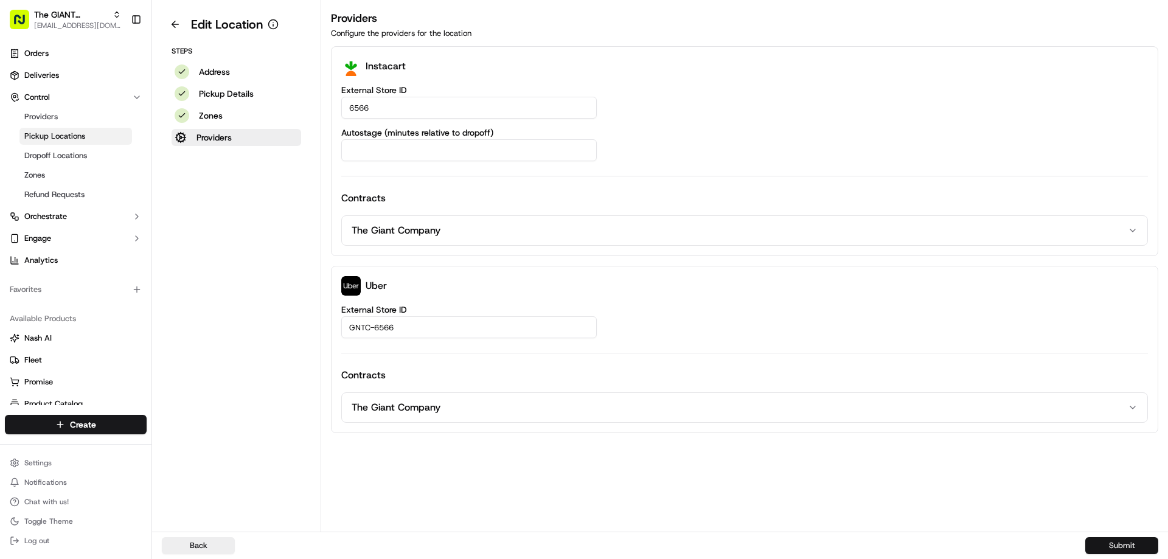
click at [1115, 541] on button "Submit" at bounding box center [1121, 545] width 73 height 17
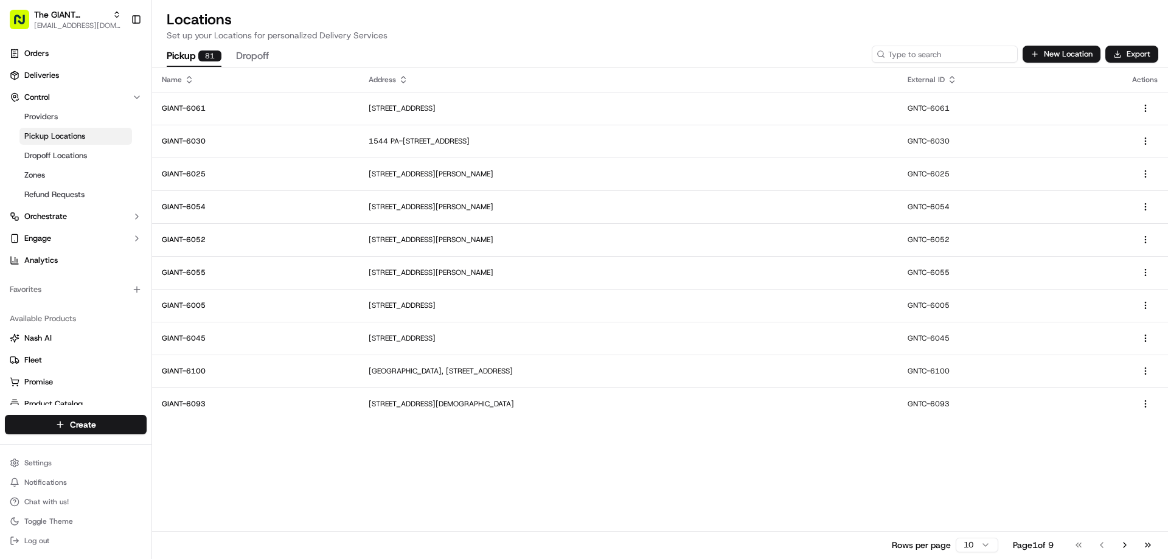
click at [938, 54] on input at bounding box center [945, 54] width 146 height 17
type input "6079"
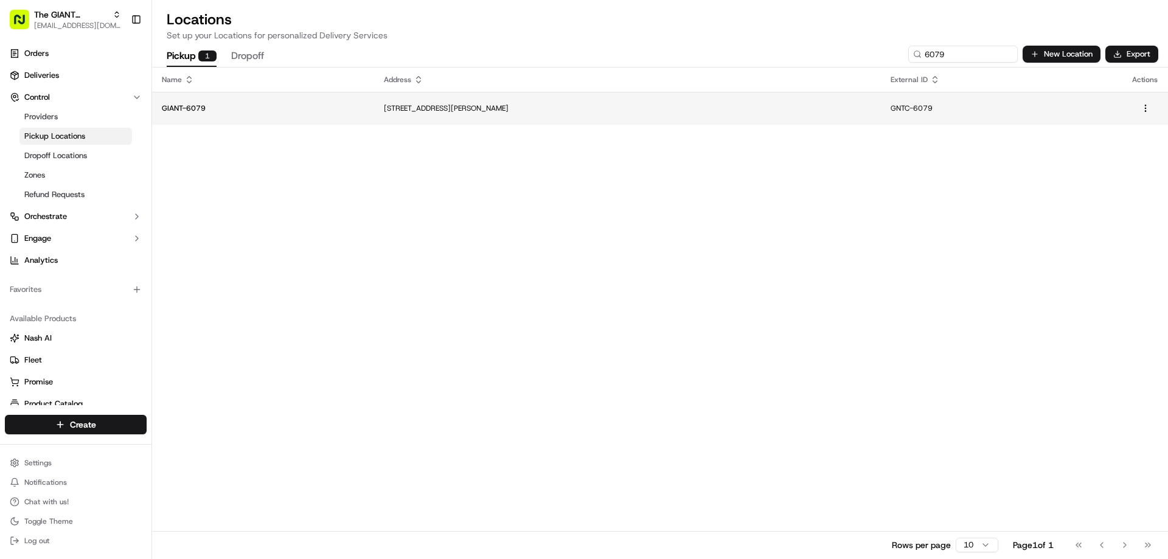
click at [440, 110] on p "[STREET_ADDRESS][PERSON_NAME]" at bounding box center [627, 108] width 487 height 10
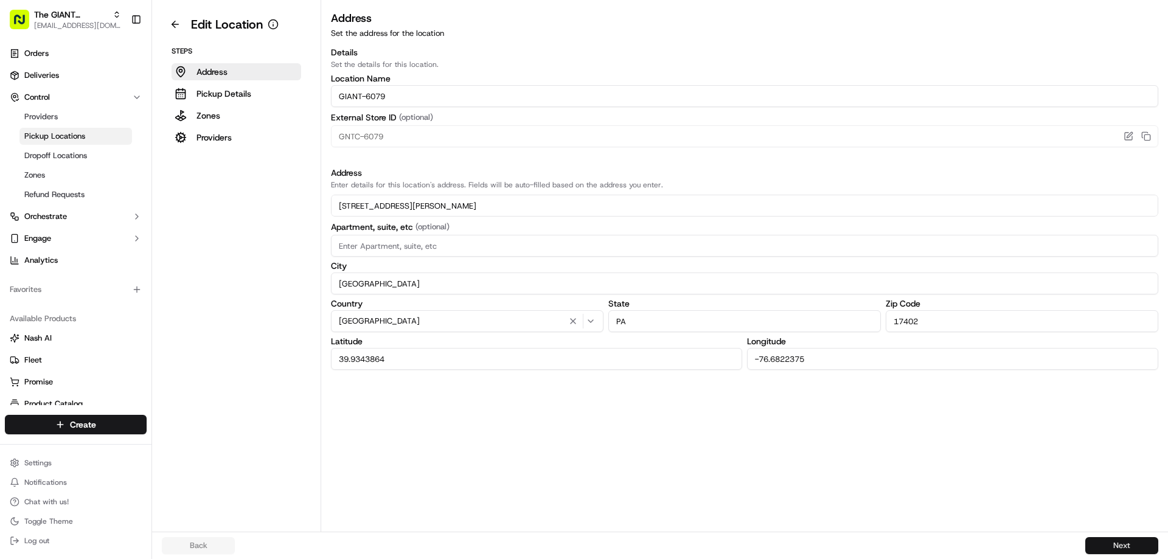
click at [1090, 545] on button "Next" at bounding box center [1121, 545] width 73 height 17
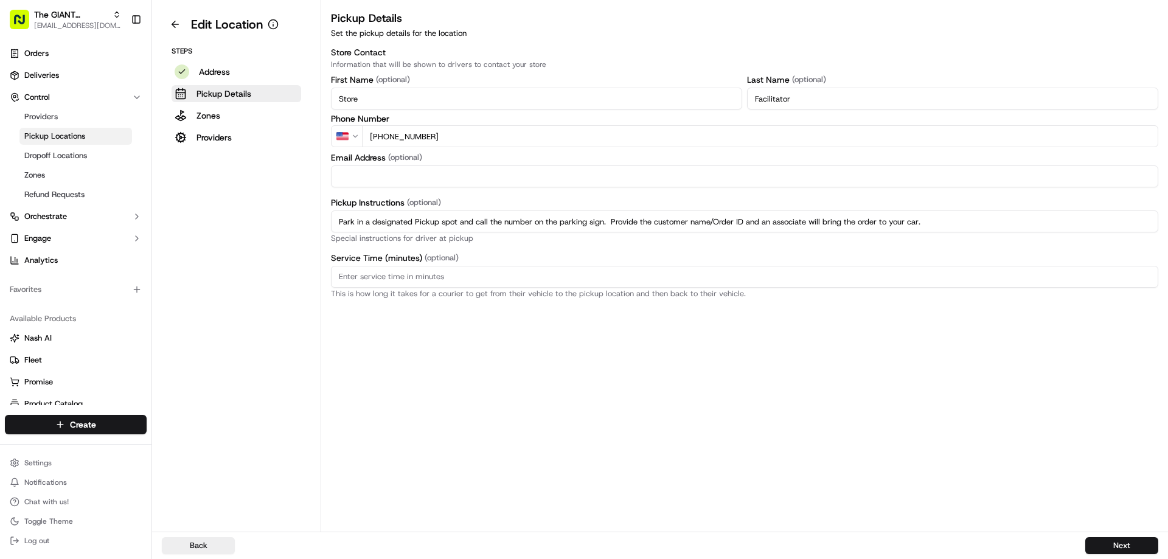
drag, startPoint x: 895, startPoint y: 214, endPoint x: 277, endPoint y: 222, distance: 618.6
click at [277, 222] on div "Edit Location Steps Address Pickup Details Zones Providers Pickup Details Set t…" at bounding box center [660, 266] width 1016 height 532
paste input "regular parking spot and enter the store. Proceed to Click & Collect area and p…"
type input "Park in a regular parking spot and enter the store. Proceed to Click & Collect …"
click at [1113, 547] on button "Next" at bounding box center [1121, 545] width 73 height 17
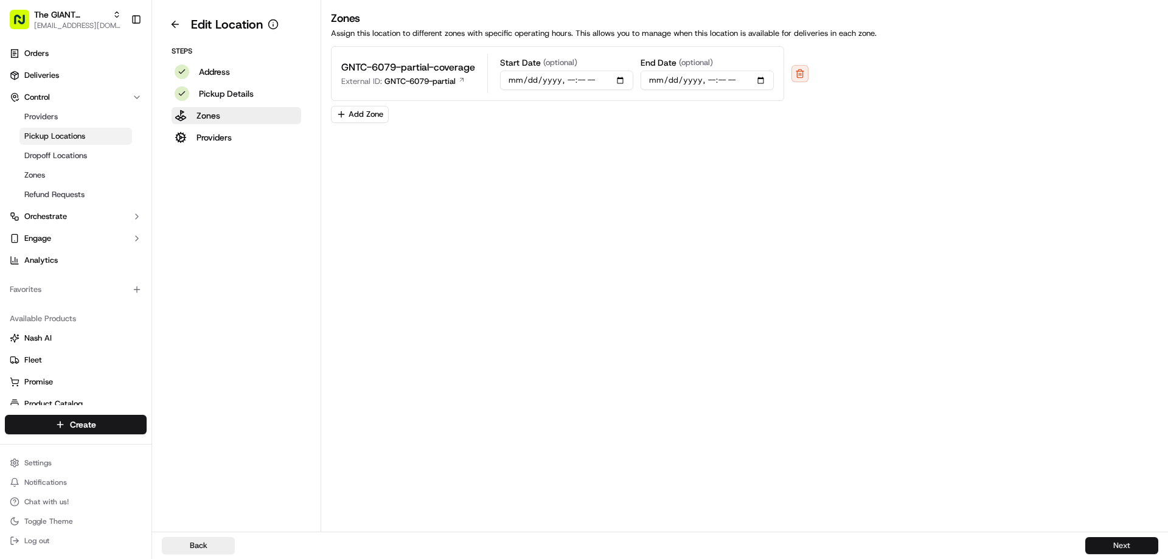
click at [1101, 546] on button "Next" at bounding box center [1121, 545] width 73 height 17
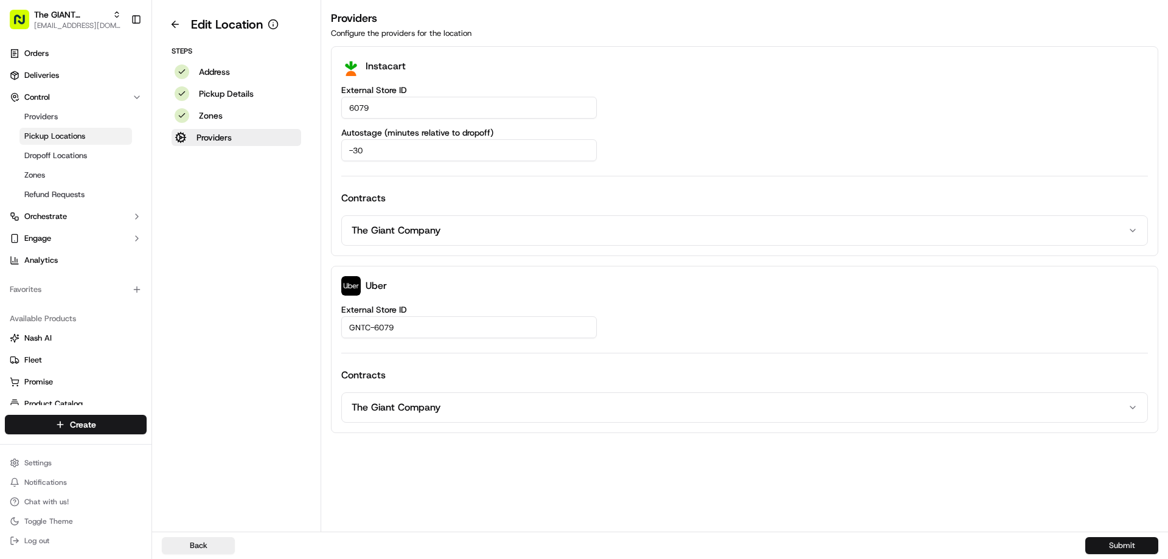
click at [1101, 545] on button "Submit" at bounding box center [1121, 545] width 73 height 17
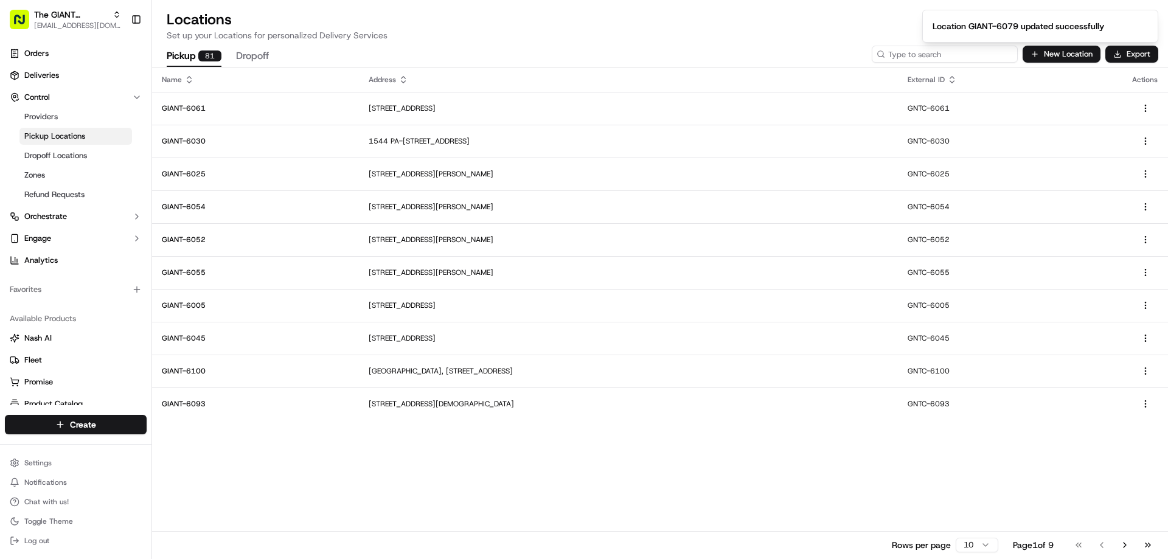
click at [944, 53] on input at bounding box center [945, 54] width 146 height 17
type input "6087"
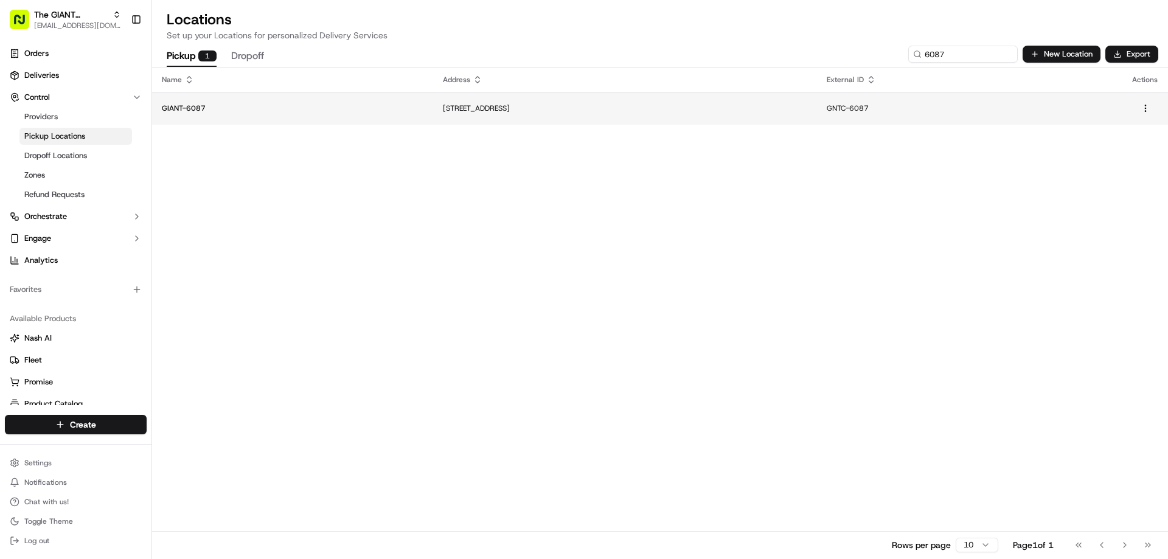
click at [500, 114] on td "[STREET_ADDRESS]" at bounding box center [625, 108] width 384 height 33
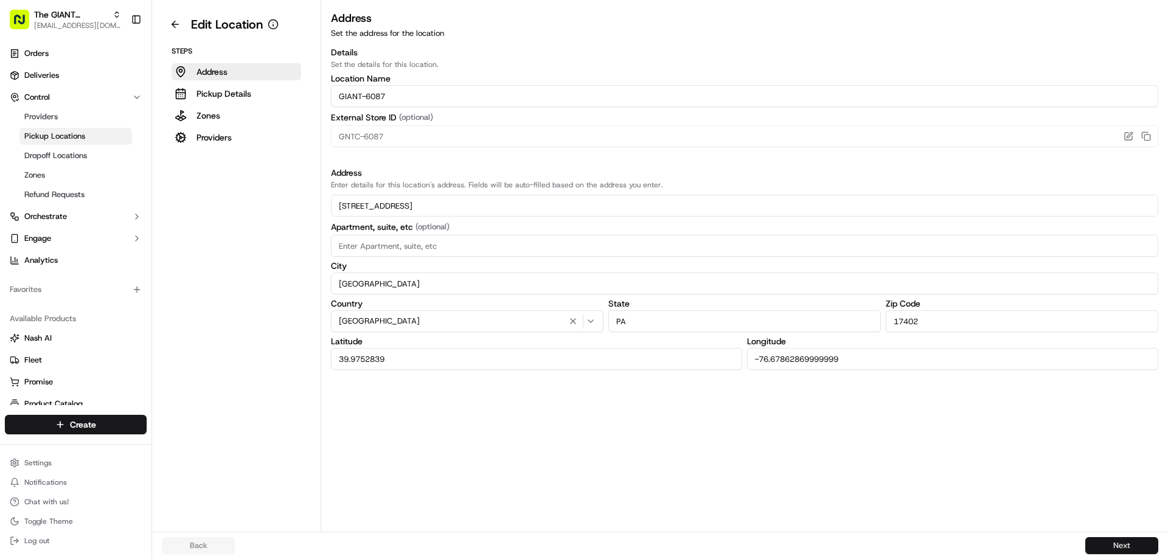
click at [1111, 550] on button "Next" at bounding box center [1121, 545] width 73 height 17
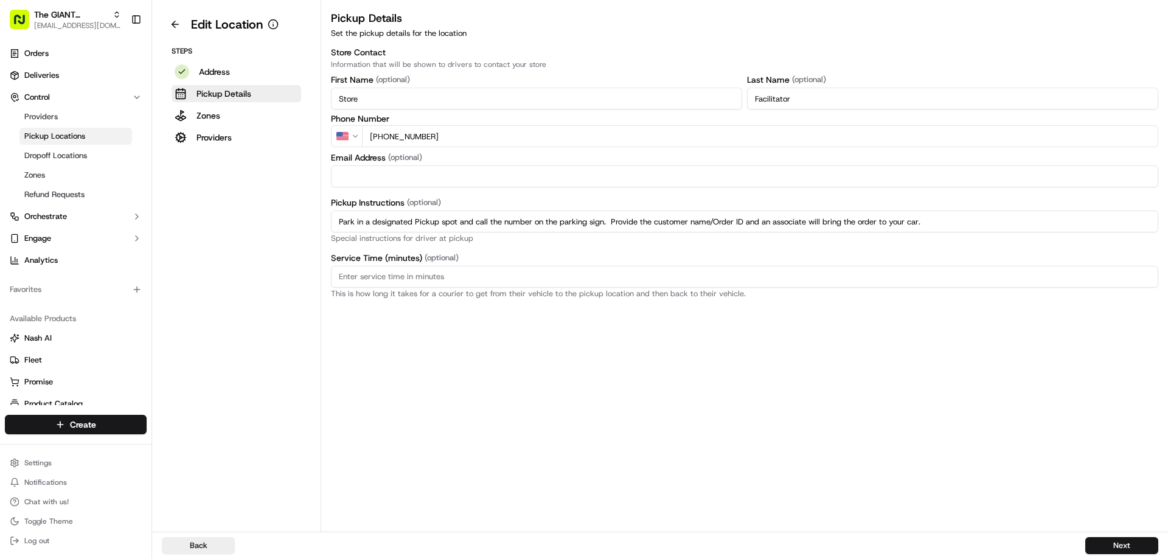
drag, startPoint x: 930, startPoint y: 220, endPoint x: 309, endPoint y: 223, distance: 621.0
click at [310, 224] on div "Edit Location Steps Address Pickup Details Zones Providers Pickup Details Set t…" at bounding box center [660, 266] width 1016 height 532
paste input "regular parking spot and enter the store. Proceed to Click & Collect area and p…"
type input "Park in a regular parking spot and enter the store. Proceed to Click & Collect …"
click at [1098, 544] on button "Next" at bounding box center [1121, 545] width 73 height 17
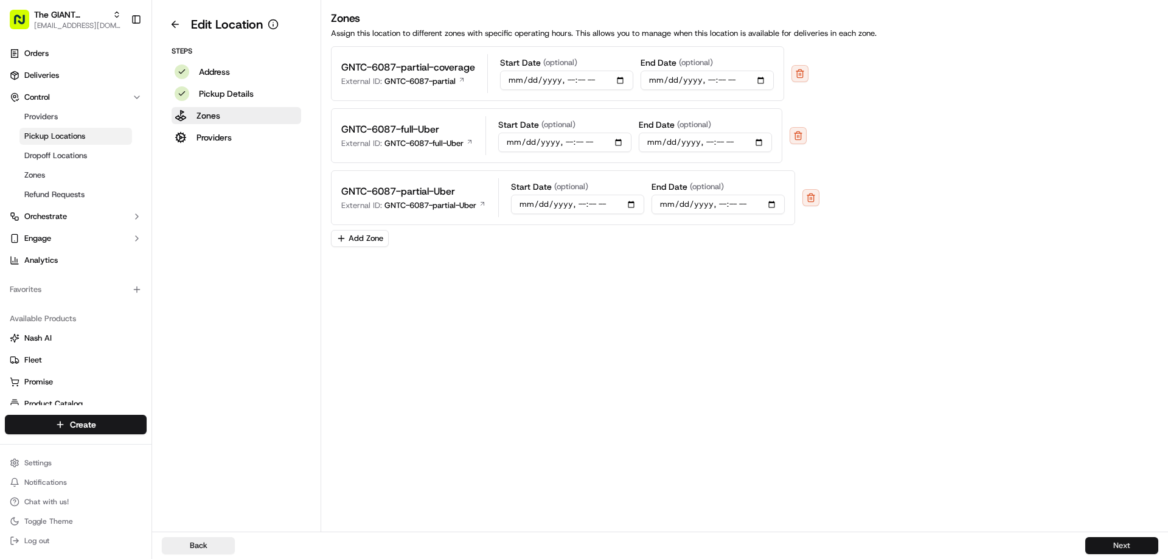
click at [1116, 542] on button "Next" at bounding box center [1121, 545] width 73 height 17
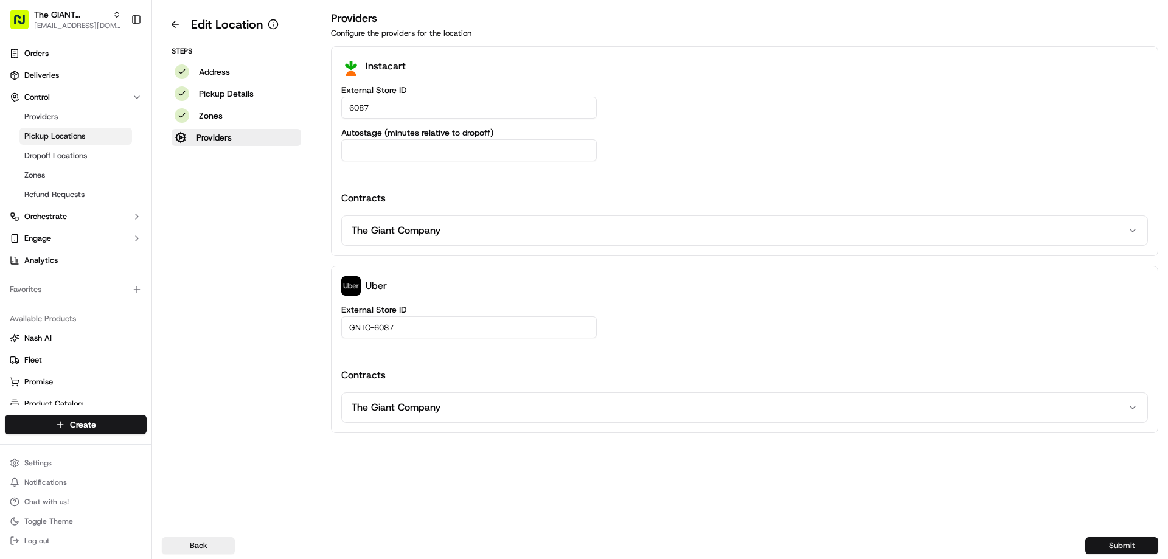
click at [1129, 545] on button "Submit" at bounding box center [1121, 545] width 73 height 17
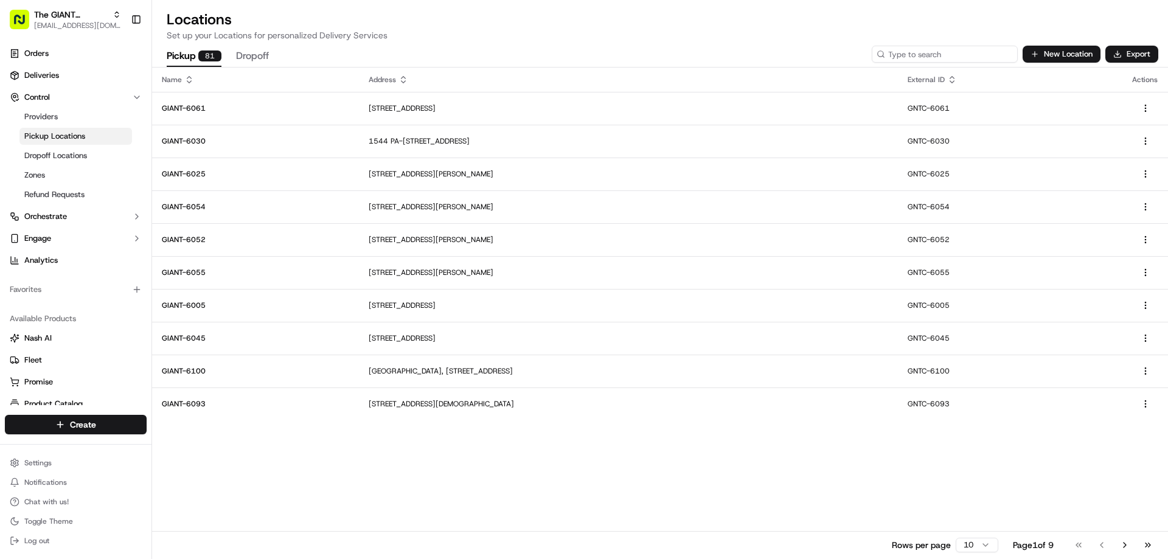
click at [949, 60] on input at bounding box center [945, 54] width 146 height 17
type input "6294"
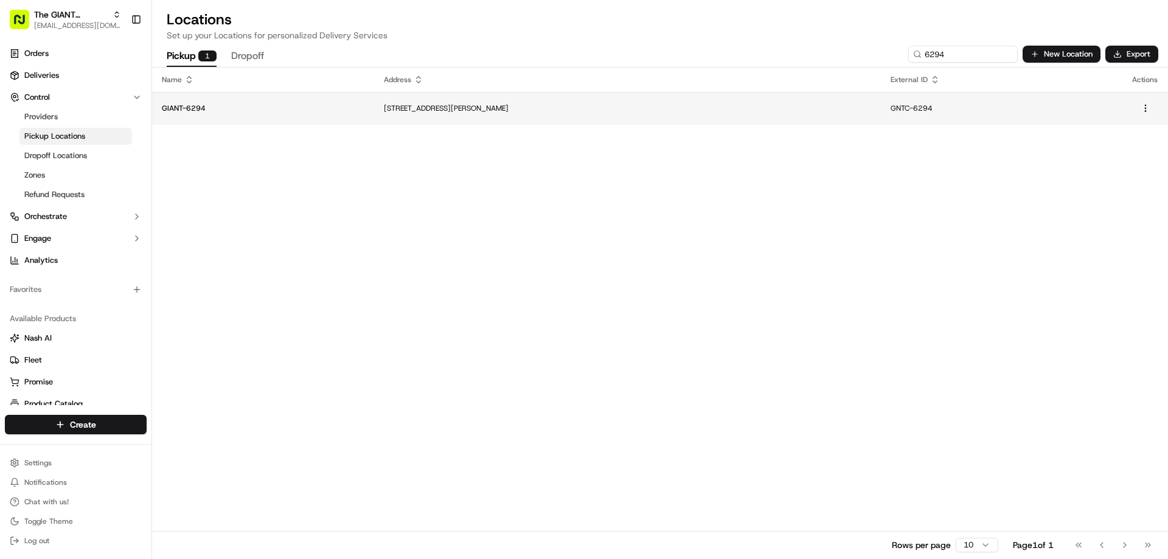
click at [432, 111] on p "[STREET_ADDRESS][PERSON_NAME]" at bounding box center [627, 108] width 487 height 10
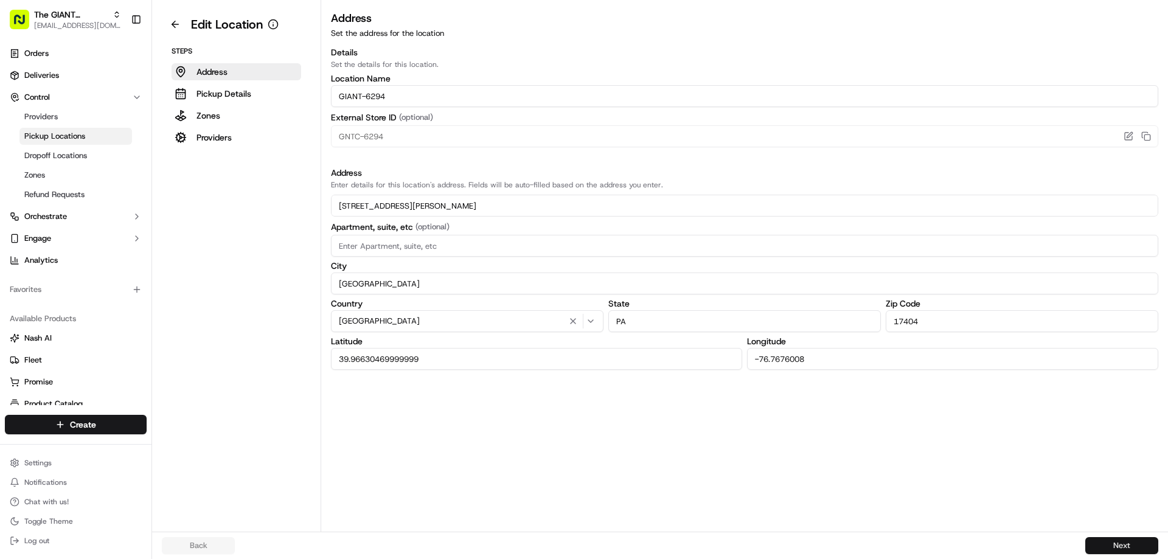
click at [1117, 541] on button "Next" at bounding box center [1121, 545] width 73 height 17
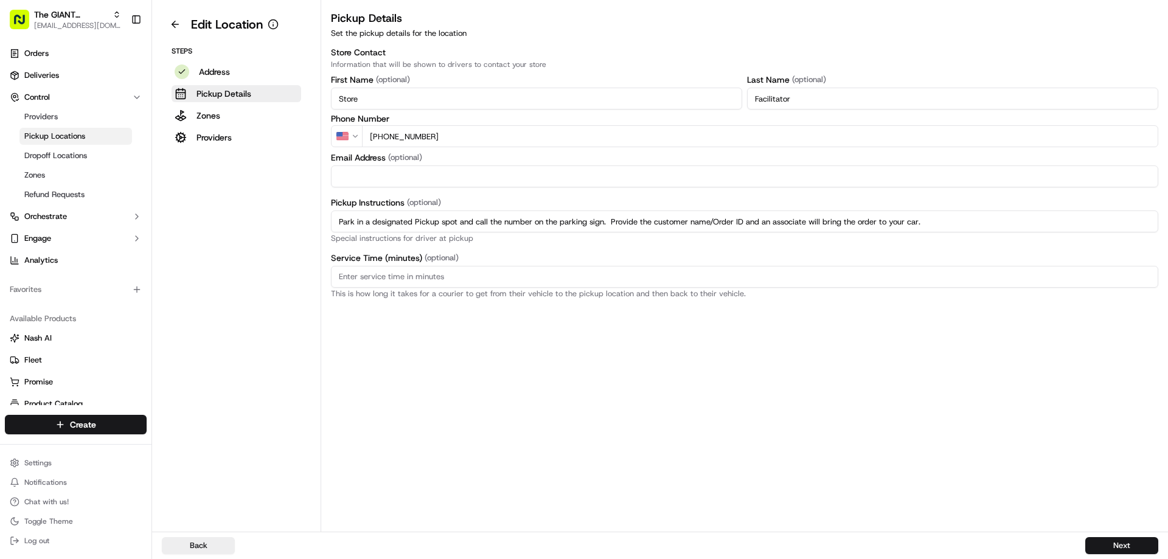
drag, startPoint x: 947, startPoint y: 223, endPoint x: 261, endPoint y: 220, distance: 686.0
click at [261, 220] on div "Edit Location Steps Address Pickup Details Zones Providers Pickup Details Set t…" at bounding box center [660, 266] width 1016 height 532
paste input "regular parking spot and enter the store. Proceed to Click & Collect area and p…"
type input "Park in a regular parking spot and enter the store. Proceed to Click & Collect …"
click at [1128, 541] on button "Next" at bounding box center [1121, 545] width 73 height 17
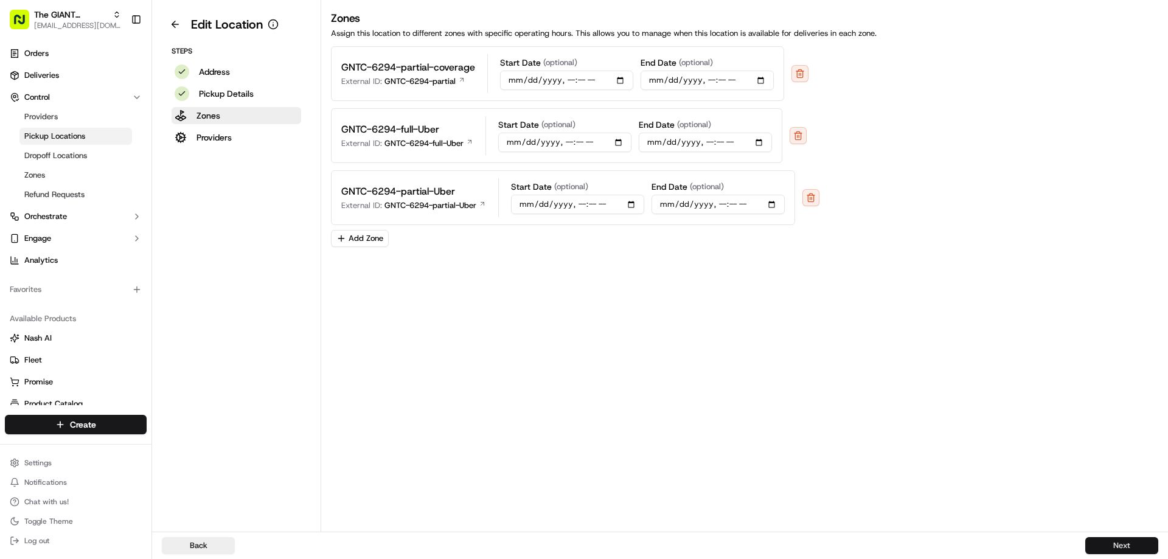
click at [1137, 549] on button "Next" at bounding box center [1121, 545] width 73 height 17
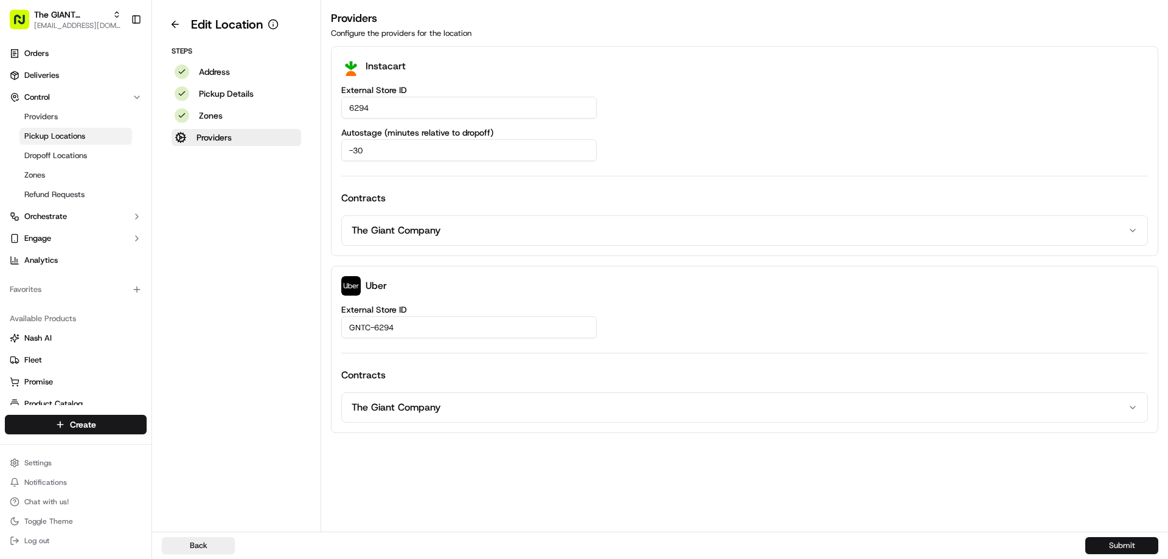
click at [1121, 541] on button "Submit" at bounding box center [1121, 545] width 73 height 17
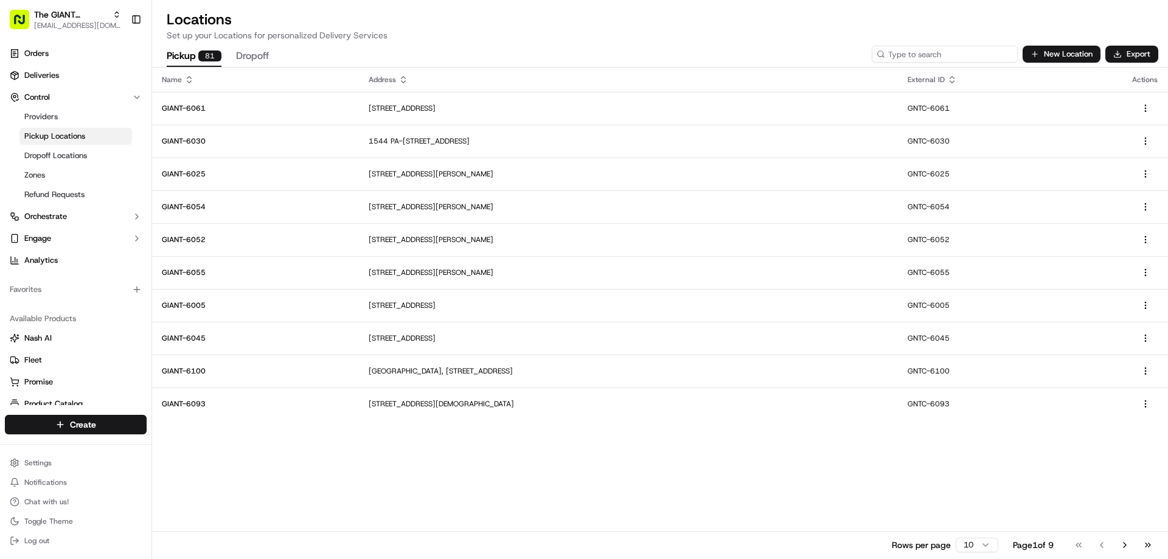
click at [937, 55] on input at bounding box center [945, 54] width 146 height 17
type input "6306"
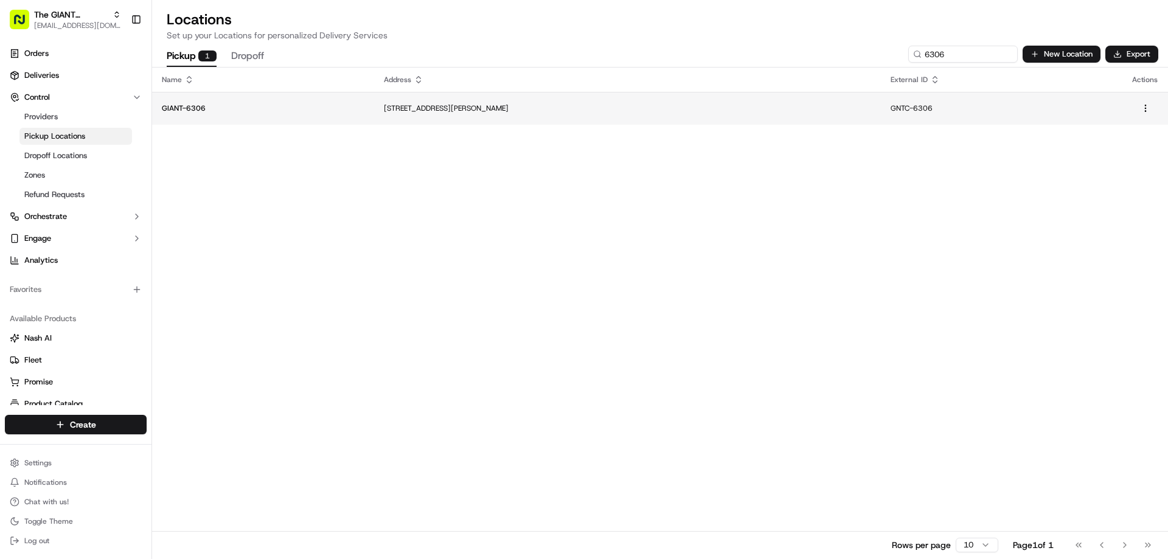
click at [428, 114] on td "[STREET_ADDRESS][PERSON_NAME]" at bounding box center [627, 108] width 507 height 33
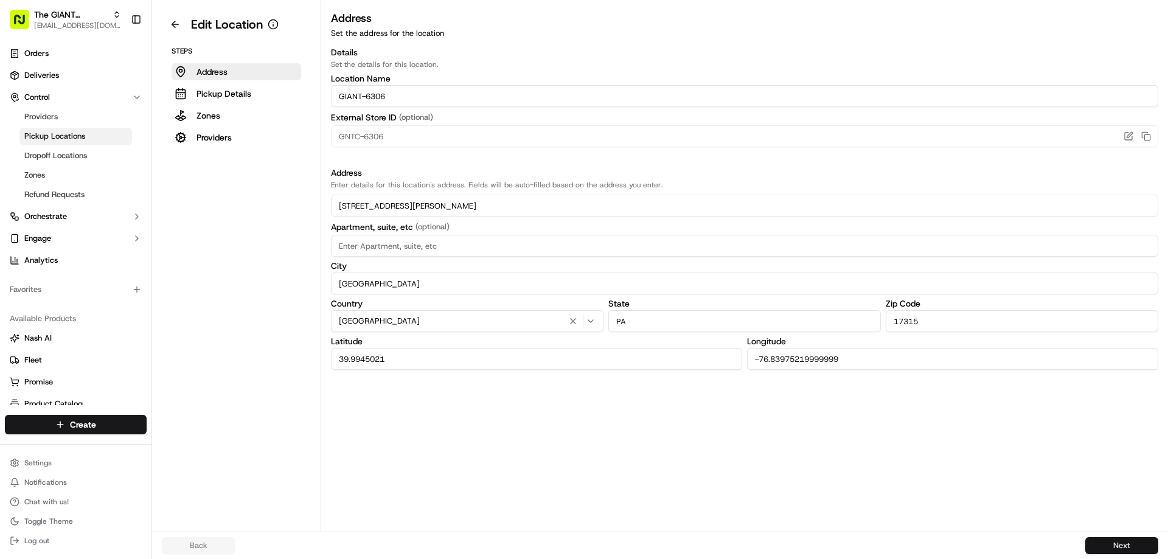
click at [1110, 543] on button "Next" at bounding box center [1121, 545] width 73 height 17
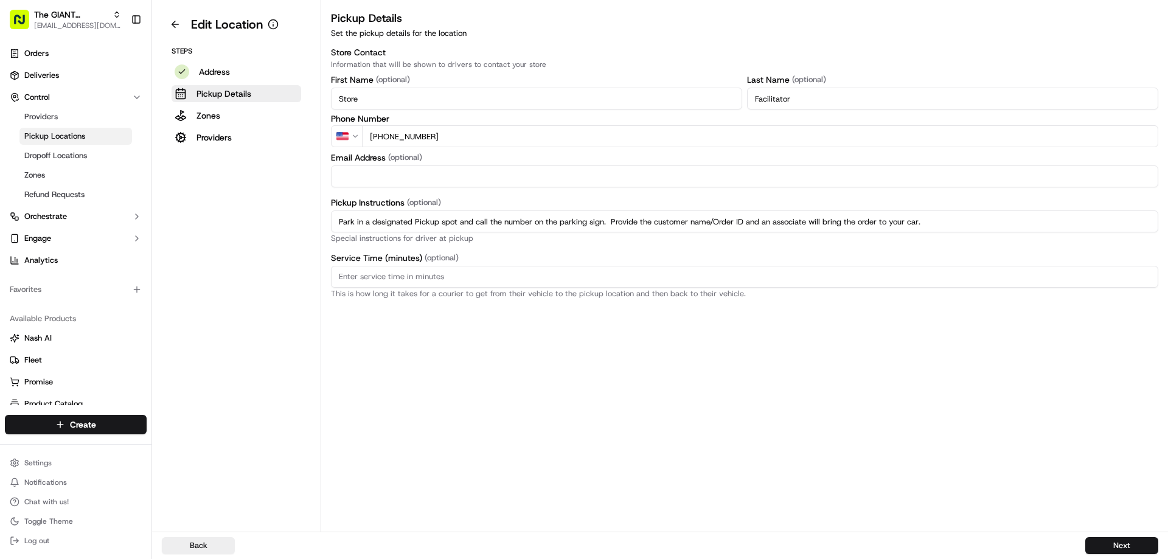
drag, startPoint x: 912, startPoint y: 220, endPoint x: 300, endPoint y: 227, distance: 611.9
click at [300, 227] on div "Edit Location Steps Address Pickup Details Zones Providers Pickup Details Set t…" at bounding box center [660, 266] width 1016 height 532
paste input "regular parking spot and enter the store. Proceed to Click & Collect area and p…"
type input "Park in a regular parking spot and enter the store. Proceed to Click & Collect …"
click at [1109, 543] on button "Next" at bounding box center [1121, 545] width 73 height 17
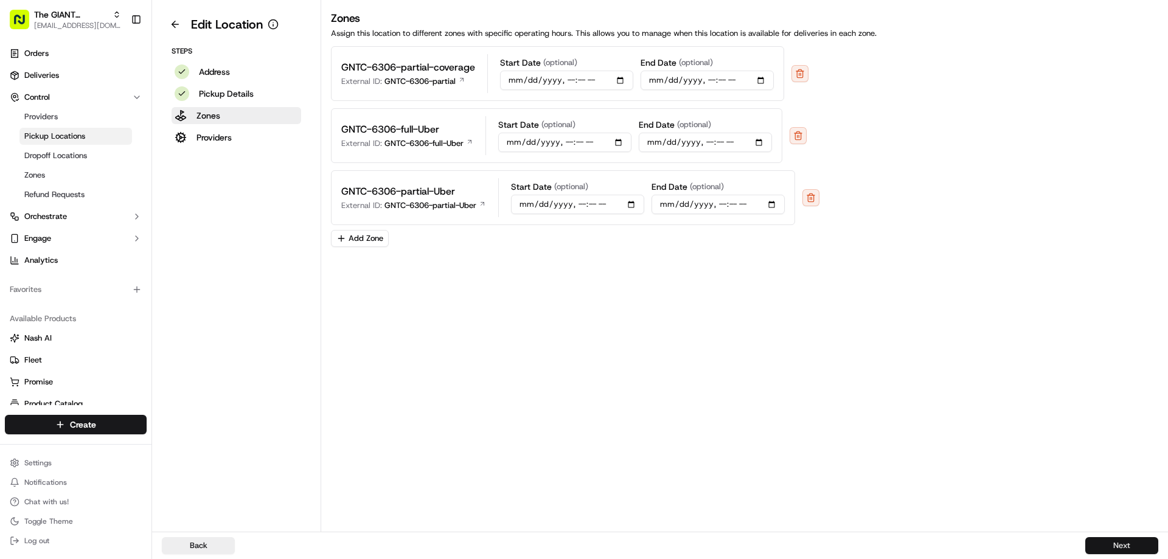
click at [1115, 546] on button "Next" at bounding box center [1121, 545] width 73 height 17
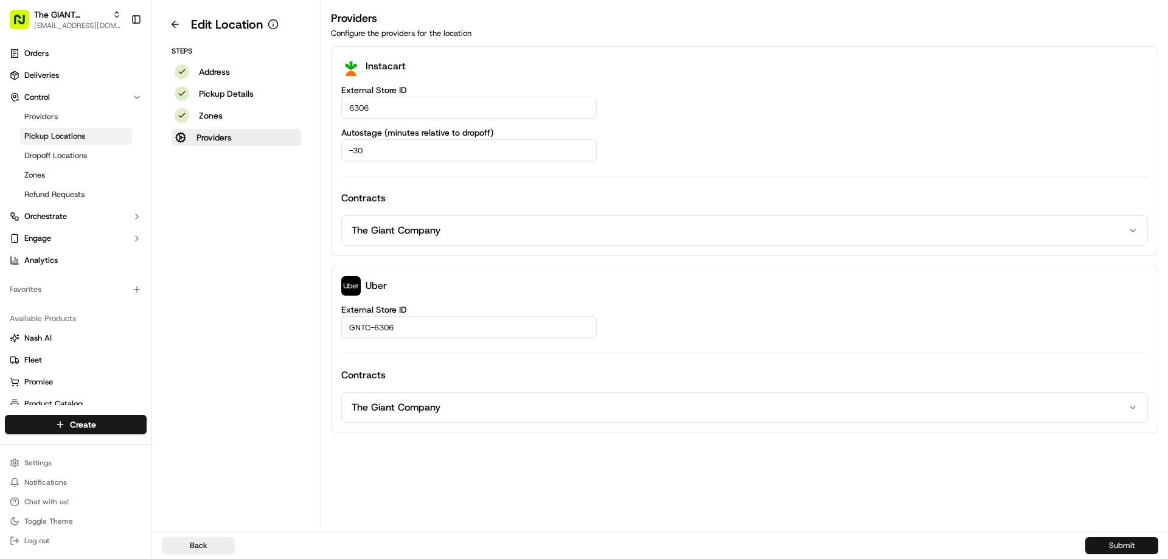
click at [1127, 539] on button "Submit" at bounding box center [1121, 545] width 73 height 17
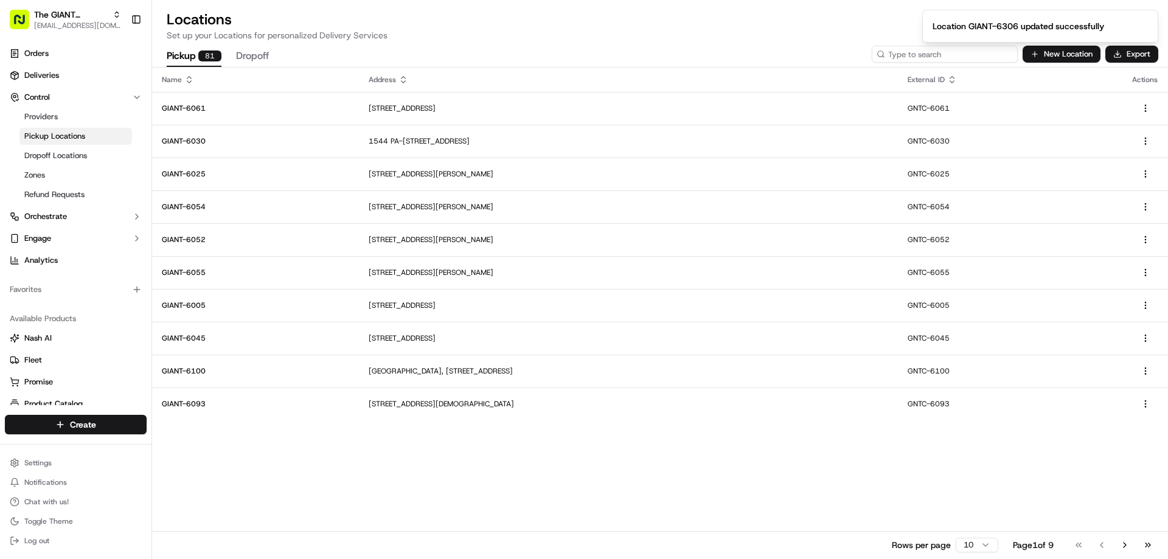
click at [955, 56] on input at bounding box center [945, 54] width 146 height 17
type input "6449"
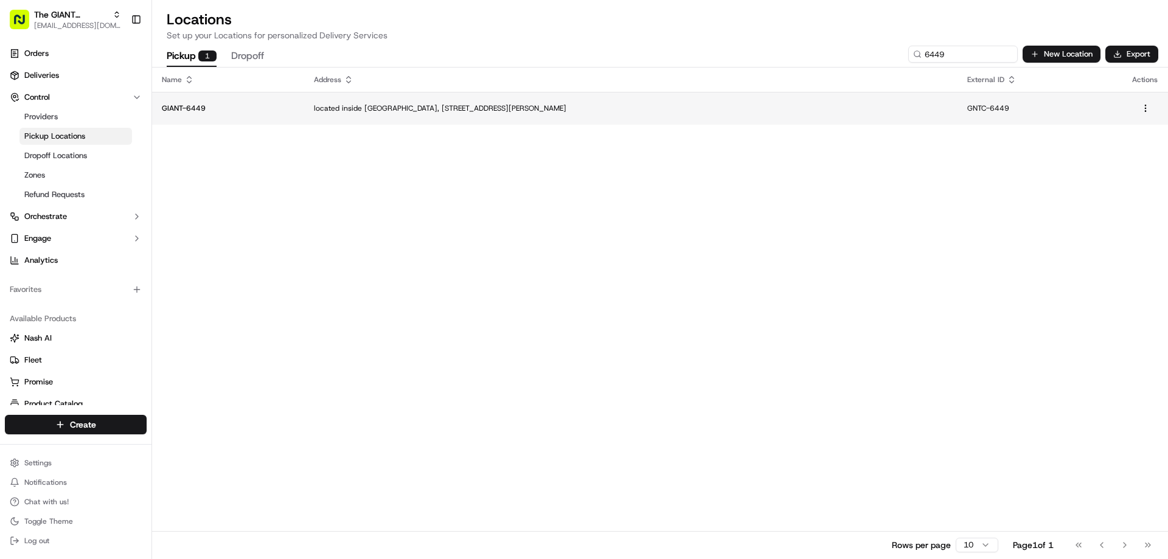
click at [440, 105] on p "located inside [GEOGRAPHIC_DATA], [STREET_ADDRESS][PERSON_NAME]" at bounding box center [631, 108] width 634 height 10
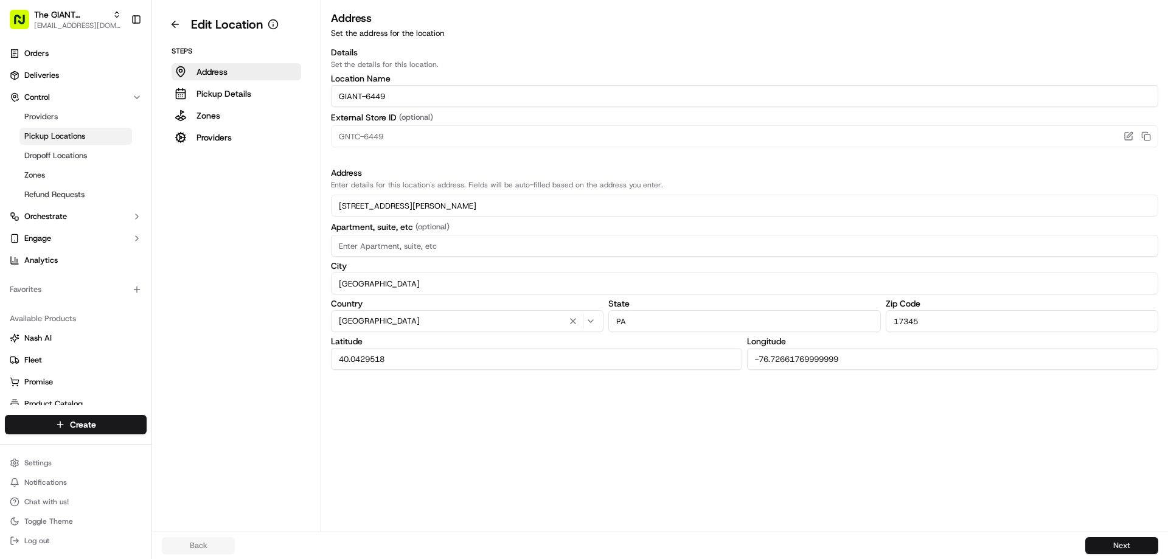
click at [1106, 546] on button "Next" at bounding box center [1121, 545] width 73 height 17
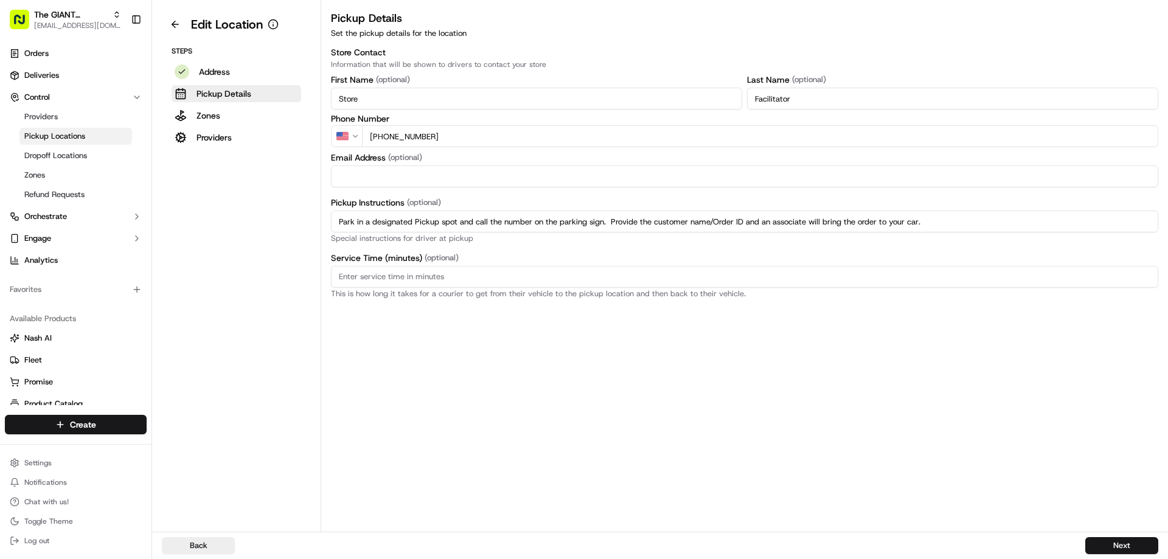
drag, startPoint x: 923, startPoint y: 223, endPoint x: 284, endPoint y: 232, distance: 639.3
click at [284, 232] on div "Edit Location Steps Address Pickup Details Zones Providers Pickup Details Set t…" at bounding box center [660, 266] width 1016 height 532
paste input "regular parking spot and enter the store. Proceed to Click & Collect area and p…"
type input "Park in a regular parking spot and enter the store. Proceed to Click & Collect …"
click at [1111, 546] on button "Next" at bounding box center [1121, 545] width 73 height 17
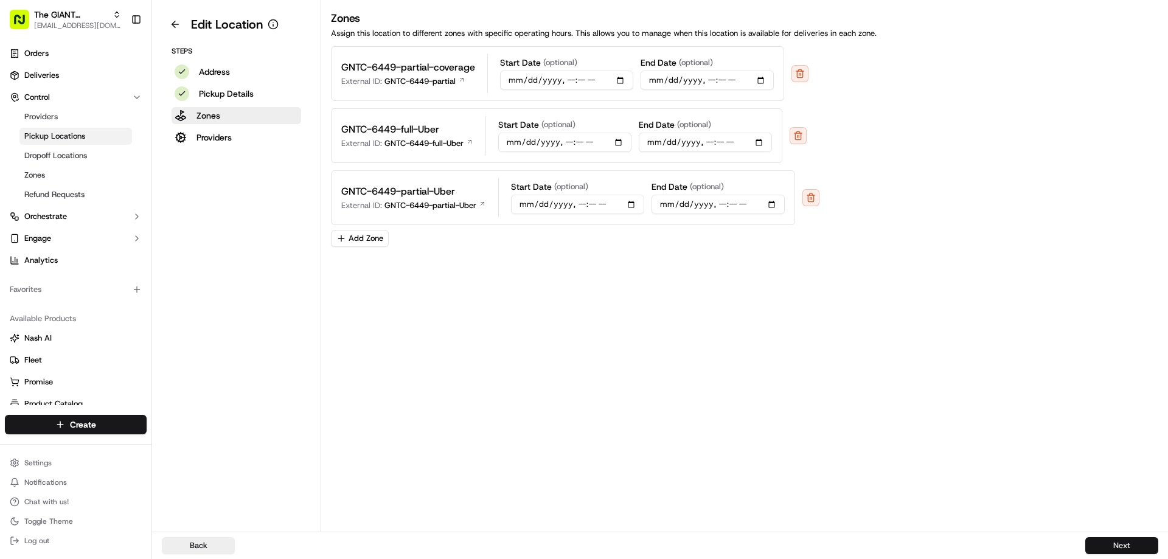
click at [1120, 553] on button "Next" at bounding box center [1121, 545] width 73 height 17
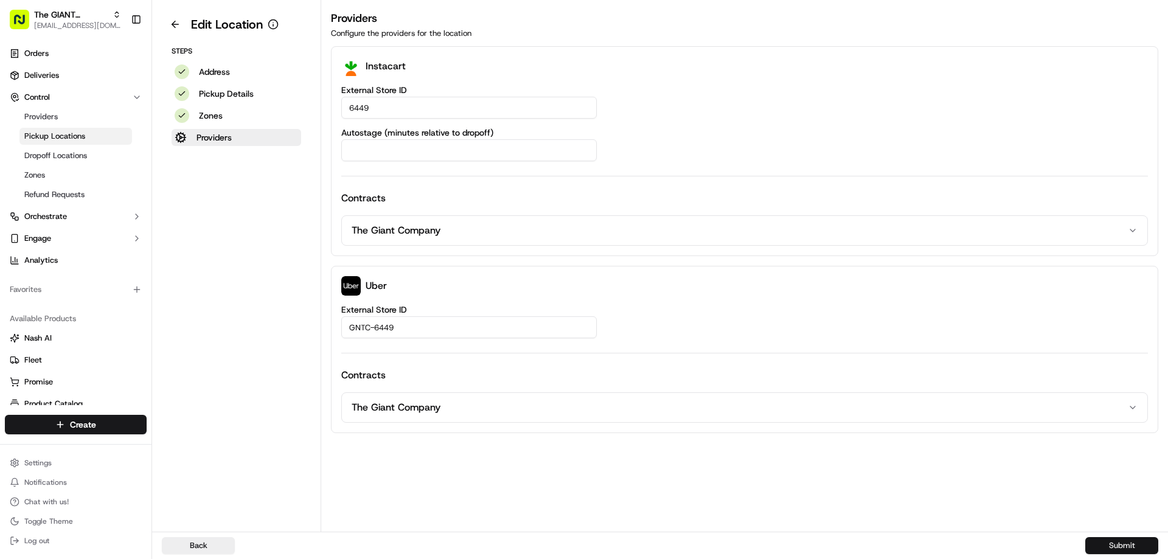
click at [1111, 547] on button "Submit" at bounding box center [1121, 545] width 73 height 17
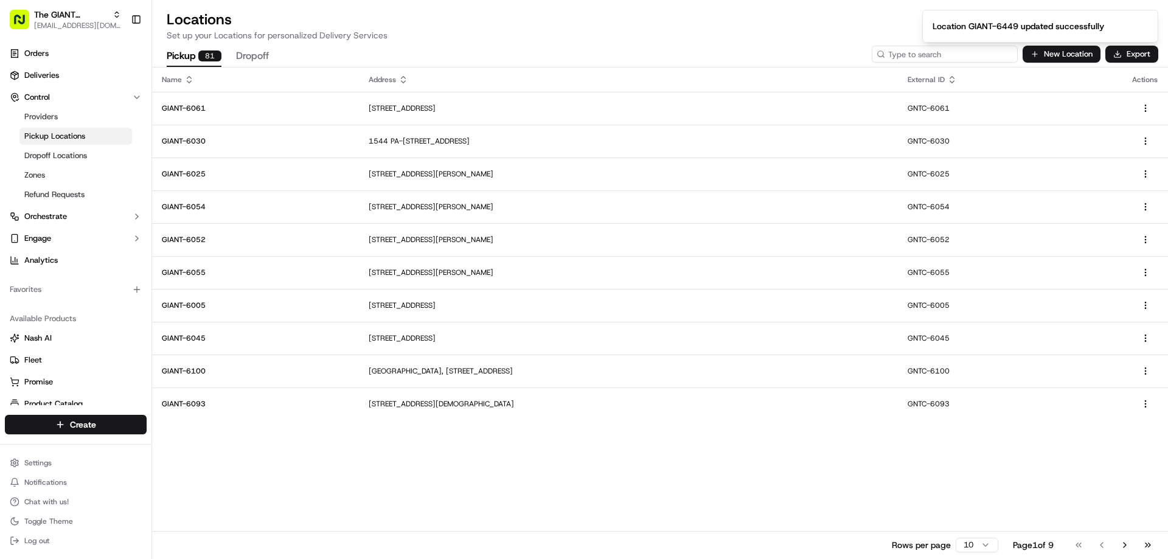
click at [950, 57] on input at bounding box center [945, 54] width 146 height 17
type input "6279"
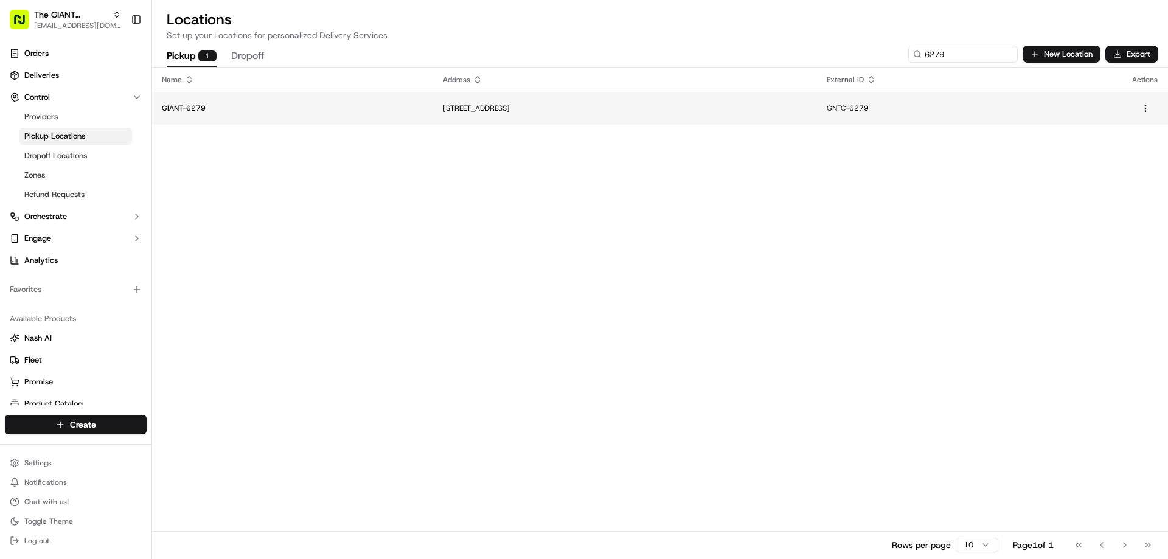
click at [457, 117] on td "[STREET_ADDRESS]" at bounding box center [625, 108] width 384 height 33
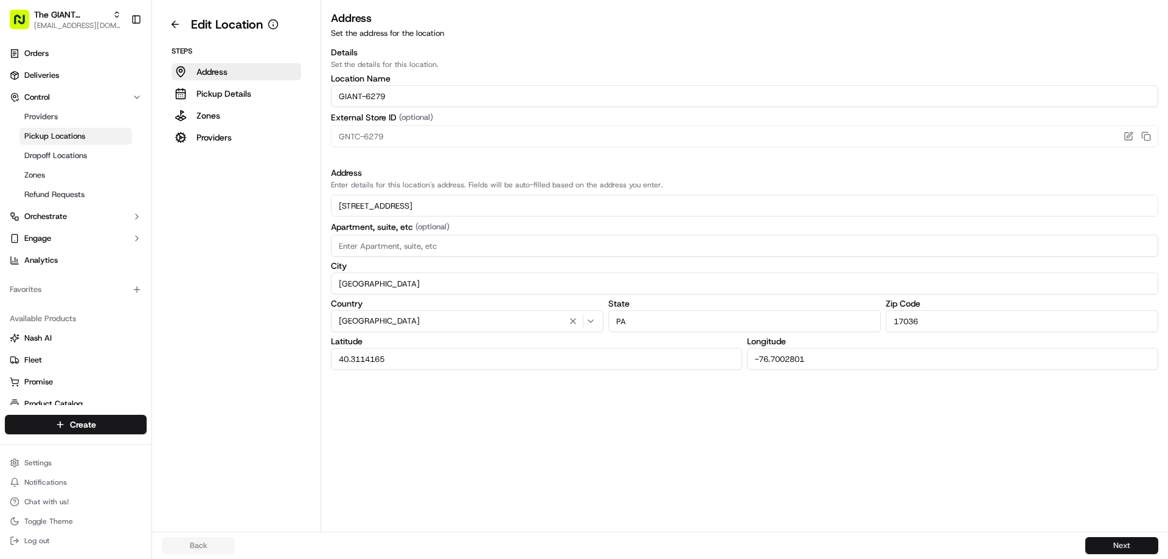
click at [1101, 545] on button "Next" at bounding box center [1121, 545] width 73 height 17
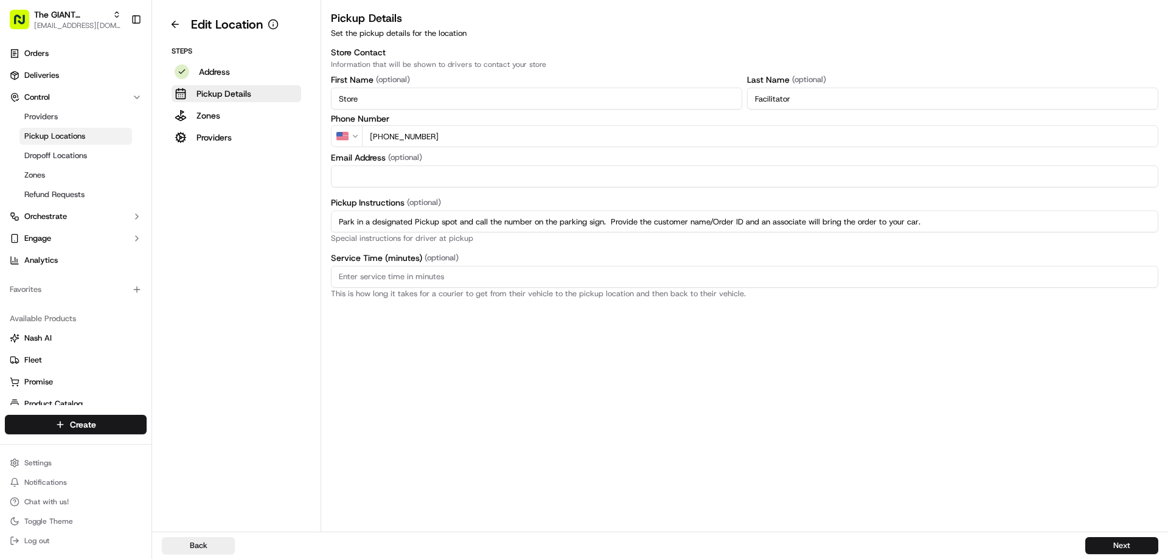
drag, startPoint x: 929, startPoint y: 223, endPoint x: 276, endPoint y: 227, distance: 653.2
click at [277, 228] on div "Edit Location Steps Address Pickup Details Zones Providers Pickup Details Set t…" at bounding box center [660, 266] width 1016 height 532
paste input "regular parking spot and enter the store. Proceed to Click & Collect area and p…"
type input "Park in a regular parking spot and enter the store. Proceed to Click & Collect …"
click at [1106, 546] on button "Next" at bounding box center [1121, 545] width 73 height 17
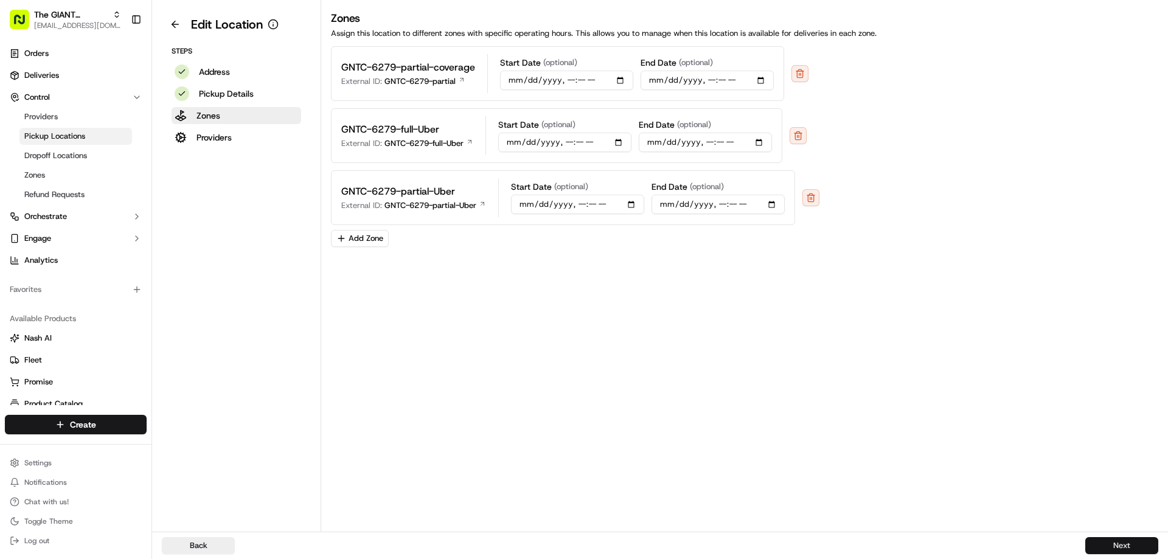
click at [1097, 542] on button "Next" at bounding box center [1121, 545] width 73 height 17
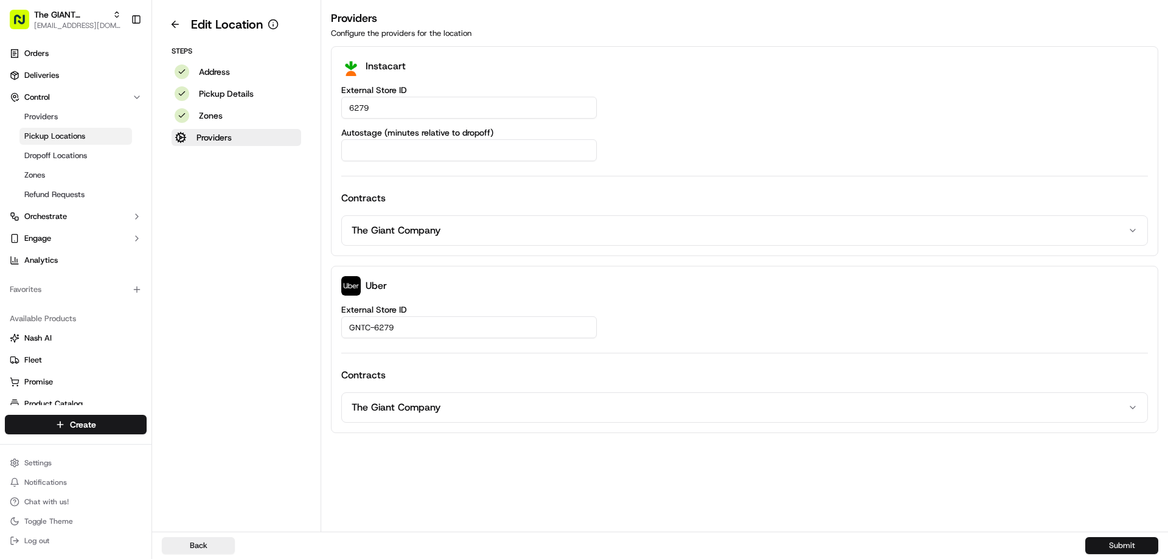
click at [1112, 549] on button "Submit" at bounding box center [1121, 545] width 73 height 17
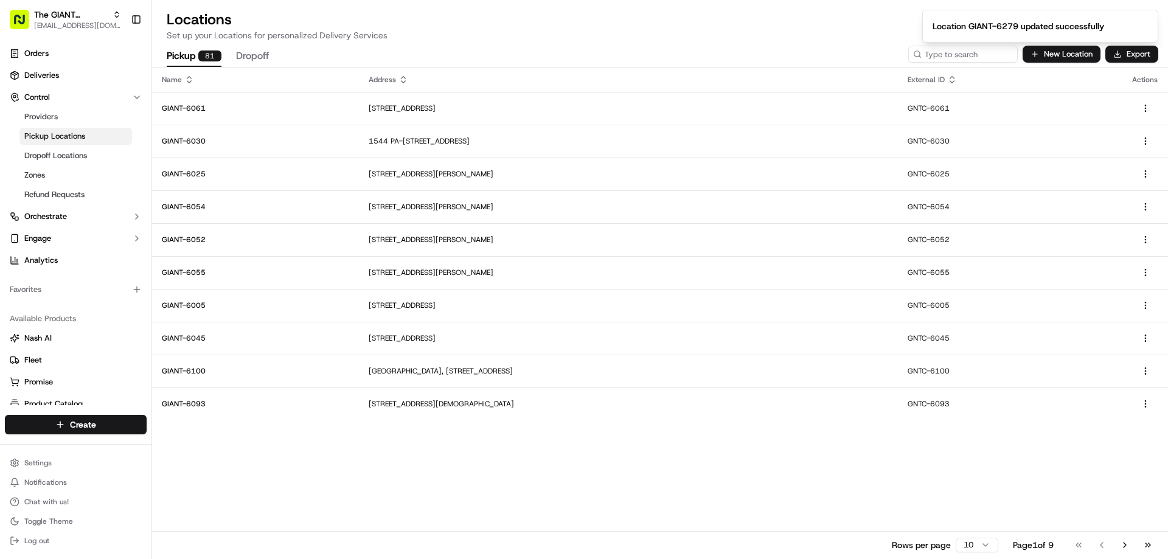
click at [944, 50] on ol "Location GIANT-6279 updated successfully" at bounding box center [1039, 26] width 255 height 52
click at [957, 57] on input at bounding box center [945, 54] width 146 height 17
type input "6097"
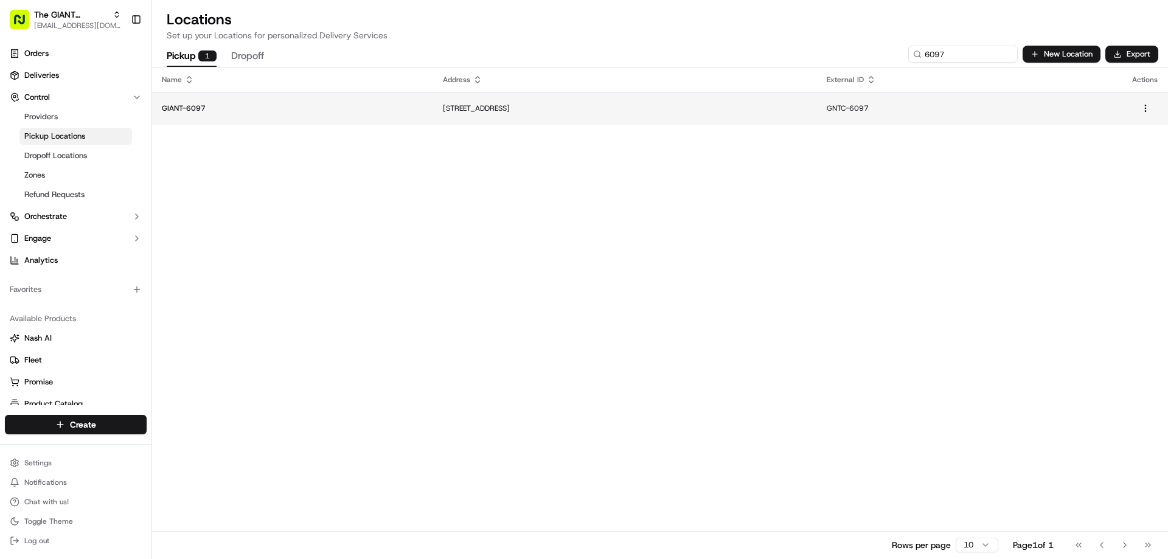
click at [481, 108] on p "[STREET_ADDRESS]" at bounding box center [625, 108] width 364 height 10
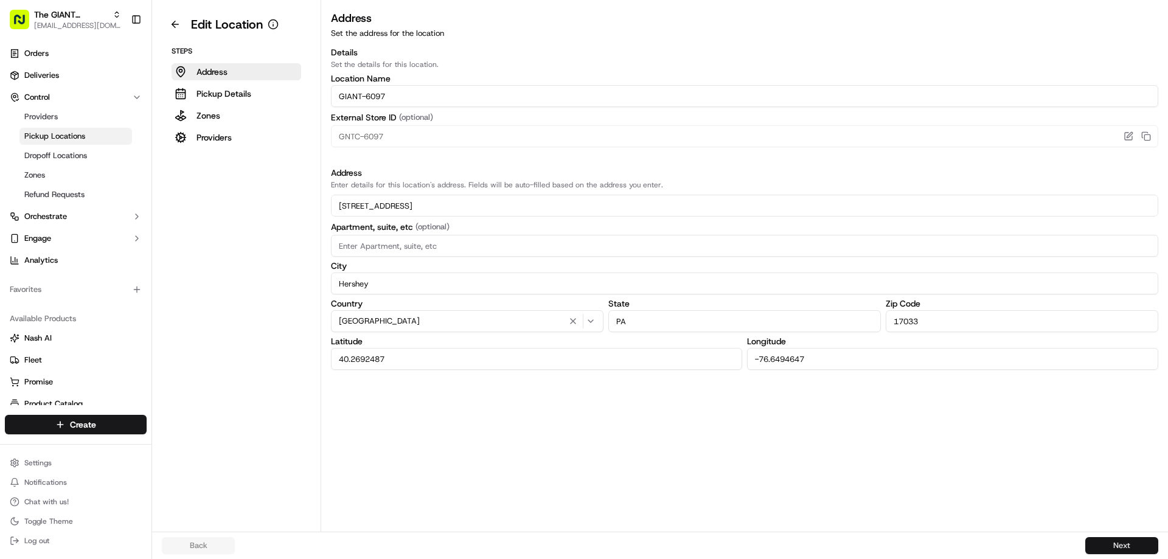
click at [1114, 547] on button "Next" at bounding box center [1121, 545] width 73 height 17
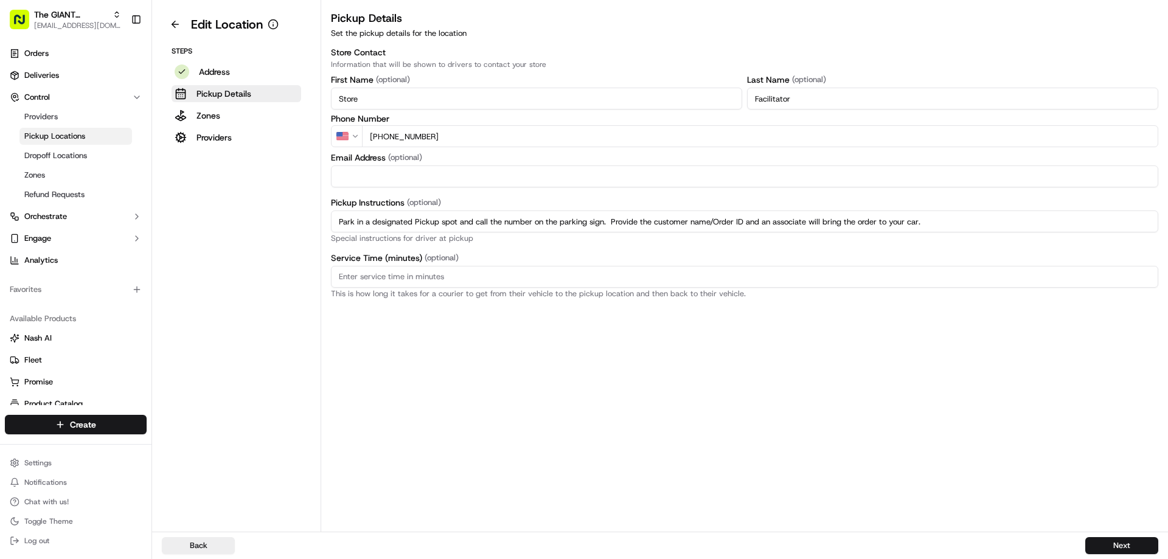
drag, startPoint x: 931, startPoint y: 221, endPoint x: 293, endPoint y: 232, distance: 638.7
click at [293, 232] on div "Edit Location Steps Address Pickup Details Zones Providers Pickup Details Set t…" at bounding box center [660, 266] width 1016 height 532
paste input "regular parking spot and enter the store. Proceed to Click & Collect area and p…"
type input "Park in a regular parking spot and enter the store. Proceed to Click & Collect …"
click at [1120, 541] on button "Next" at bounding box center [1121, 545] width 73 height 17
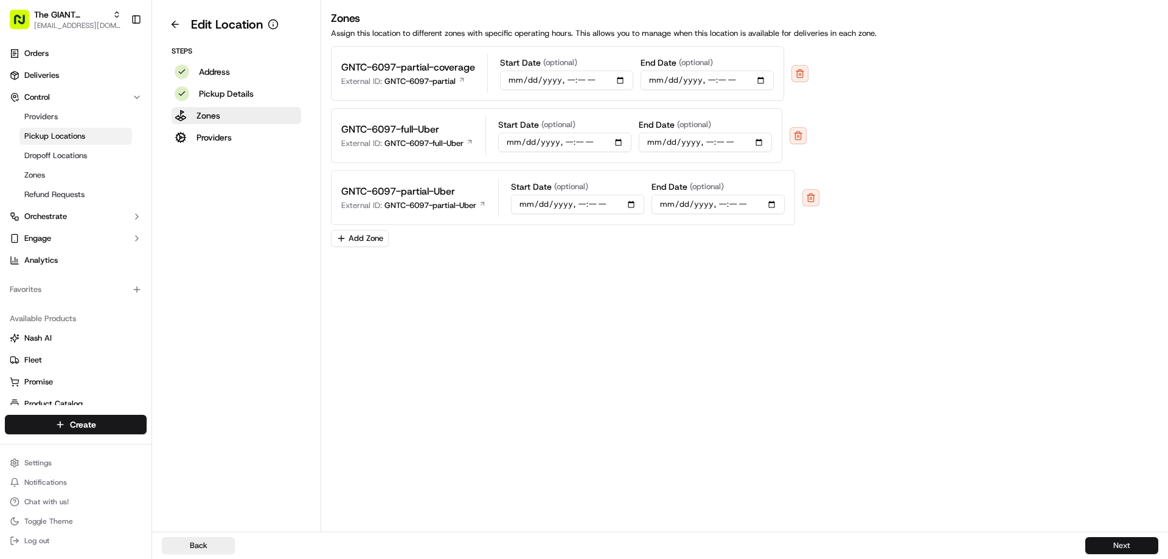
click at [1107, 548] on button "Next" at bounding box center [1121, 545] width 73 height 17
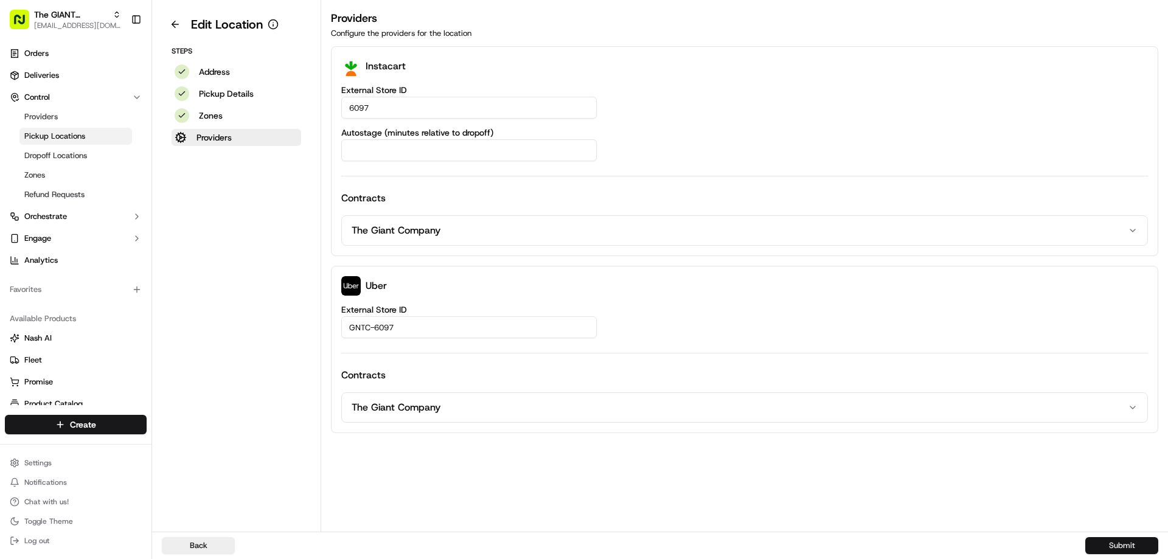
click at [1104, 546] on button "Submit" at bounding box center [1121, 545] width 73 height 17
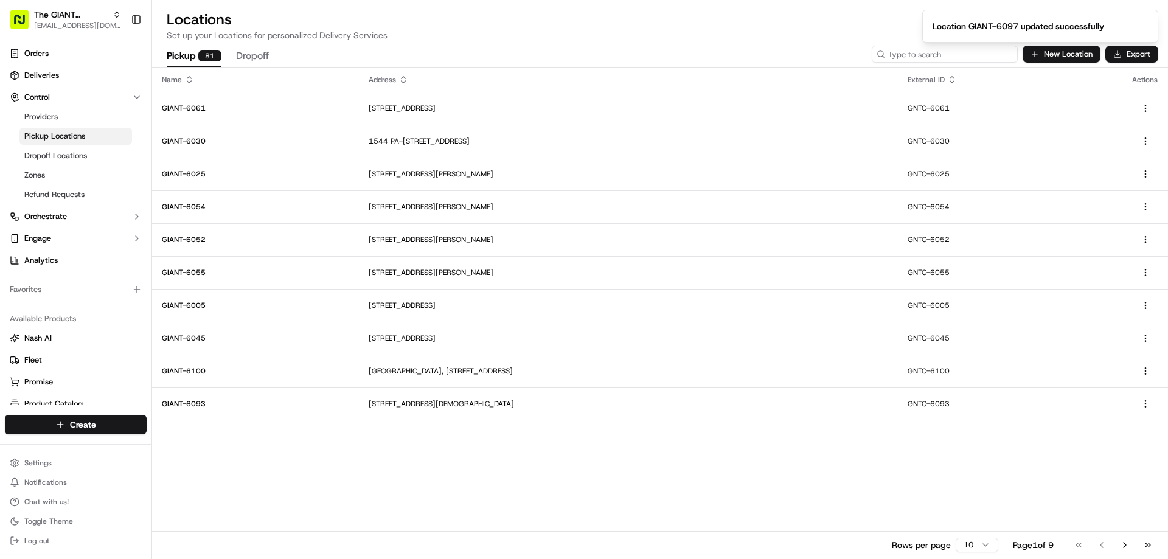
click at [971, 58] on input at bounding box center [945, 54] width 146 height 17
type input "6266"
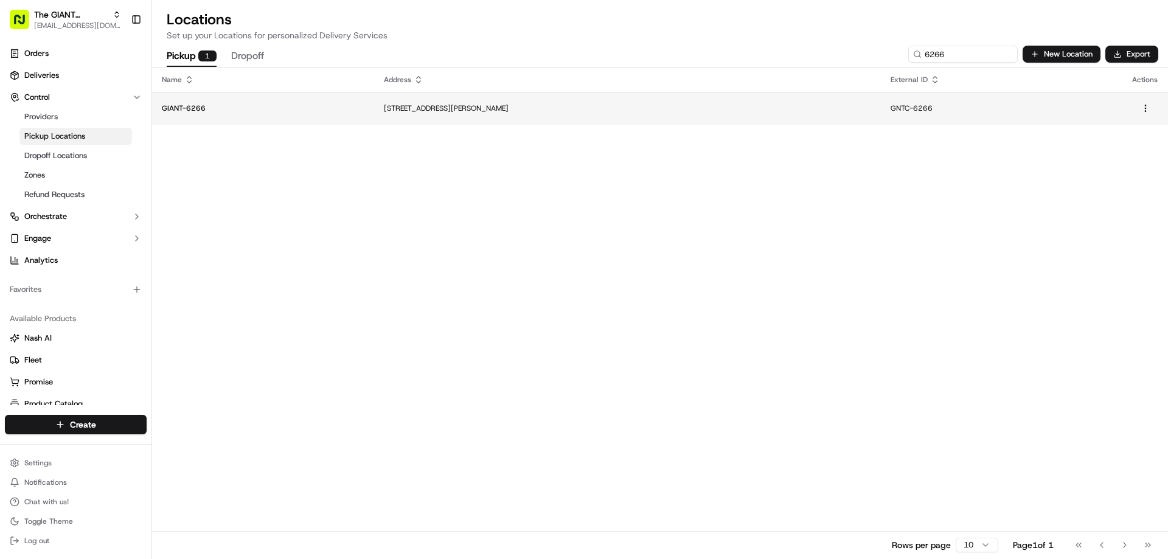
click at [456, 107] on p "[STREET_ADDRESS][PERSON_NAME]" at bounding box center [627, 108] width 487 height 10
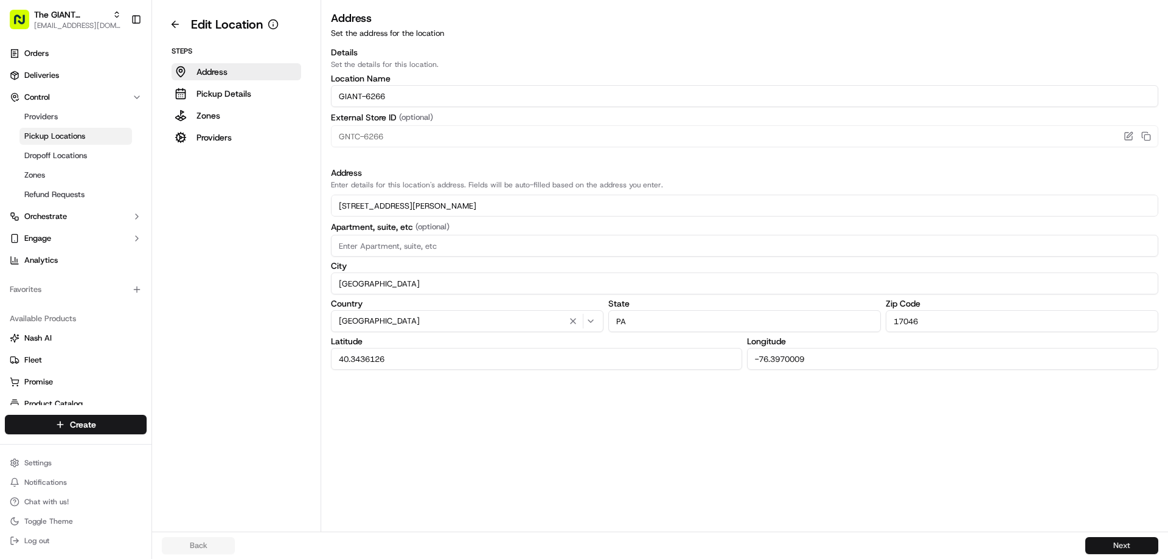
drag, startPoint x: 1109, startPoint y: 550, endPoint x: 1098, endPoint y: 542, distance: 13.2
click at [1108, 549] on button "Next" at bounding box center [1121, 545] width 73 height 17
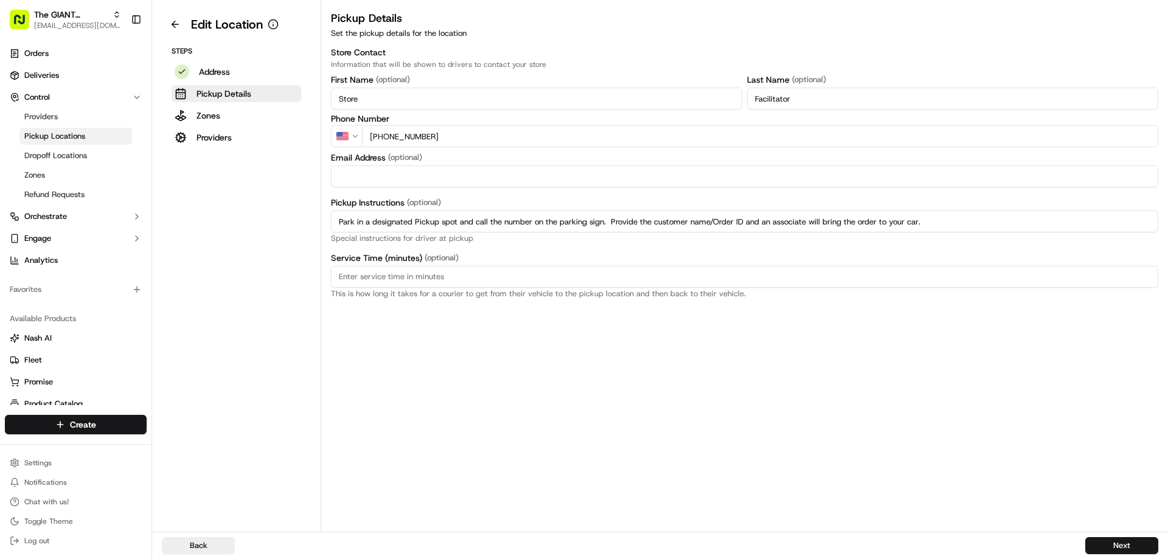
drag, startPoint x: 918, startPoint y: 220, endPoint x: 303, endPoint y: 237, distance: 615.1
click at [303, 237] on div "Edit Location Steps Address Pickup Details Zones Providers Pickup Details Set t…" at bounding box center [660, 266] width 1016 height 532
paste input "regular parking spot and enter the store. Proceed to Click & Collect area and p…"
type input "Park in a regular parking spot and enter the store. Proceed to Click & Collect …"
click at [1108, 546] on button "Next" at bounding box center [1121, 545] width 73 height 17
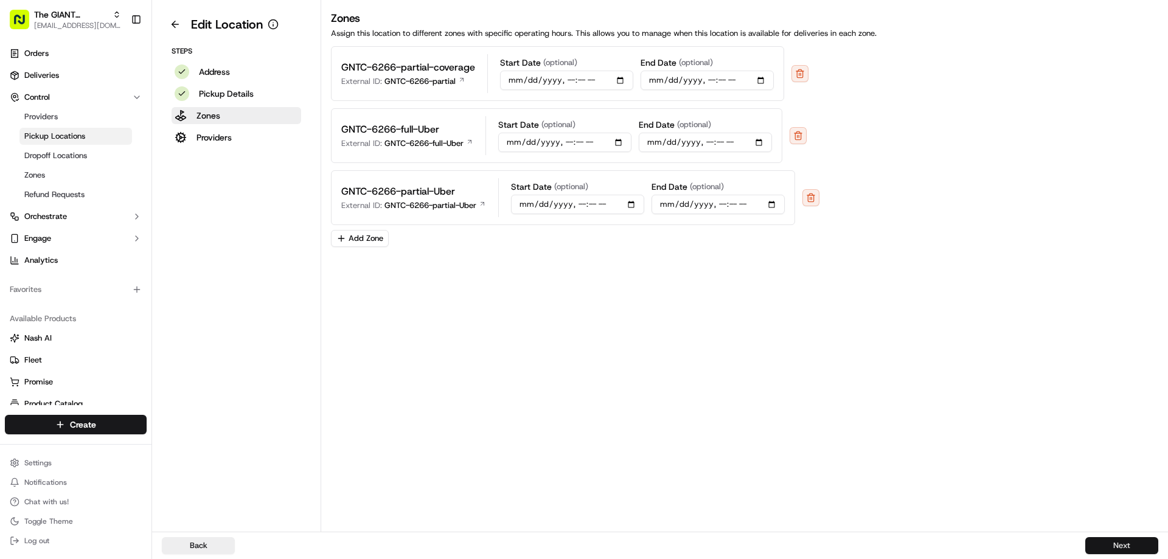
click at [1109, 549] on button "Next" at bounding box center [1121, 545] width 73 height 17
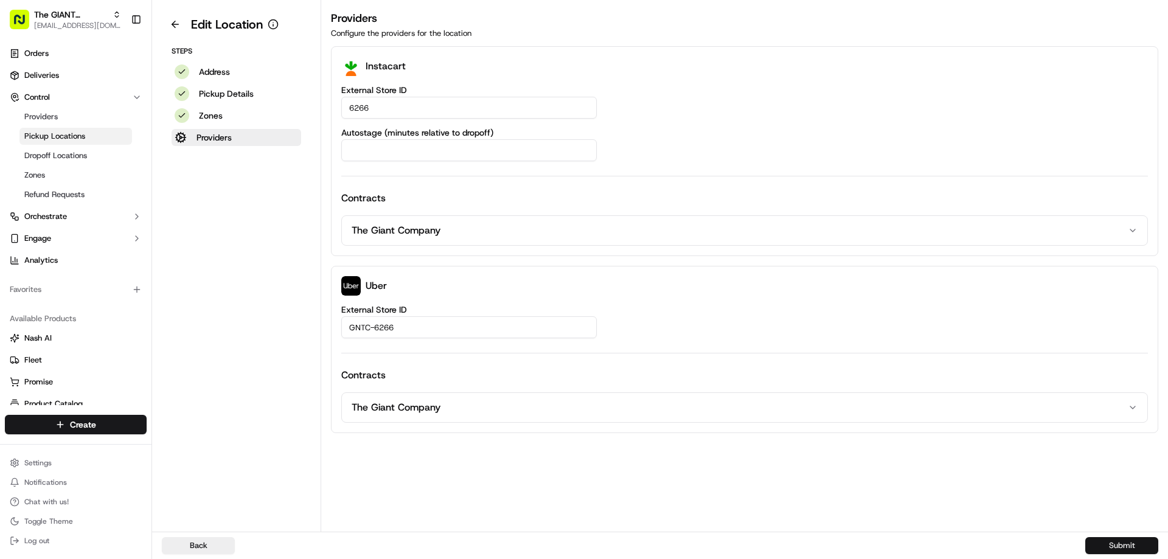
click at [1120, 546] on button "Submit" at bounding box center [1121, 545] width 73 height 17
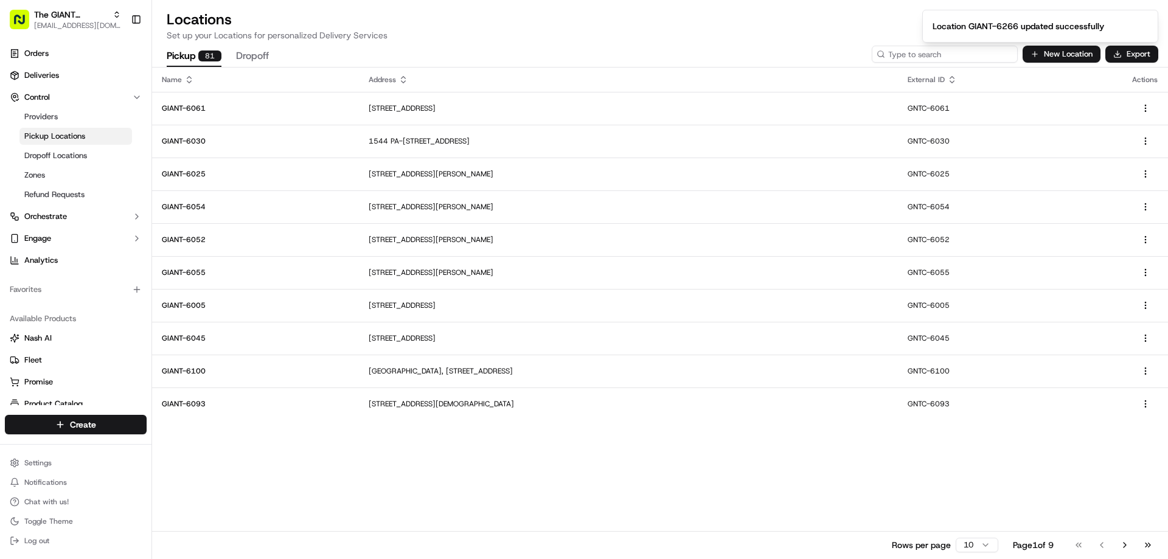
click at [968, 55] on input at bounding box center [945, 54] width 146 height 17
type input "6565"
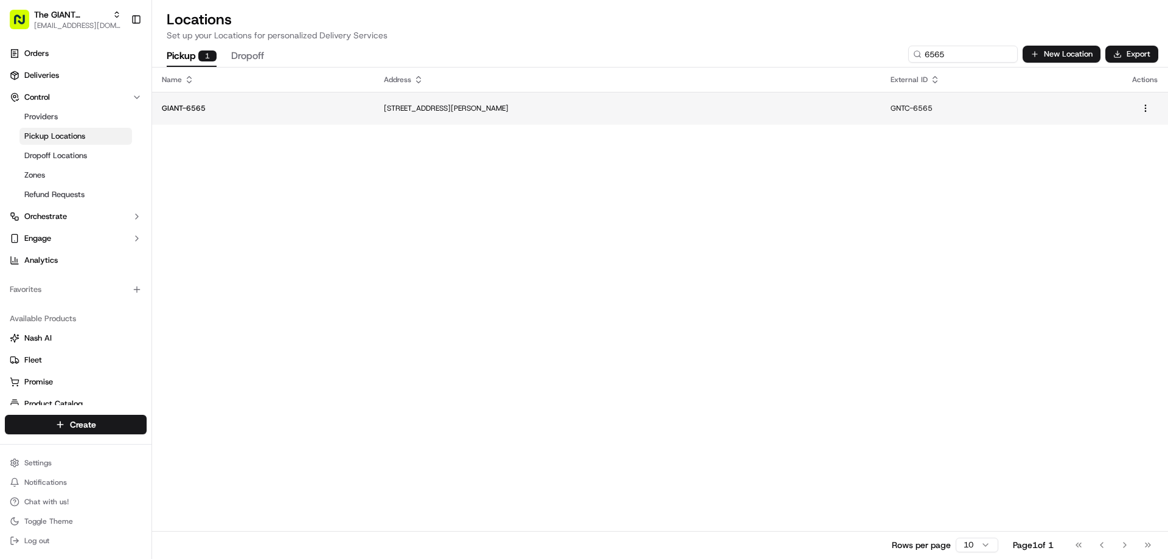
click at [488, 112] on p "[STREET_ADDRESS][PERSON_NAME]" at bounding box center [627, 108] width 487 height 10
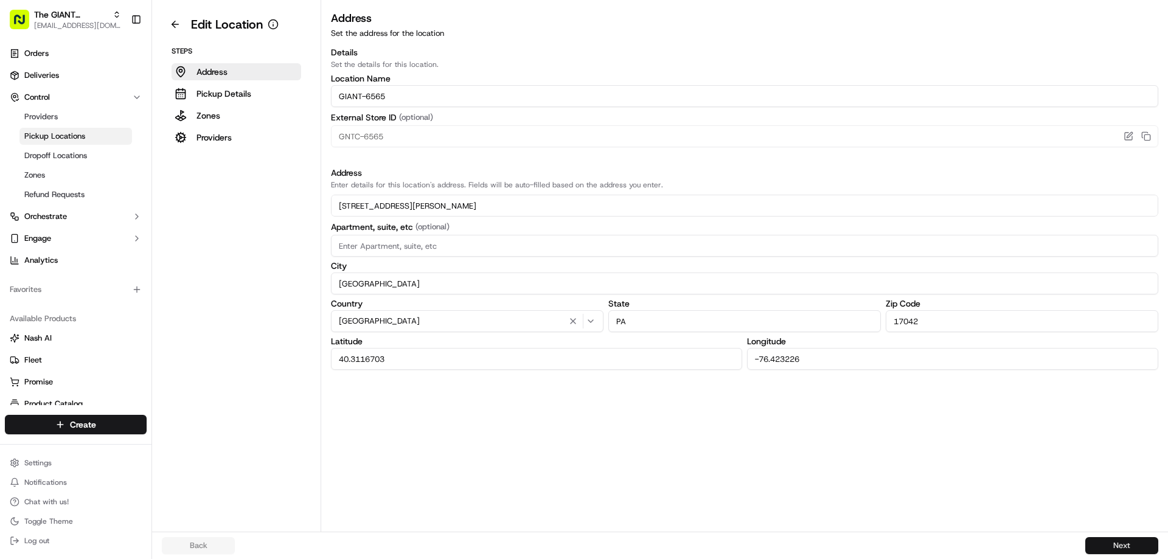
click at [1111, 543] on button "Next" at bounding box center [1121, 545] width 73 height 17
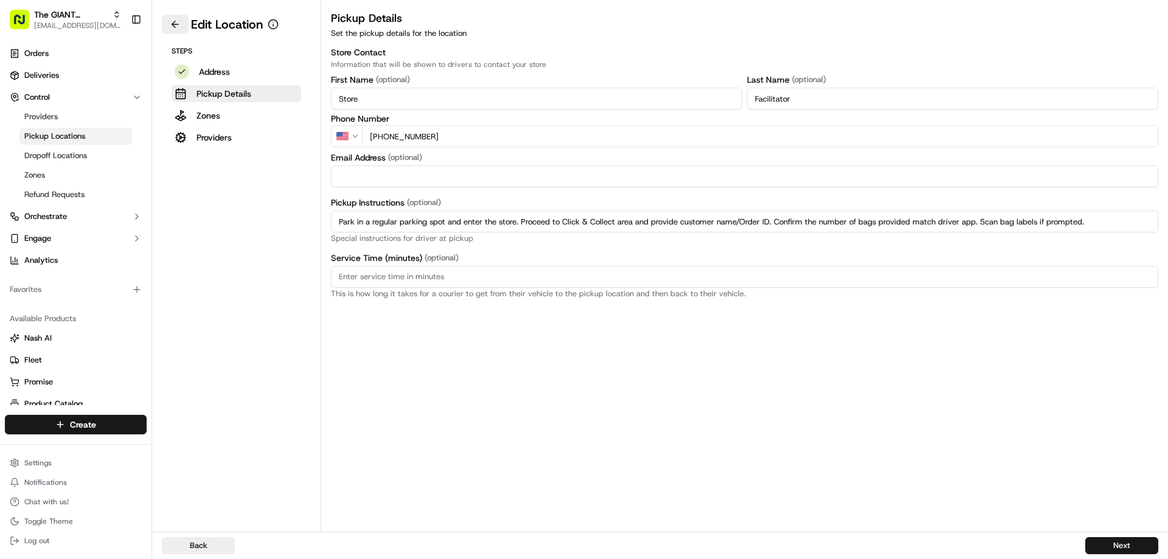
click at [178, 28] on button at bounding box center [175, 24] width 27 height 19
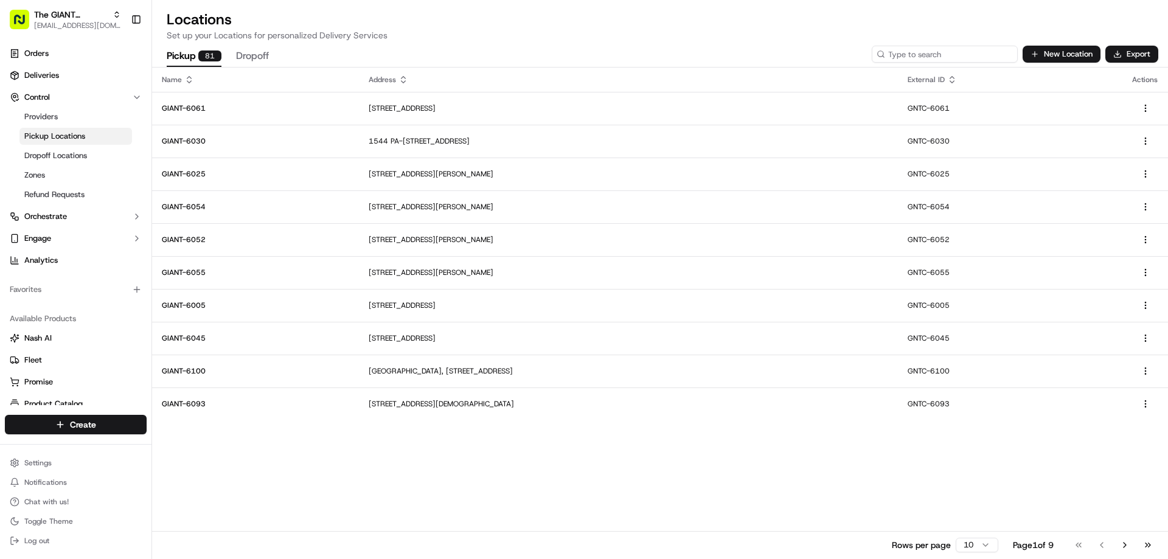
click at [935, 60] on input at bounding box center [945, 54] width 146 height 17
type input "6105"
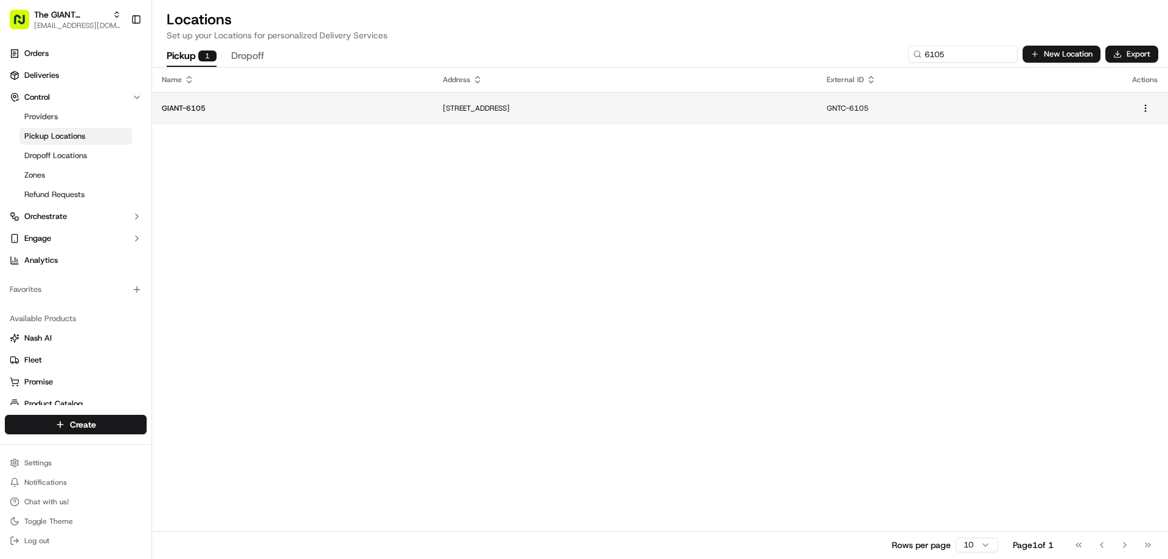
click at [459, 114] on td "[STREET_ADDRESS]" at bounding box center [625, 108] width 384 height 33
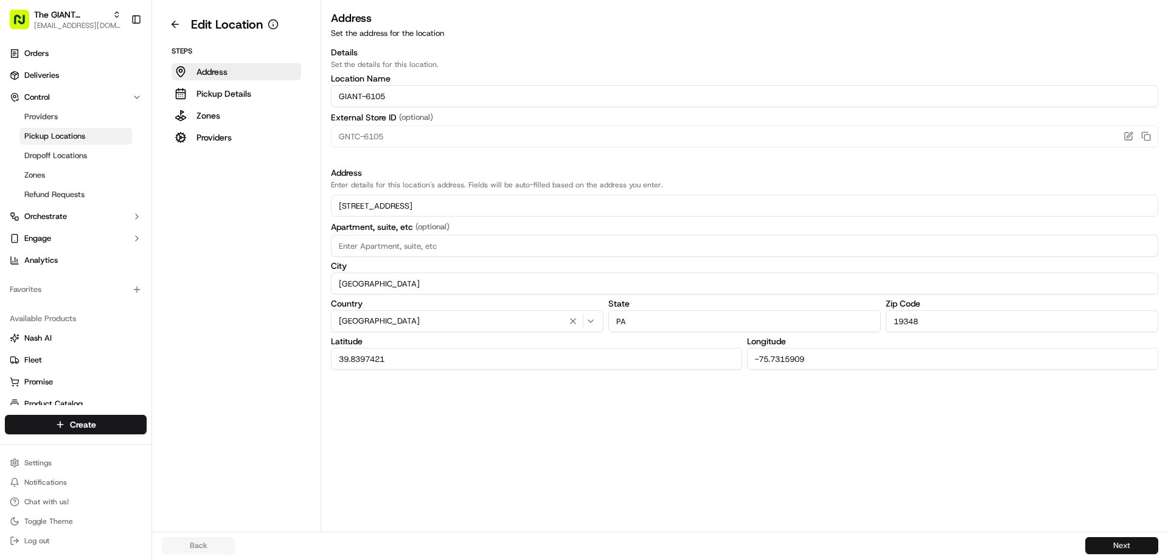
click at [1101, 542] on button "Next" at bounding box center [1121, 545] width 73 height 17
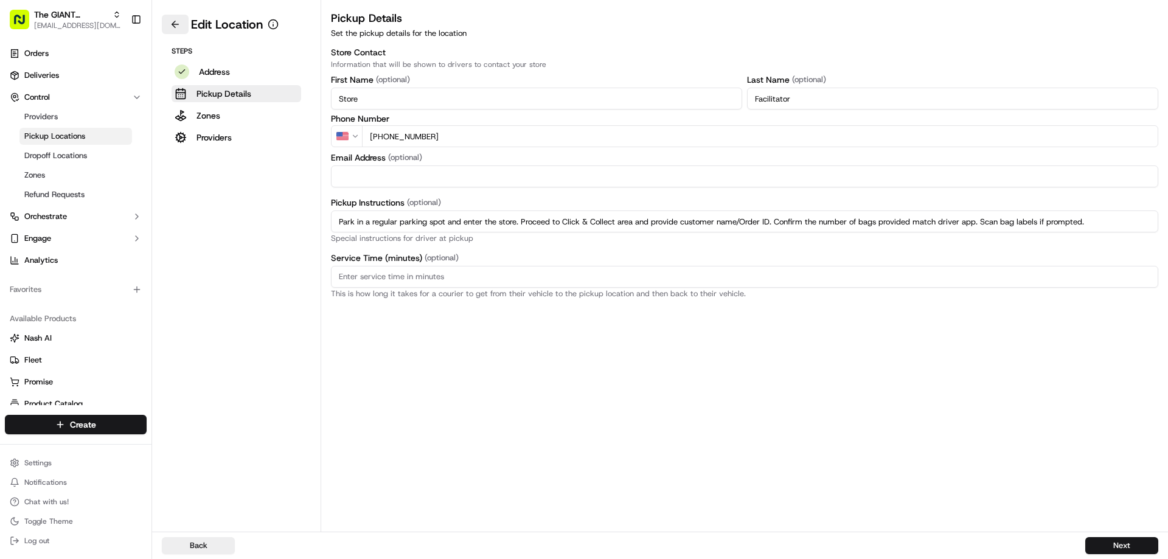
click at [173, 23] on button at bounding box center [175, 24] width 27 height 19
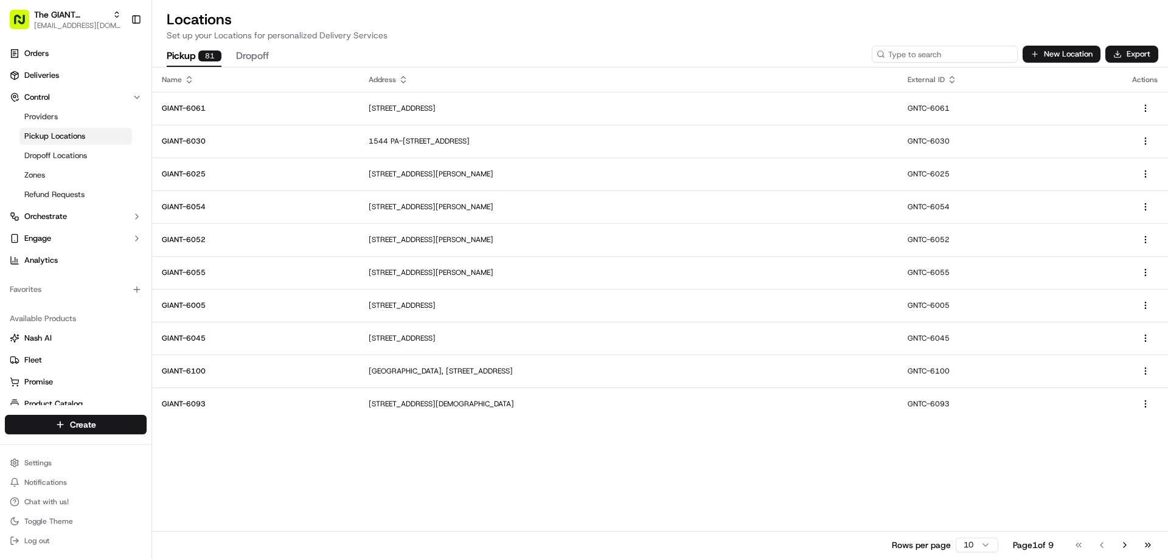
click at [926, 58] on input at bounding box center [945, 54] width 146 height 17
type input "6563"
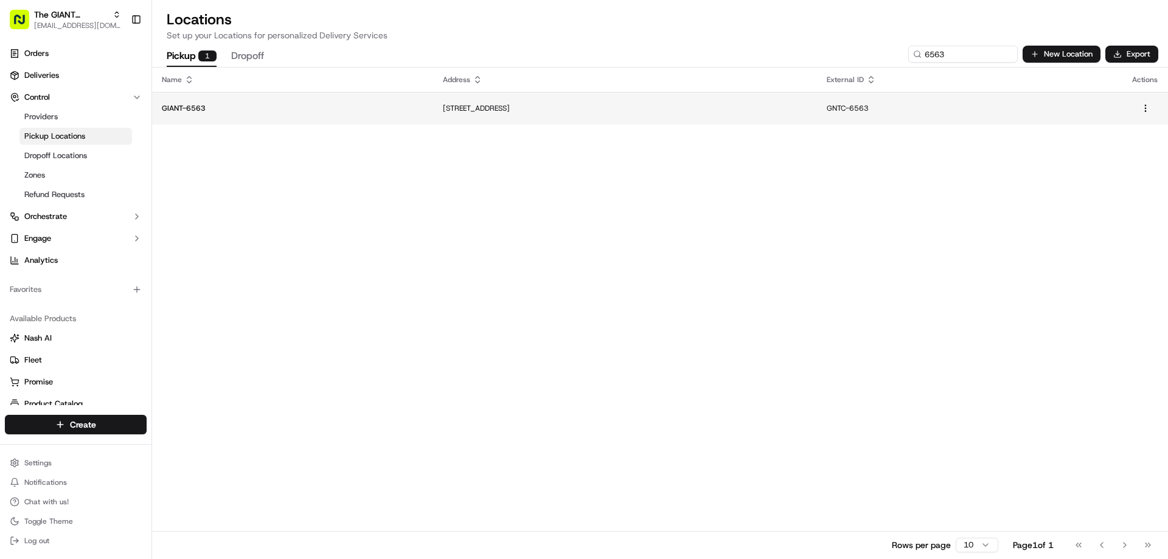
click at [443, 113] on p "[STREET_ADDRESS]" at bounding box center [625, 108] width 364 height 10
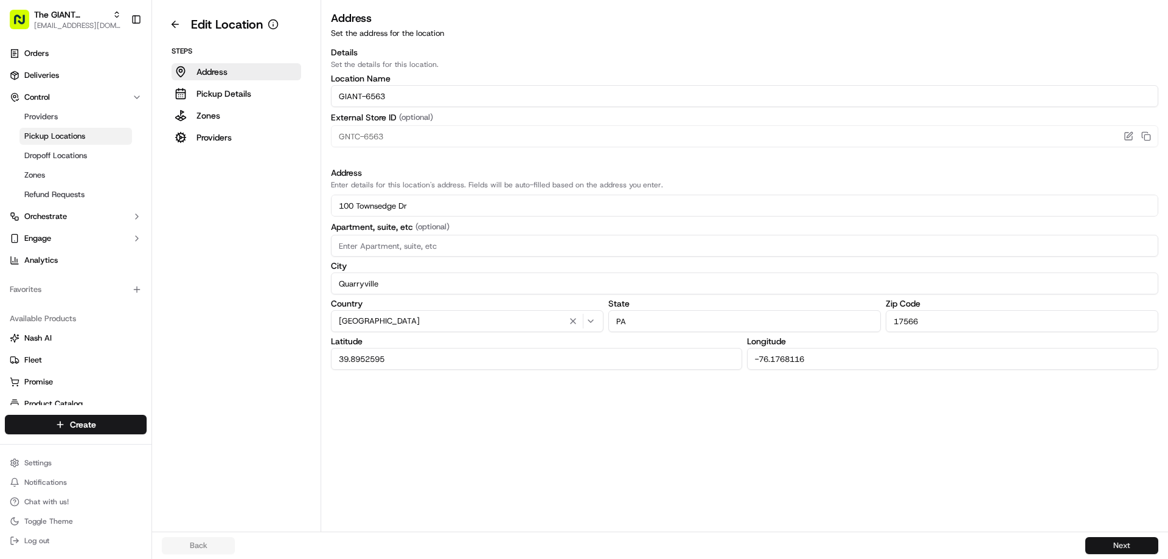
click at [1095, 546] on button "Next" at bounding box center [1121, 545] width 73 height 17
